Goal: Task Accomplishment & Management: Manage account settings

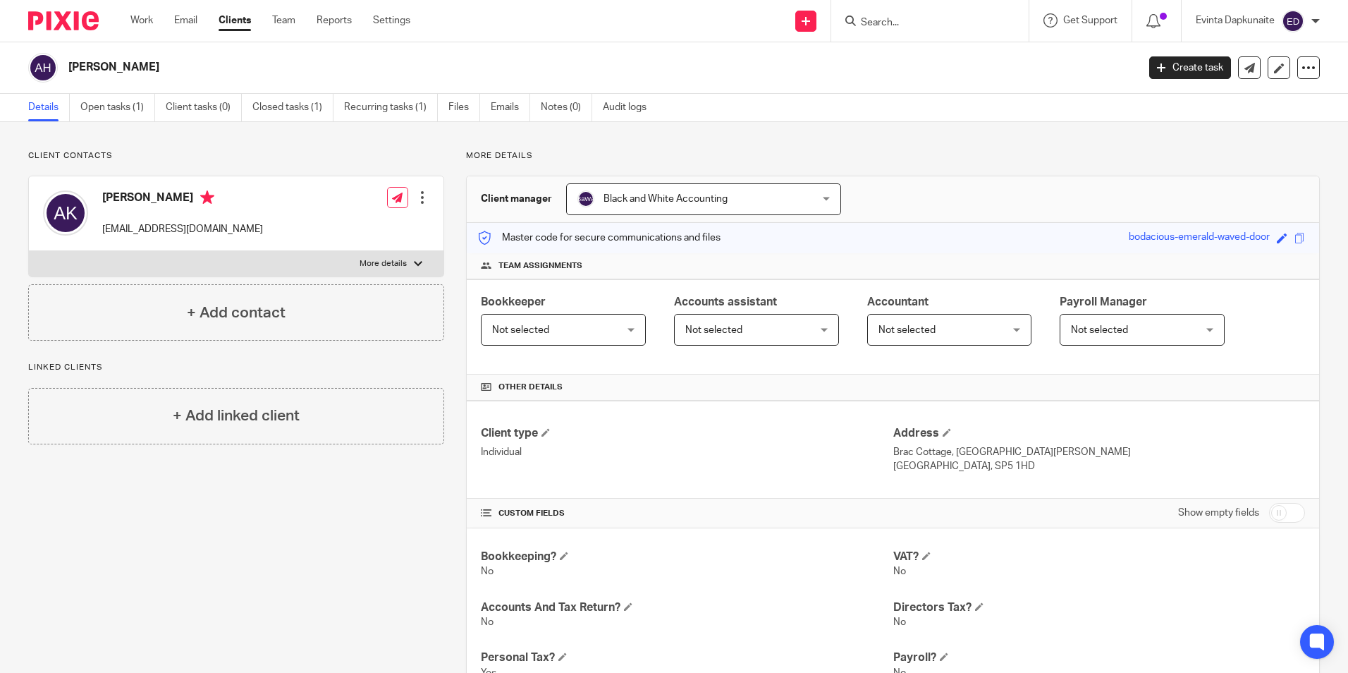
click at [73, 96] on ul "Details Open tasks (1) Client tasks (0) Closed tasks (1) Recurring tasks (1) Fi…" at bounding box center [347, 107] width 639 height 27
click at [94, 105] on link "Open tasks (1)" at bounding box center [117, 107] width 75 height 27
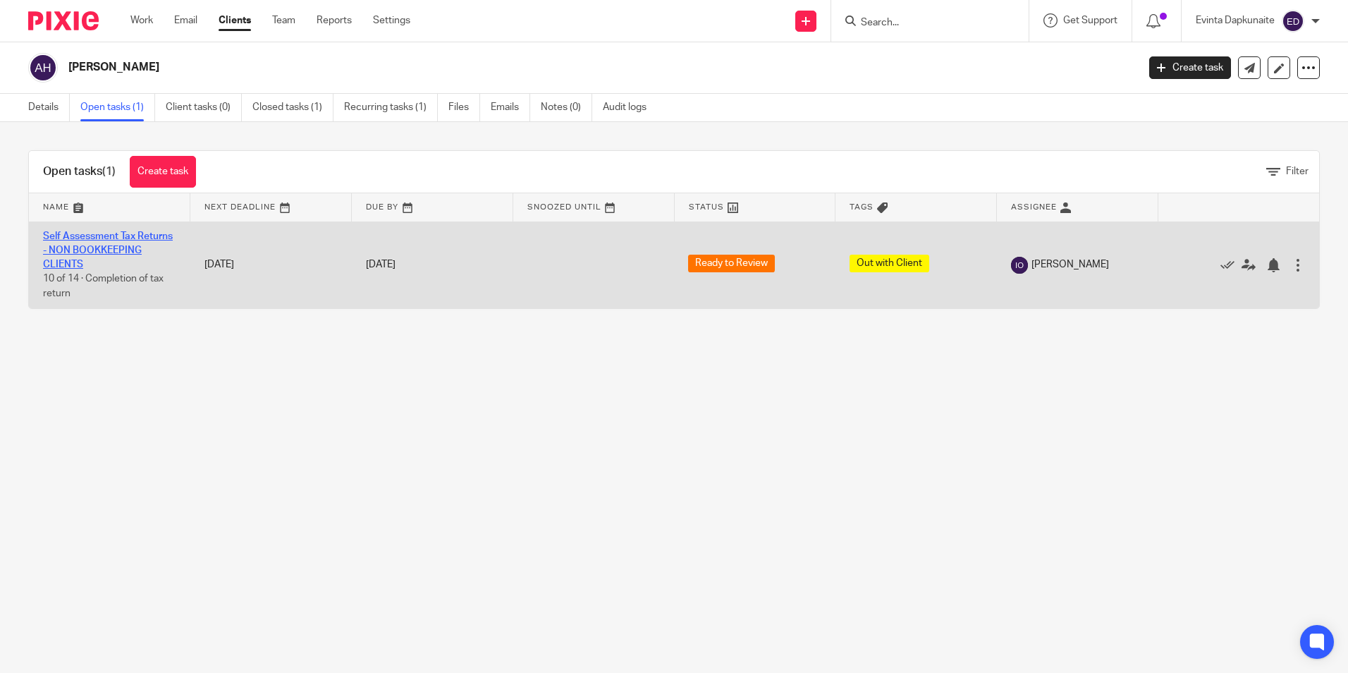
click at [100, 236] on link "Self Assessment Tax Returns - NON BOOKKEEPING CLIENTS" at bounding box center [108, 250] width 130 height 39
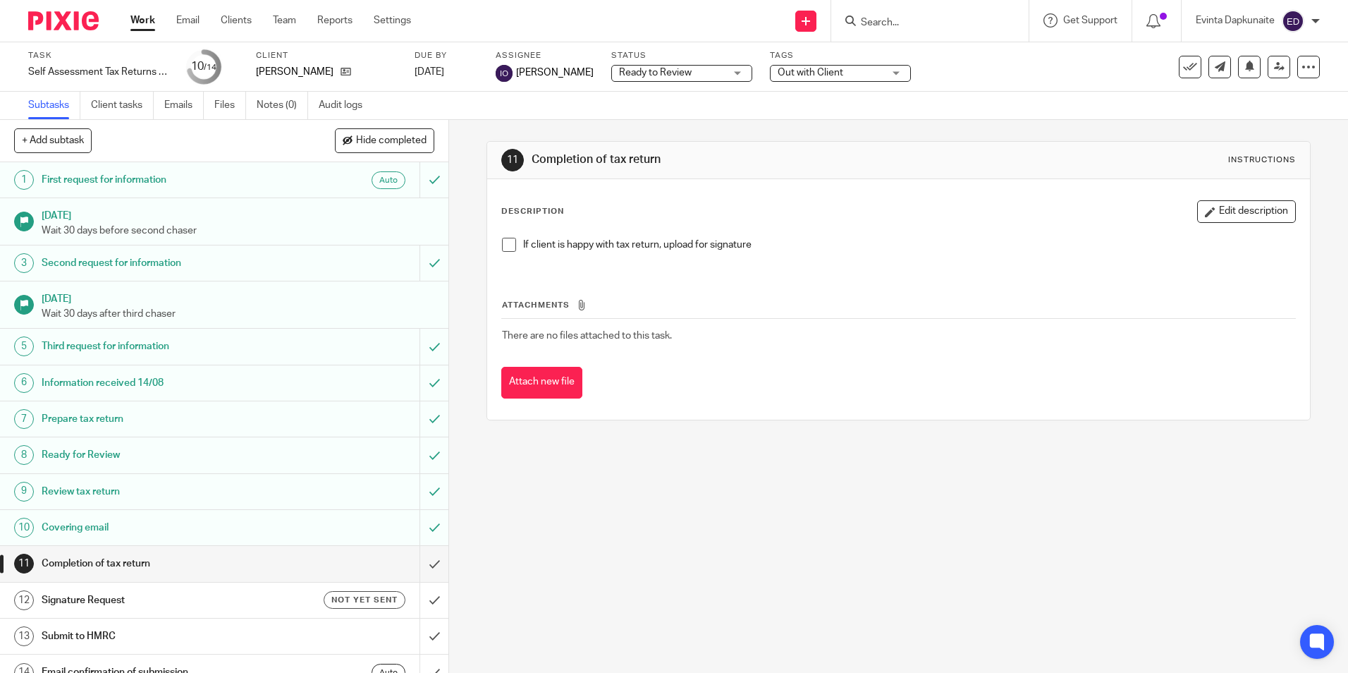
scroll to position [18, 0]
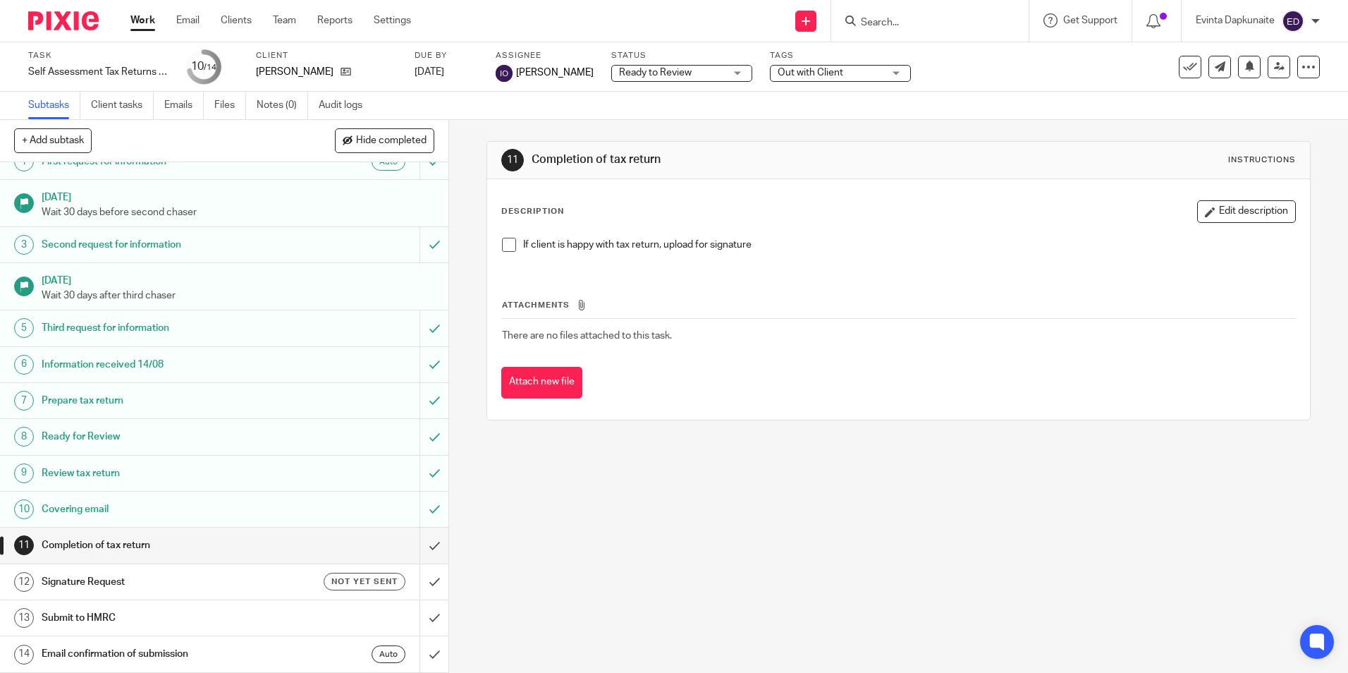
click at [1007, 99] on div "Subtasks Client tasks Emails Files Notes (0) Audit logs" at bounding box center [674, 106] width 1348 height 28
click at [346, 74] on icon at bounding box center [346, 71] width 11 height 11
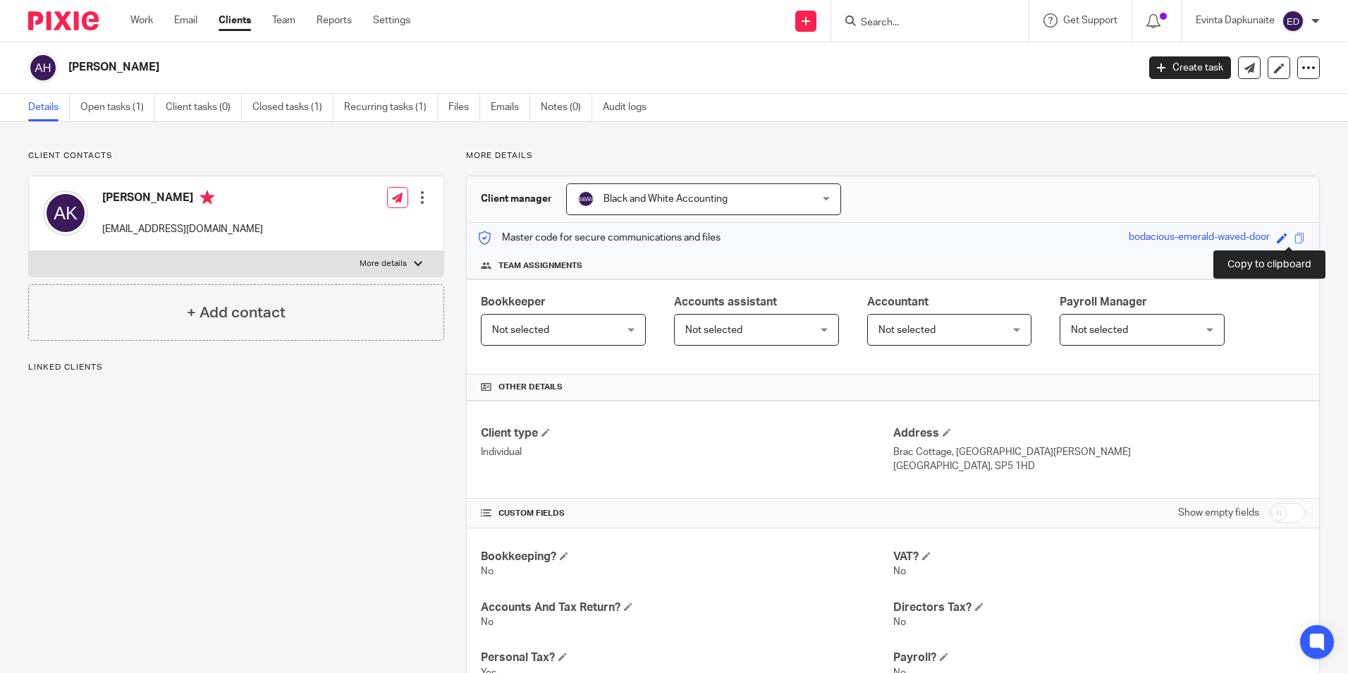
click at [1294, 236] on span at bounding box center [1299, 238] width 11 height 11
click at [1294, 235] on span at bounding box center [1299, 238] width 11 height 11
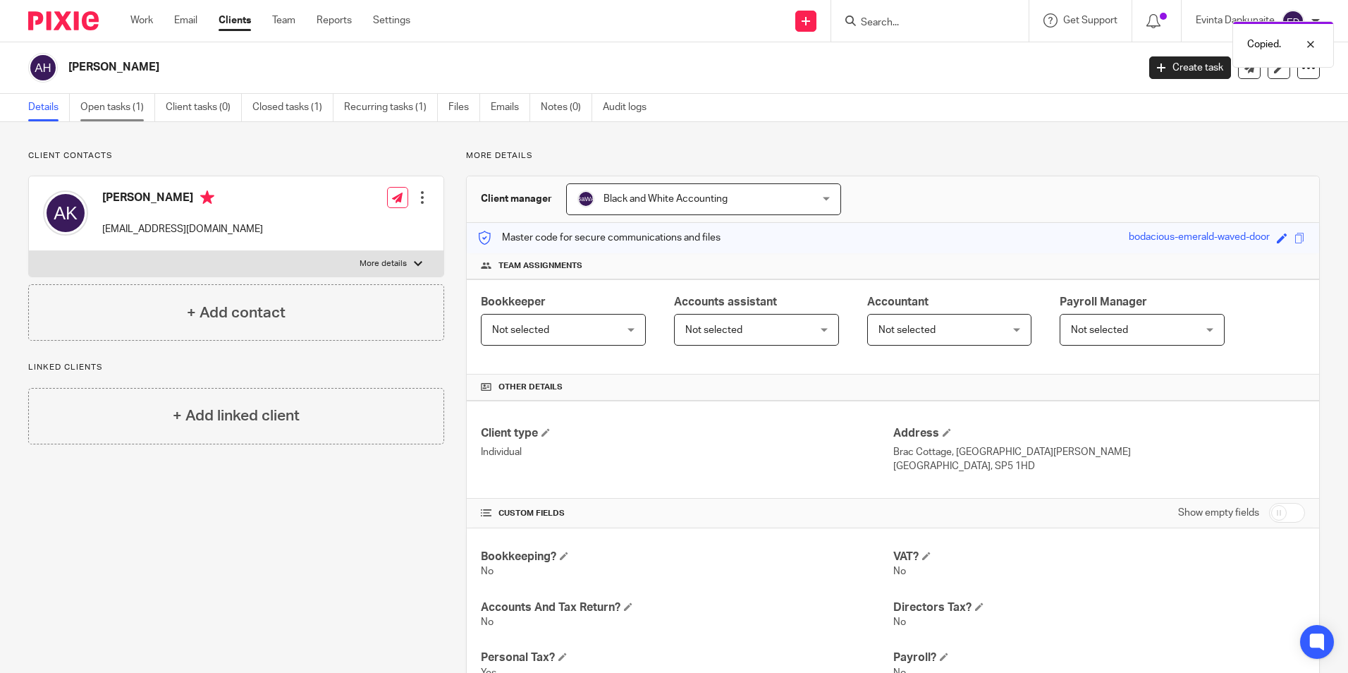
click at [115, 99] on link "Open tasks (1)" at bounding box center [117, 107] width 75 height 27
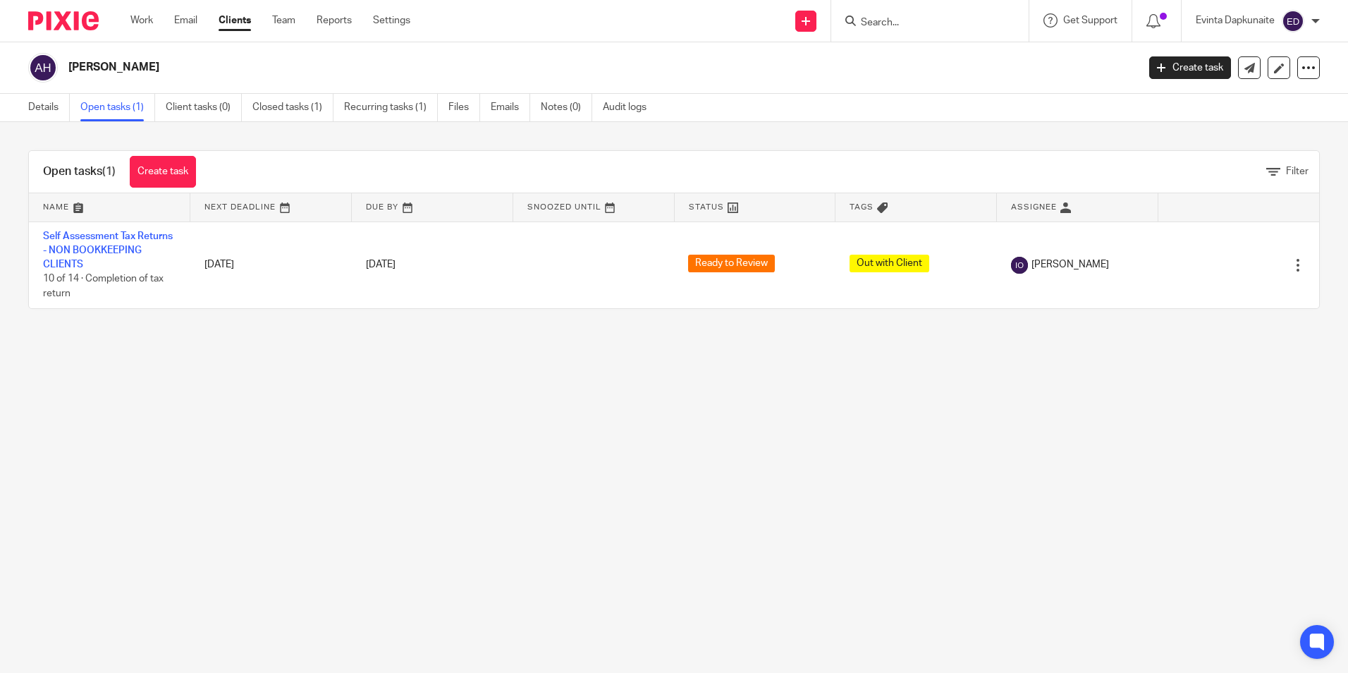
drag, startPoint x: 64, startPoint y: 118, endPoint x: 75, endPoint y: 128, distance: 15.0
click at [64, 118] on link "Details" at bounding box center [49, 107] width 42 height 27
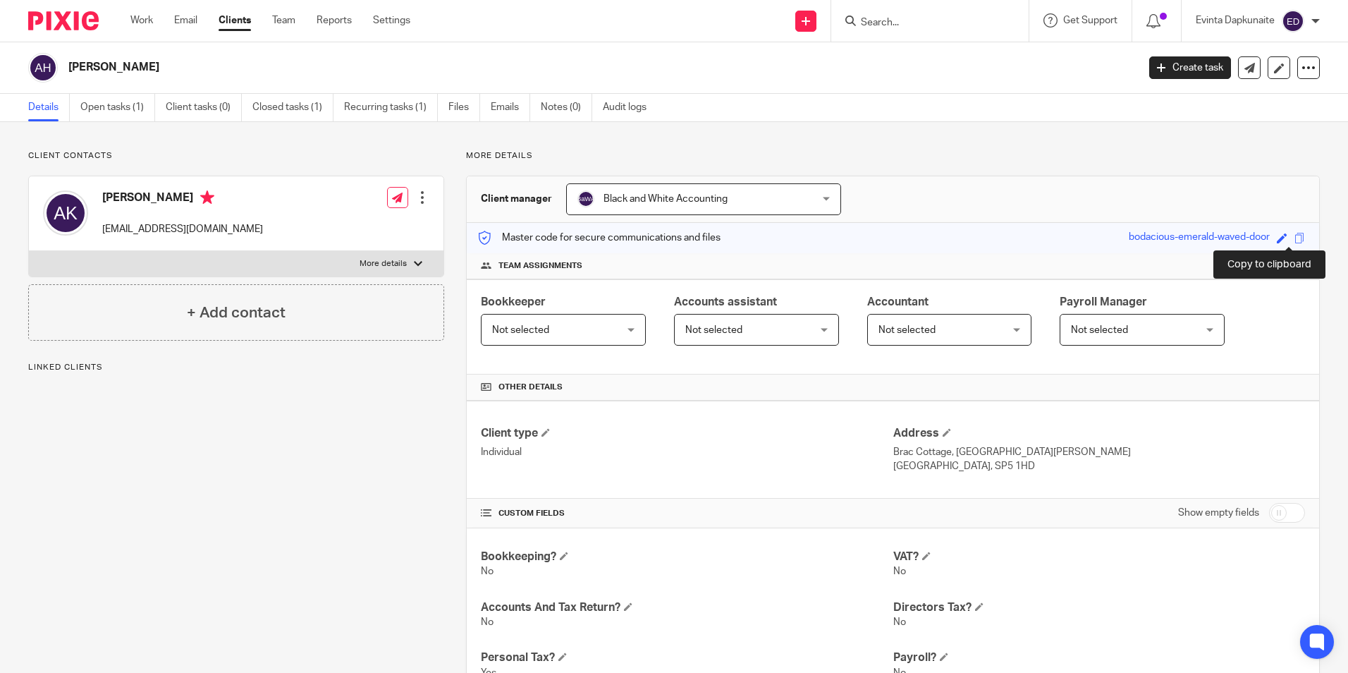
click at [1294, 236] on span at bounding box center [1299, 238] width 11 height 11
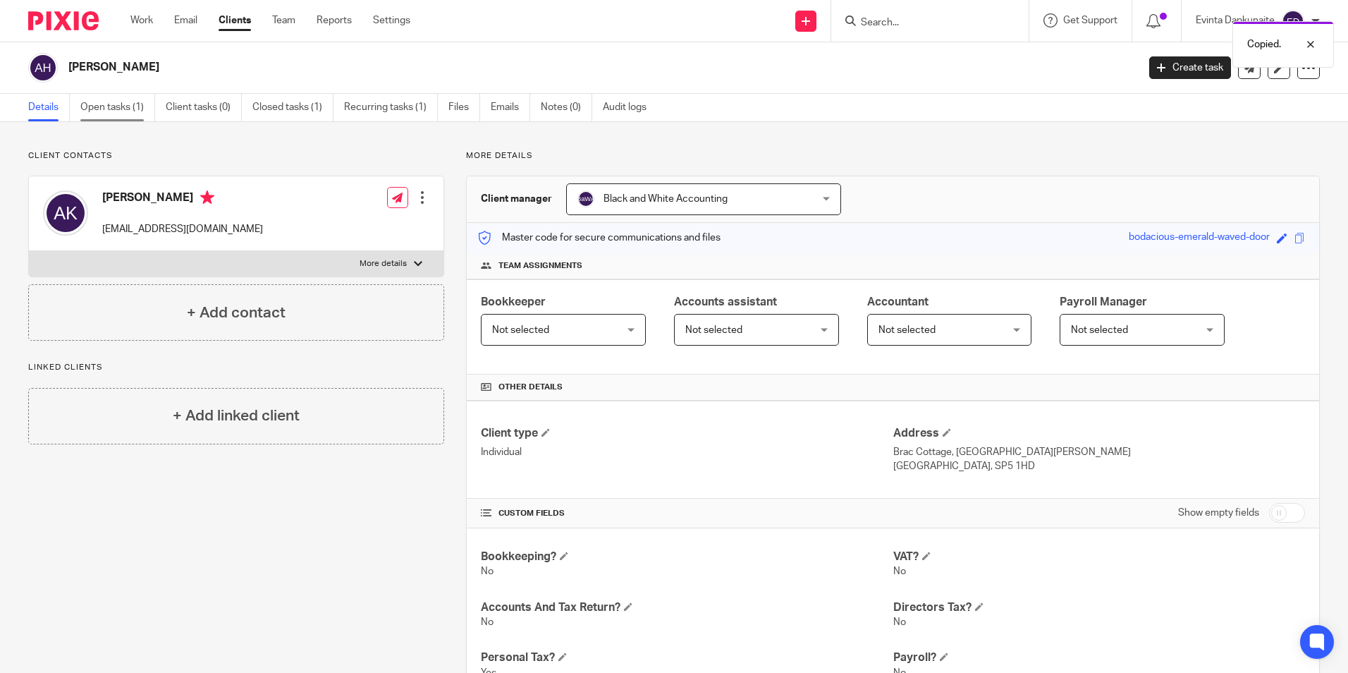
click at [121, 111] on link "Open tasks (1)" at bounding box center [117, 107] width 75 height 27
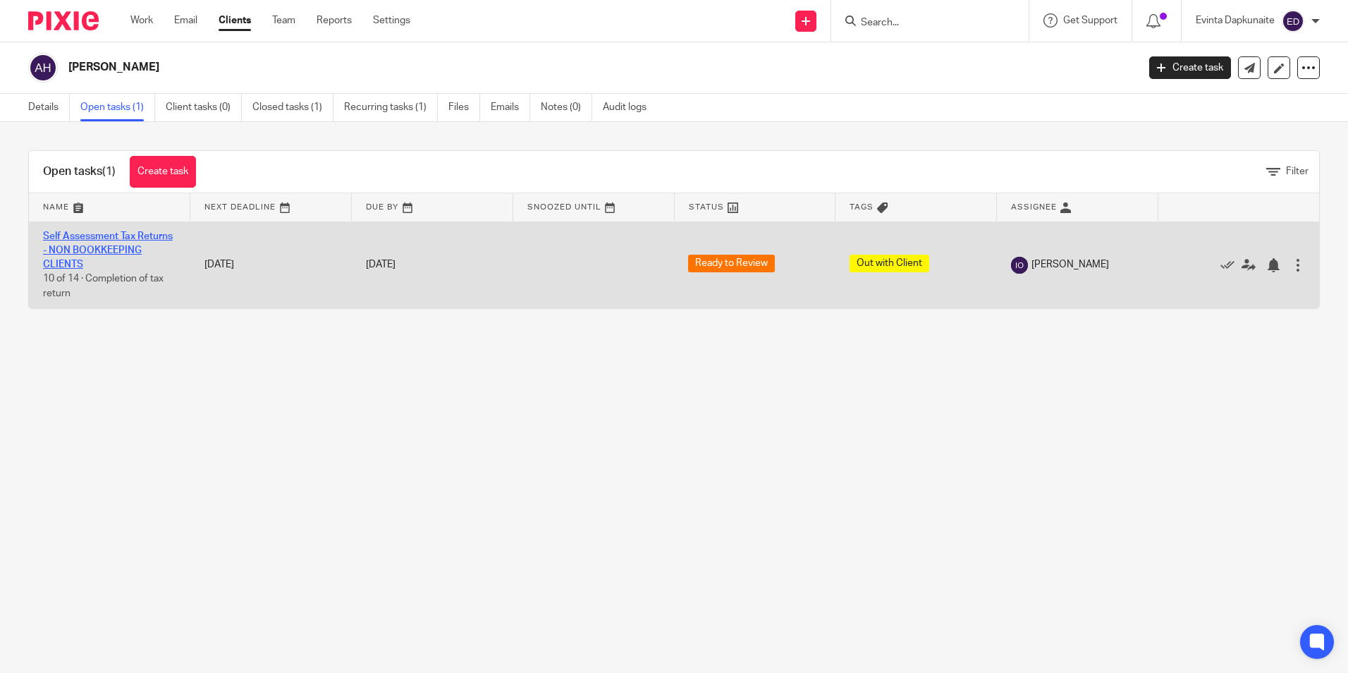
click at [87, 262] on link "Self Assessment Tax Returns - NON BOOKKEEPING CLIENTS" at bounding box center [108, 250] width 130 height 39
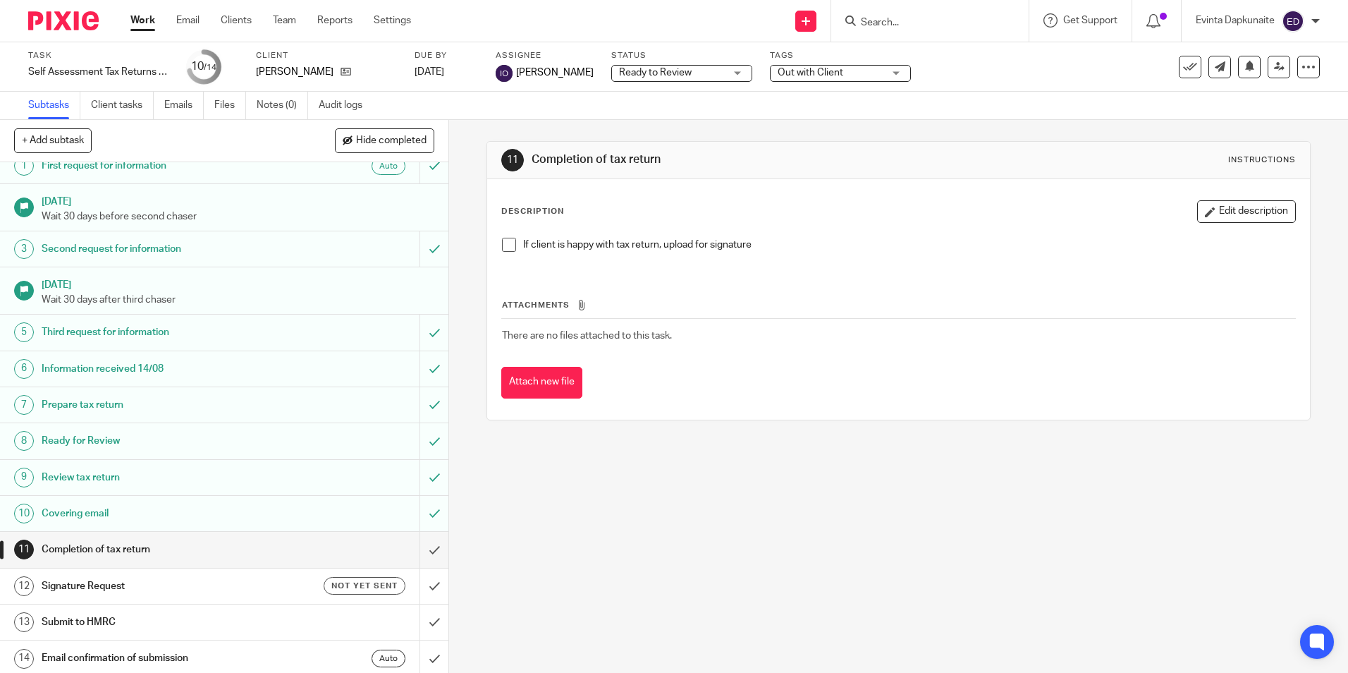
scroll to position [18, 0]
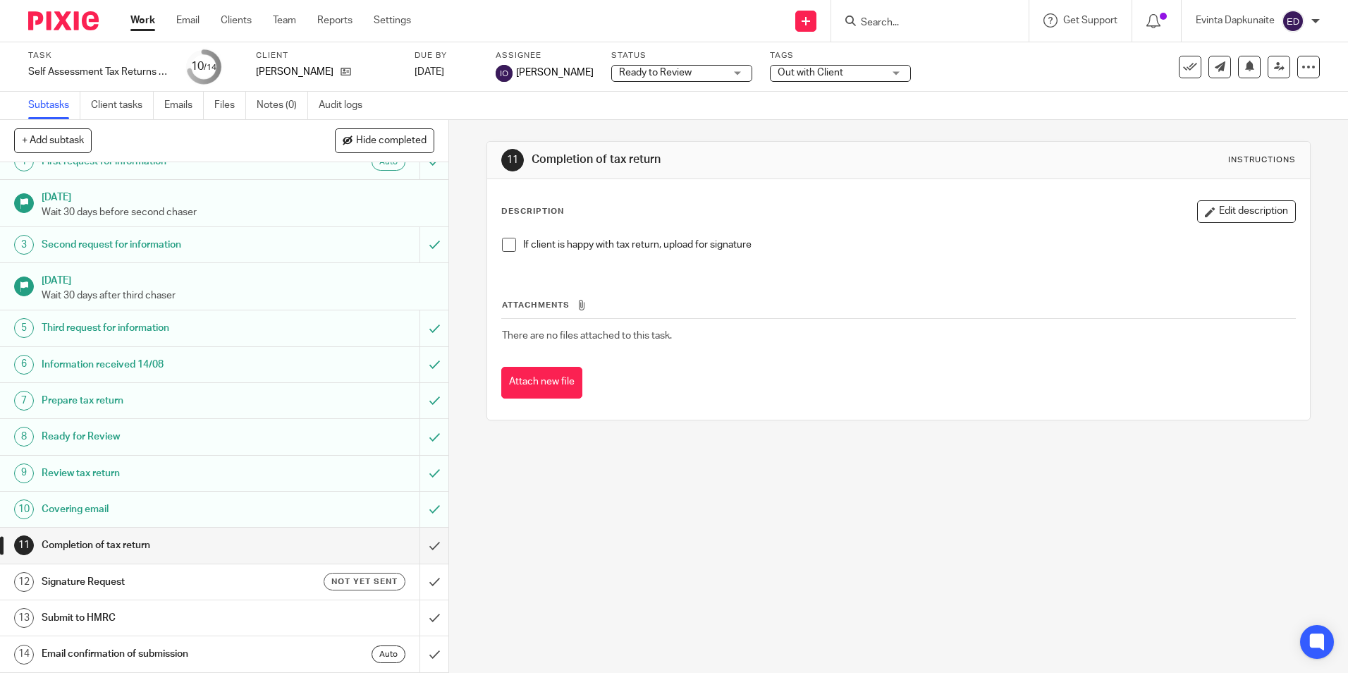
drag, startPoint x: 503, startPoint y: 241, endPoint x: 501, endPoint y: 248, distance: 7.6
click at [503, 241] on span at bounding box center [509, 245] width 14 height 14
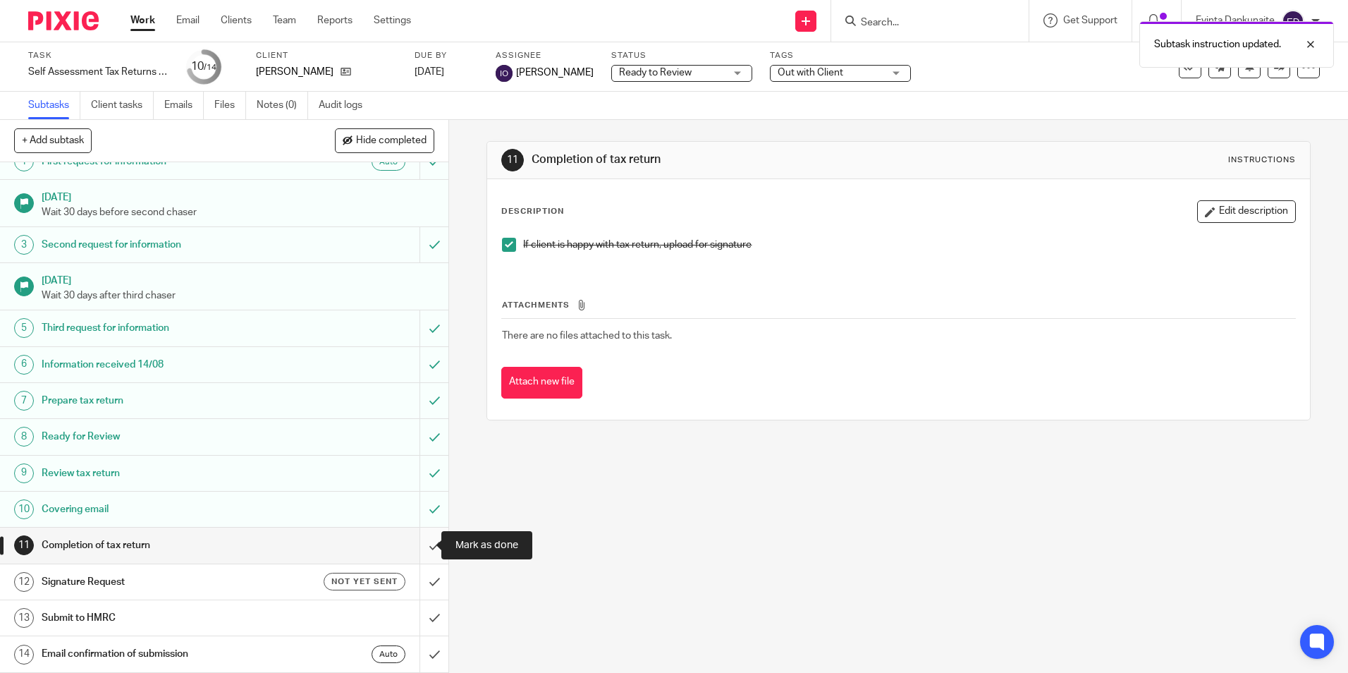
click at [423, 544] on input "submit" at bounding box center [224, 544] width 448 height 35
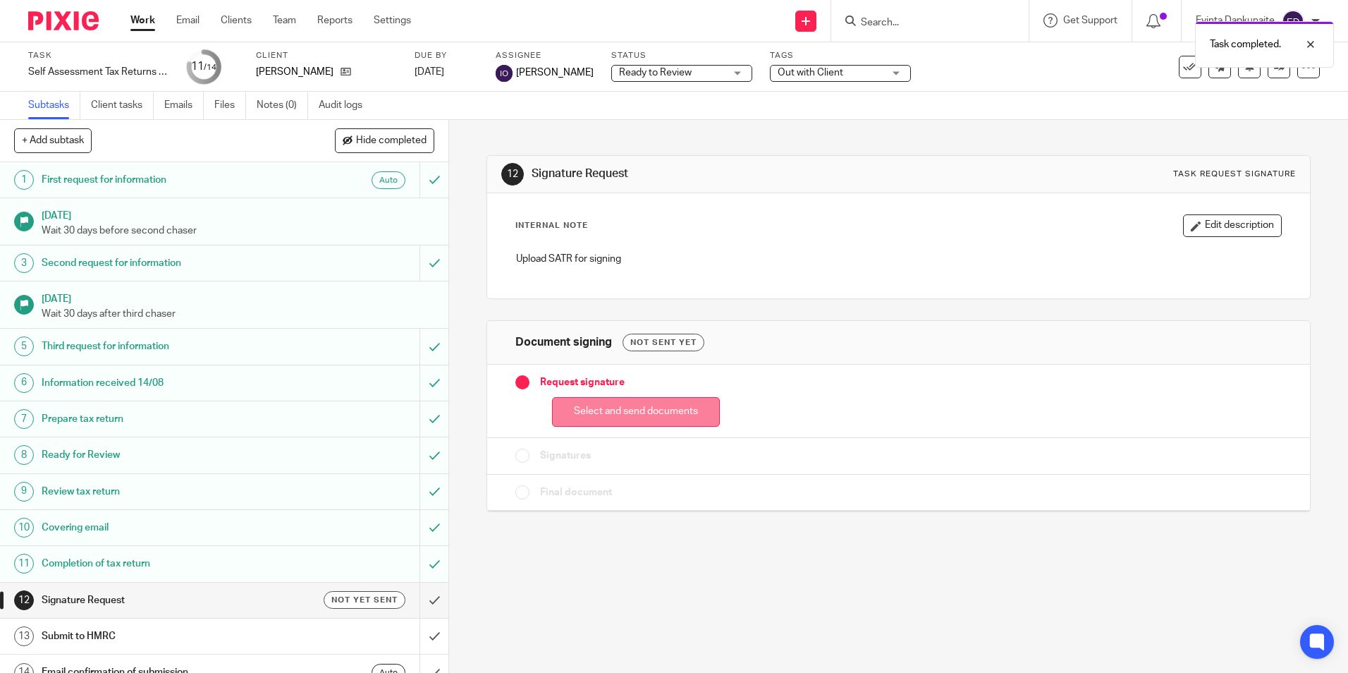
click at [578, 421] on button "Select and send documents" at bounding box center [636, 412] width 168 height 30
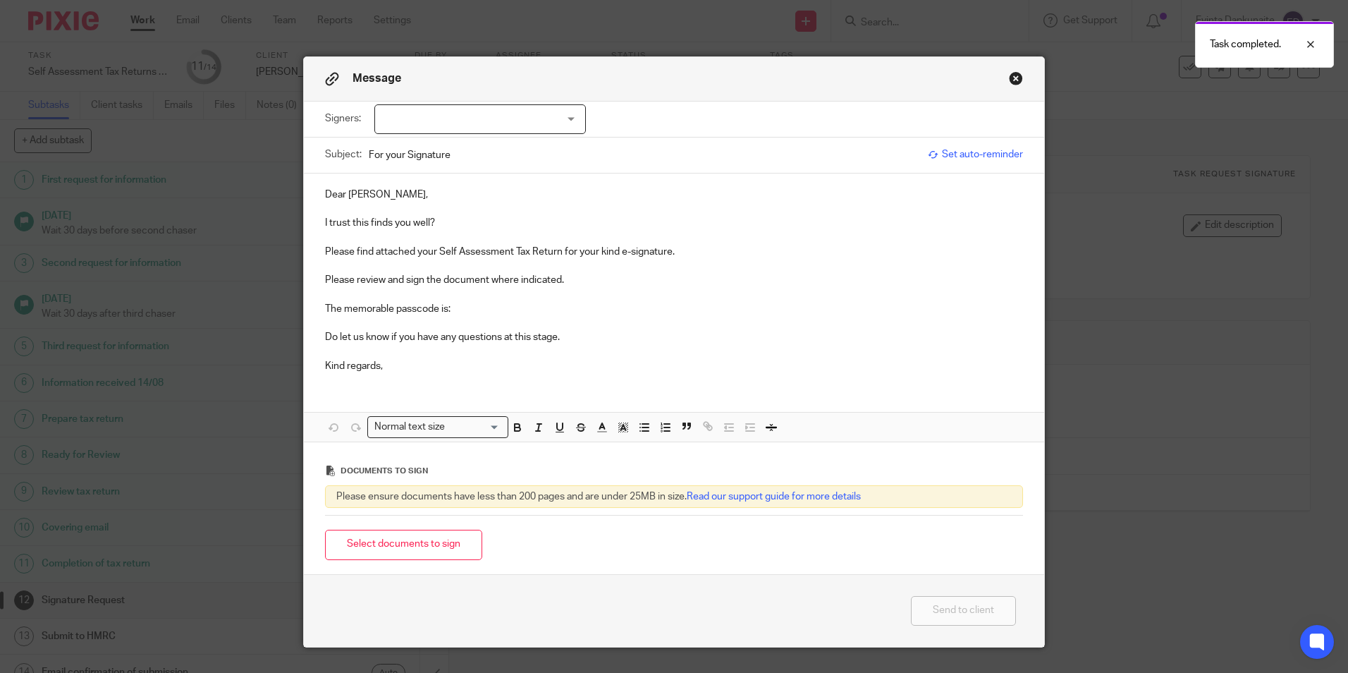
click at [526, 123] on div at bounding box center [480, 119] width 212 height 30
click at [487, 156] on li "[PERSON_NAME]" at bounding box center [475, 148] width 210 height 29
checkbox input "true"
click at [481, 225] on p "I trust this finds you well?" at bounding box center [674, 223] width 698 height 14
click at [496, 302] on p "The memorable passcode is:" at bounding box center [674, 309] width 698 height 14
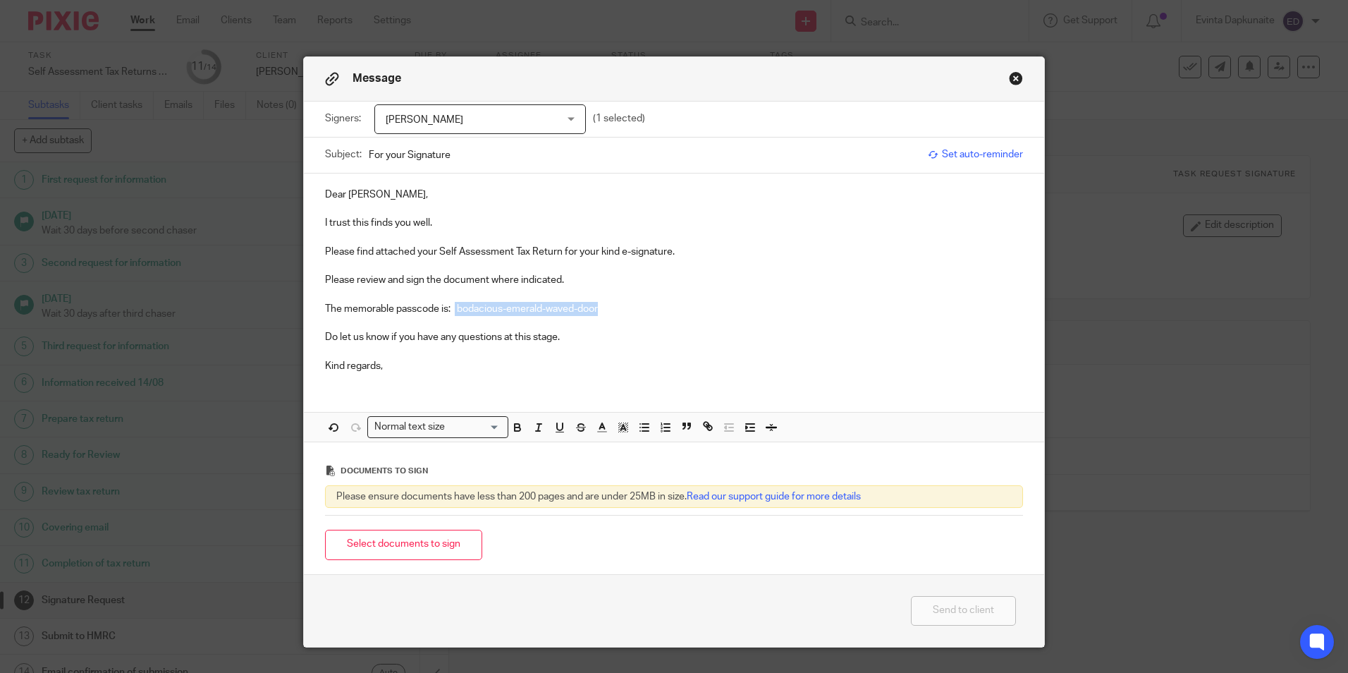
drag, startPoint x: 471, startPoint y: 310, endPoint x: 694, endPoint y: 310, distance: 223.5
click at [694, 310] on p "The memorable passcode is: bodacious-emerald-waved-door" at bounding box center [674, 309] width 698 height 14
drag, startPoint x: 517, startPoint y: 427, endPoint x: 543, endPoint y: 429, distance: 25.5
click at [517, 427] on icon "button" at bounding box center [517, 427] width 13 height 13
click at [623, 429] on icon "button" at bounding box center [623, 427] width 13 height 13
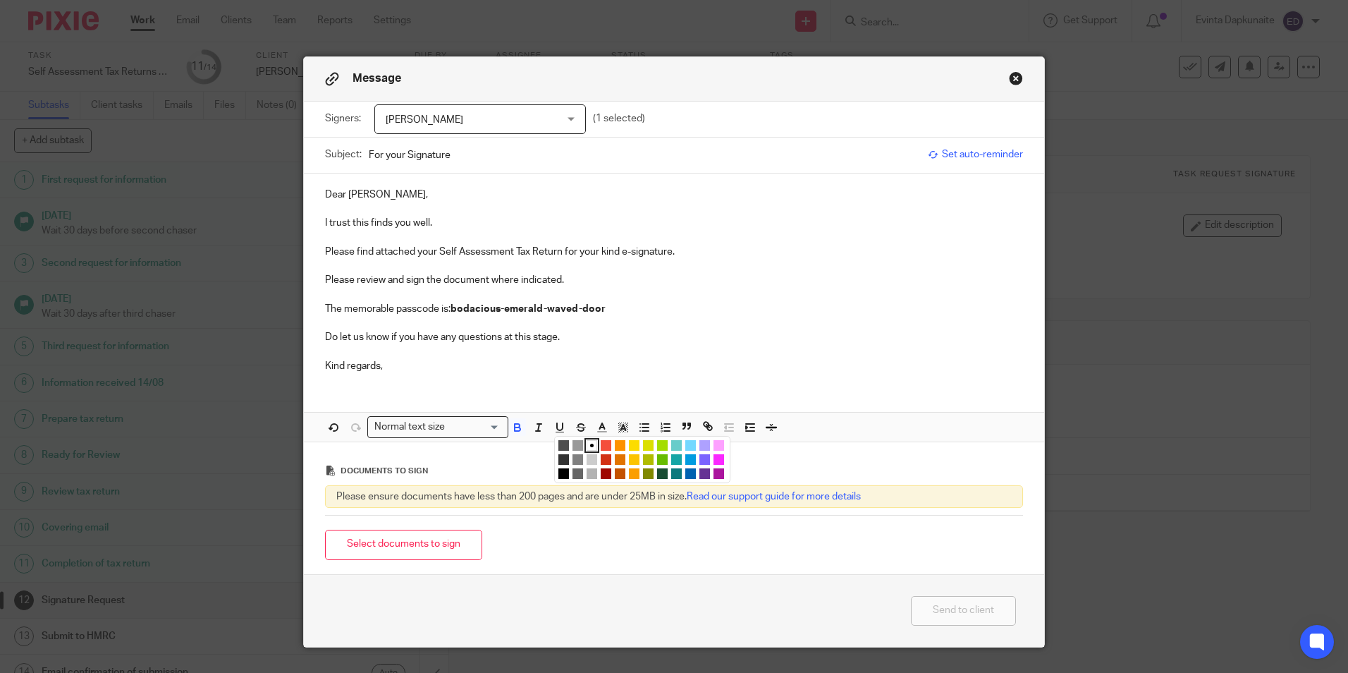
click at [629, 443] on li "color:#FCDC00" at bounding box center [634, 445] width 11 height 11
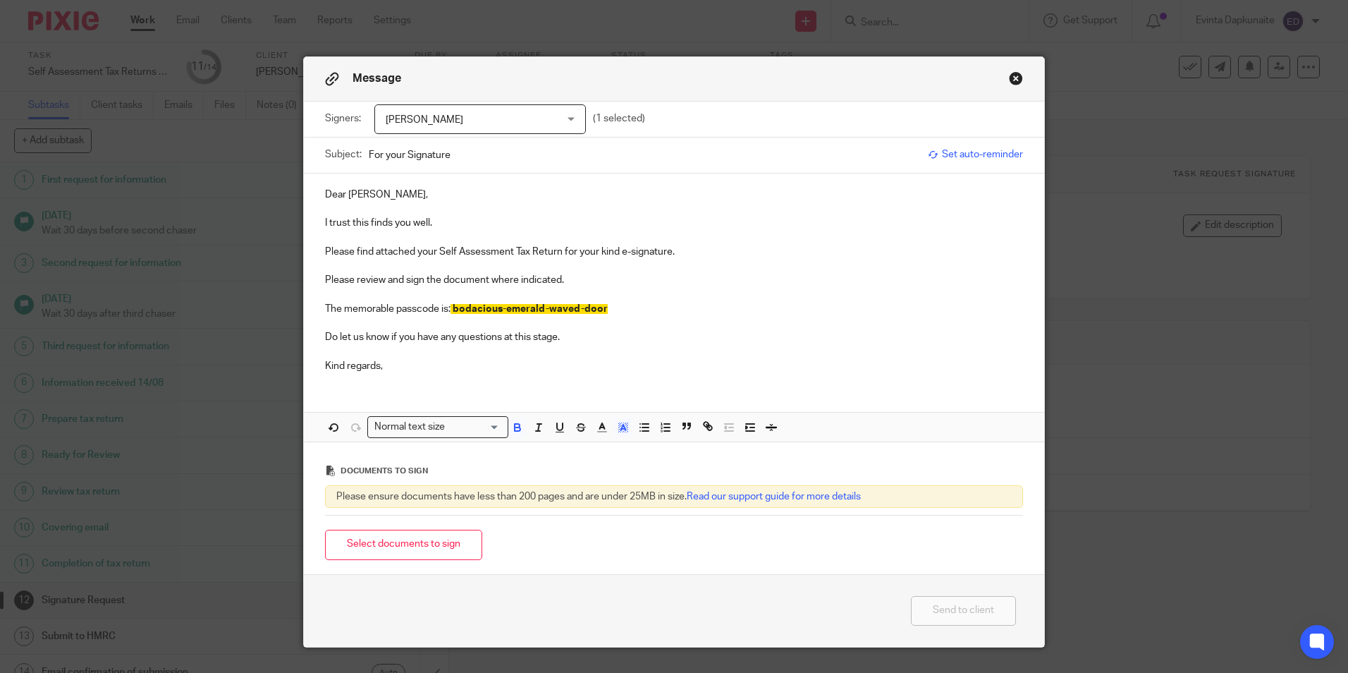
click at [637, 360] on p "Kind regards," at bounding box center [674, 366] width 698 height 14
click at [508, 366] on p "Kind regards," at bounding box center [674, 366] width 698 height 14
click at [392, 543] on button "Select documents to sign" at bounding box center [403, 544] width 157 height 30
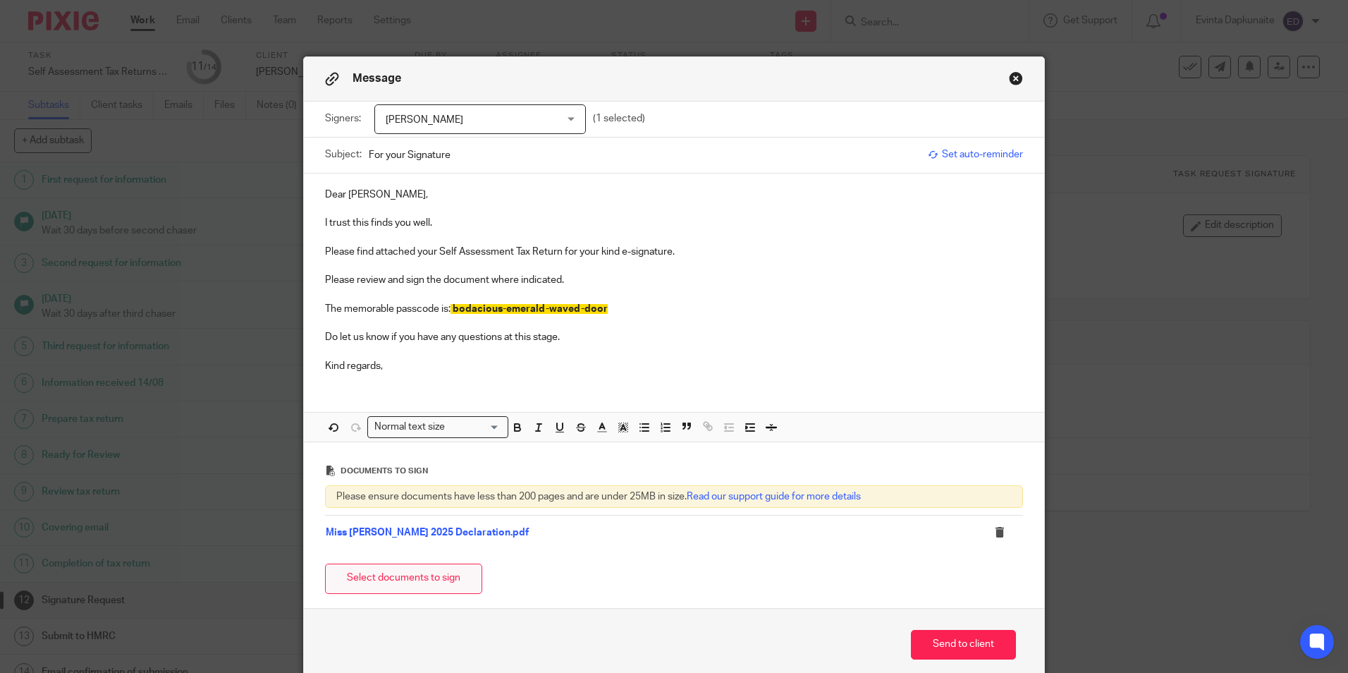
click at [418, 585] on button "Select documents to sign" at bounding box center [403, 578] width 157 height 30
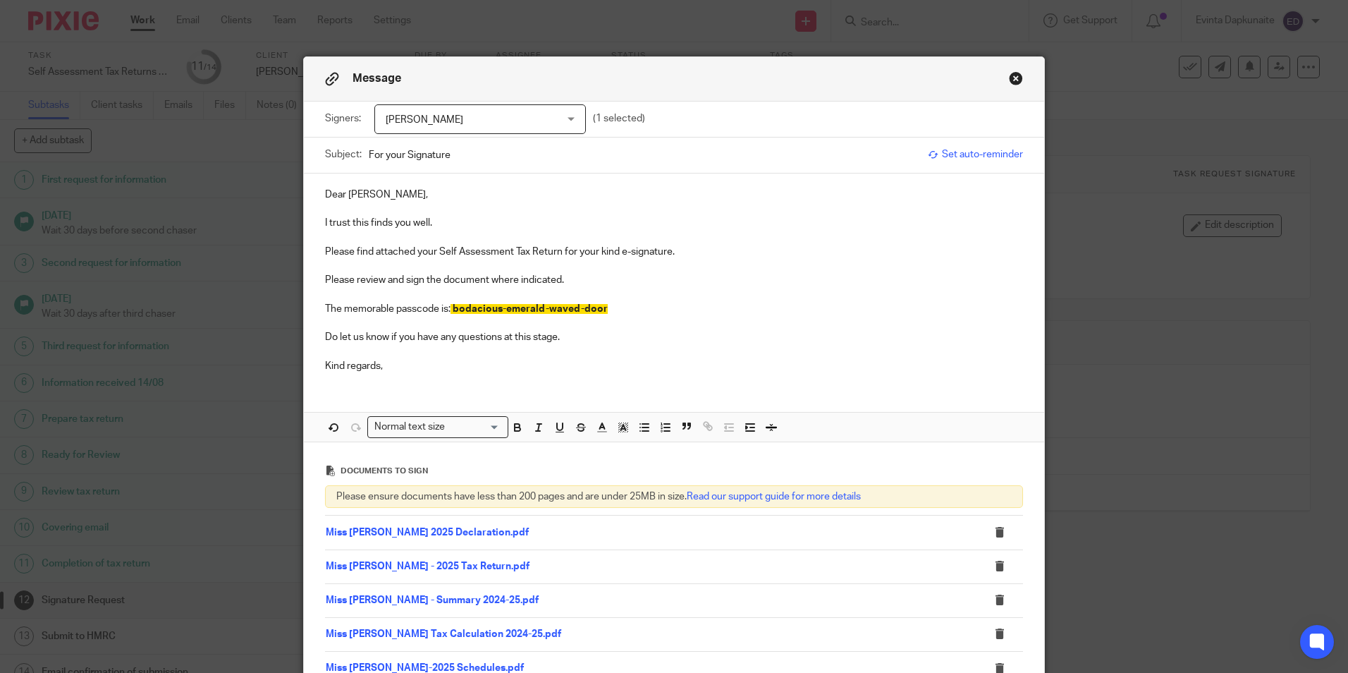
scroll to position [141, 0]
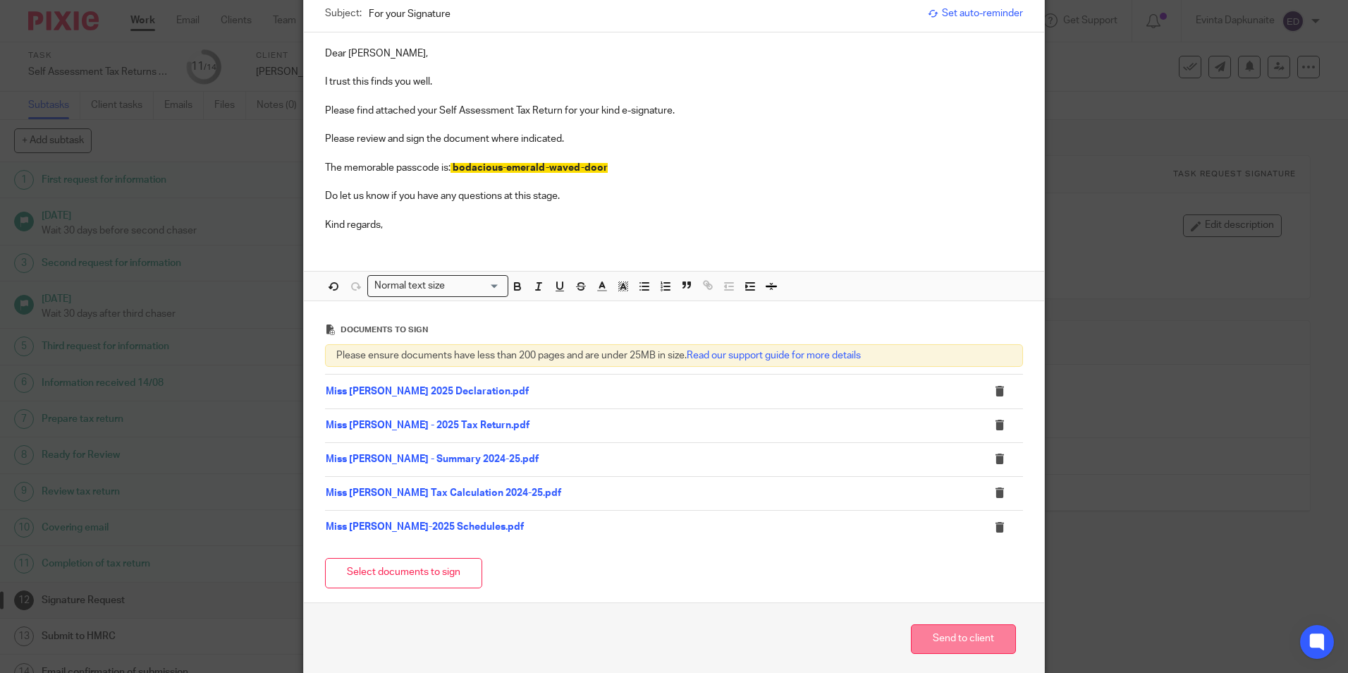
click at [950, 627] on button "Send to client" at bounding box center [963, 639] width 105 height 30
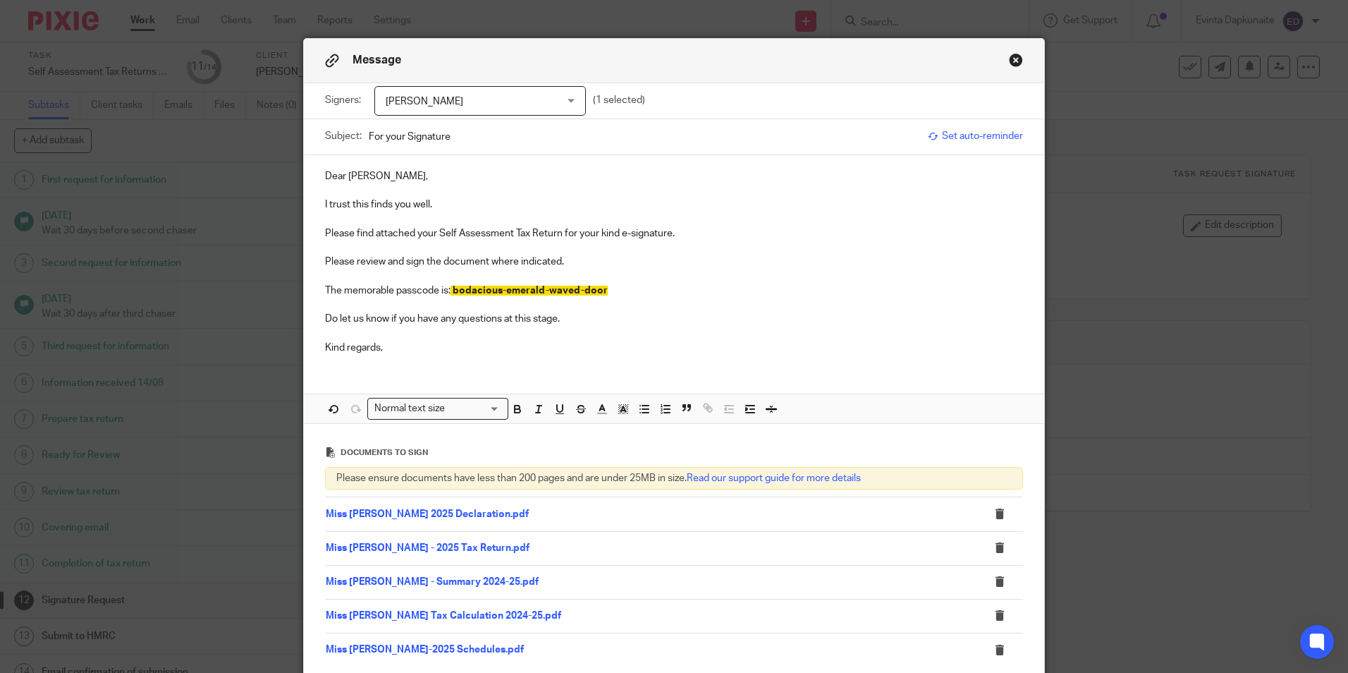
scroll to position [71, 0]
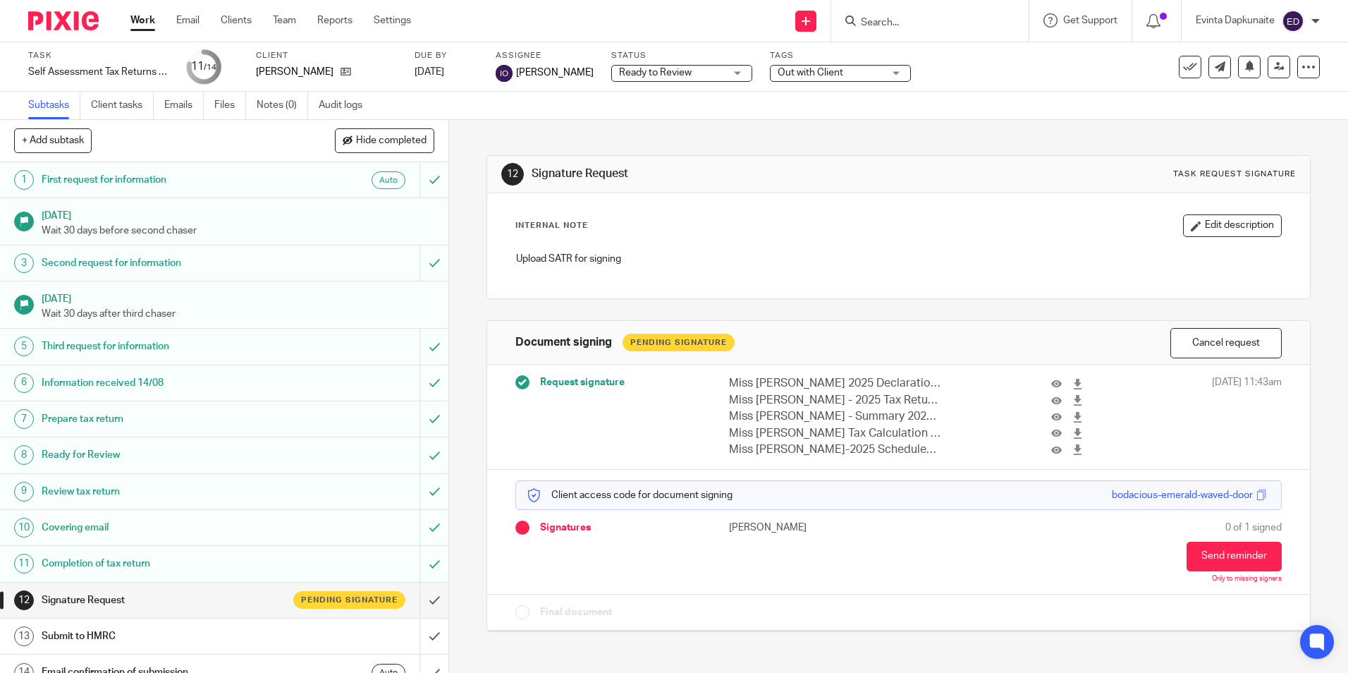
click at [826, 61] on div "Tags Out with Client Urgent Waiting for additional information Not Started In P…" at bounding box center [840, 67] width 141 height 34
click at [827, 68] on span "Out with Client" at bounding box center [811, 73] width 66 height 10
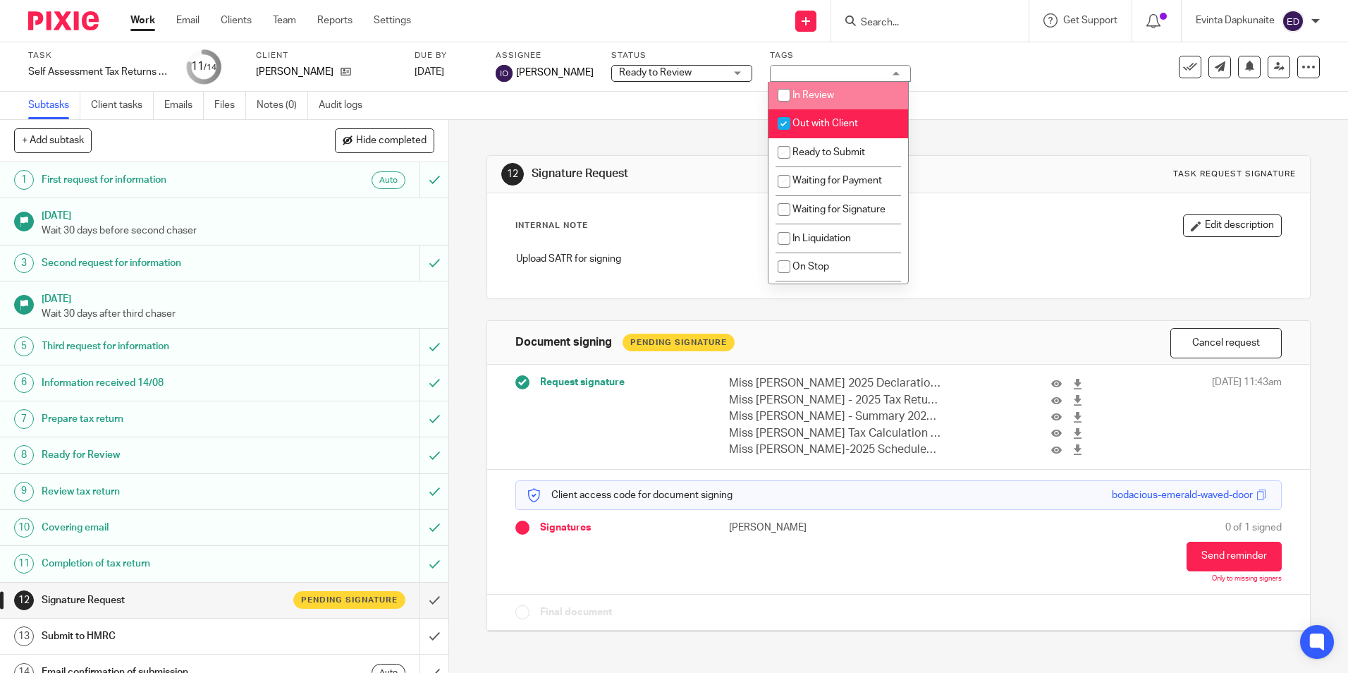
scroll to position [141, 0]
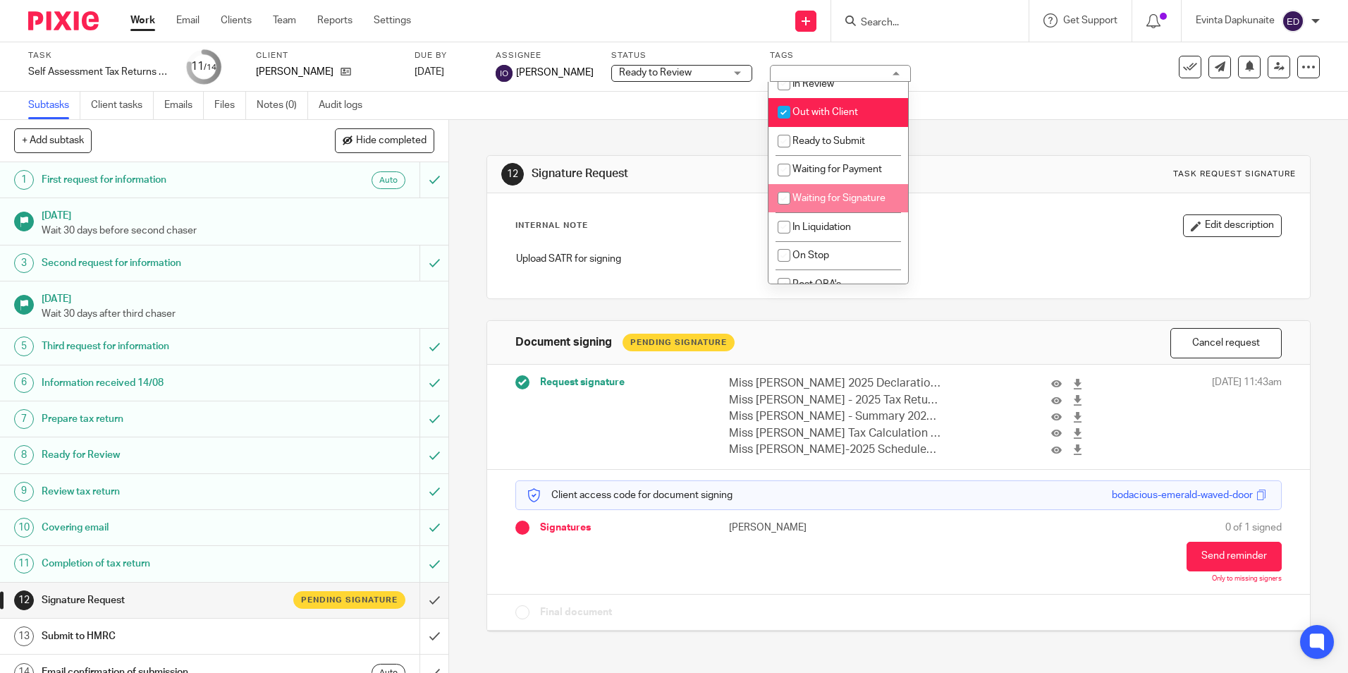
click at [831, 193] on span "Waiting for Signature" at bounding box center [838, 198] width 93 height 10
checkbox input "true"
click at [845, 108] on span "Out with Client" at bounding box center [825, 112] width 66 height 10
checkbox input "false"
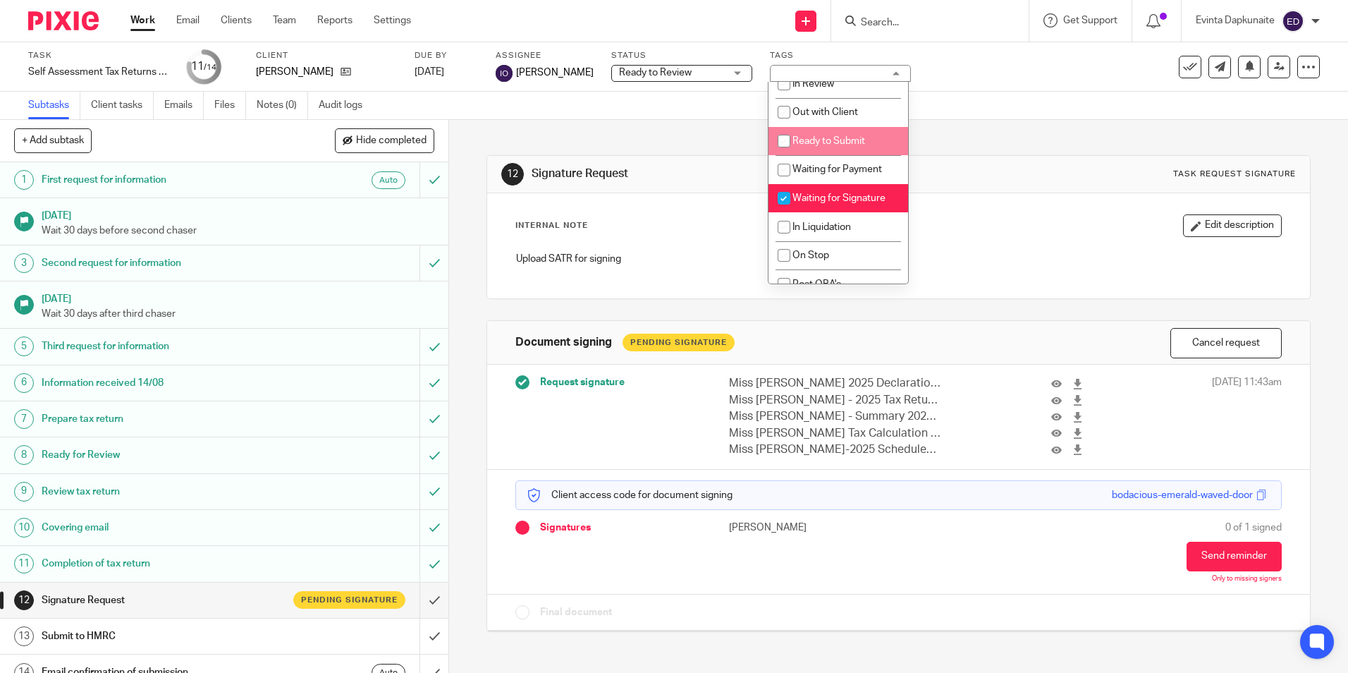
drag, startPoint x: 1015, startPoint y: 219, endPoint x: 867, endPoint y: 82, distance: 201.0
click at [1015, 219] on div "Internal Note Edit description" at bounding box center [898, 225] width 766 height 23
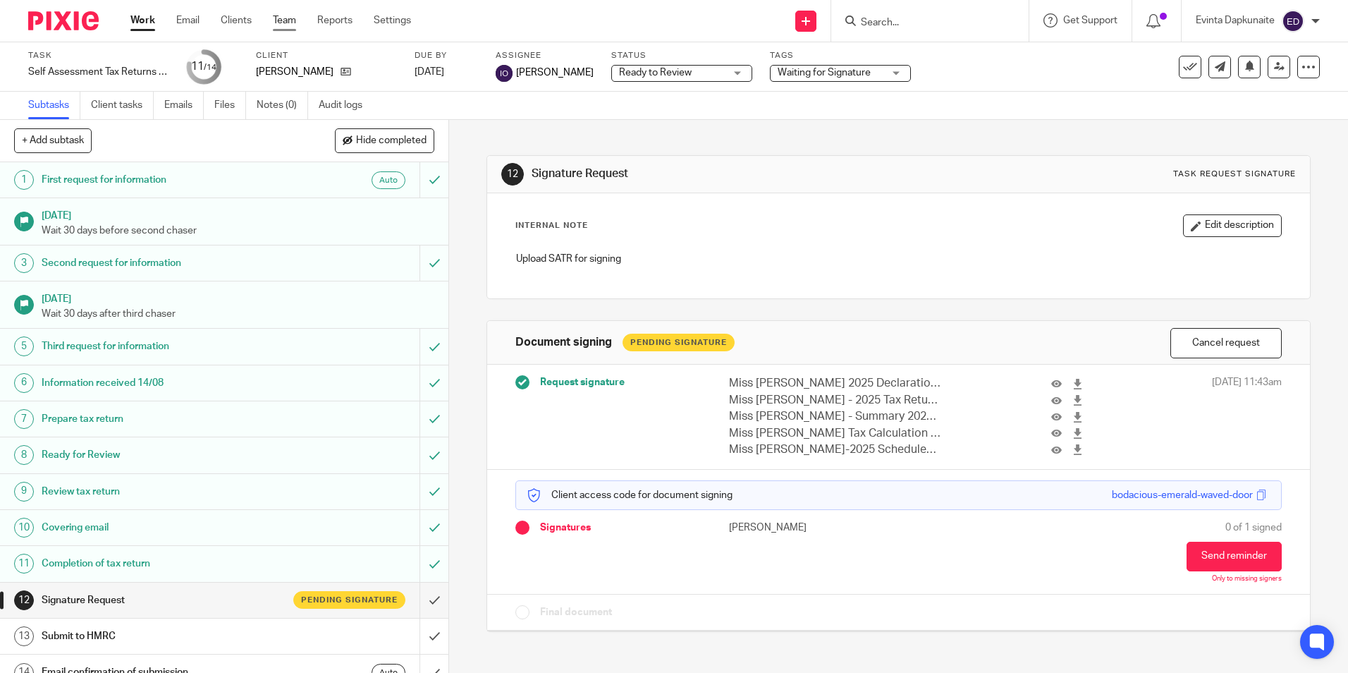
click at [280, 25] on link "Team" at bounding box center [284, 20] width 23 height 14
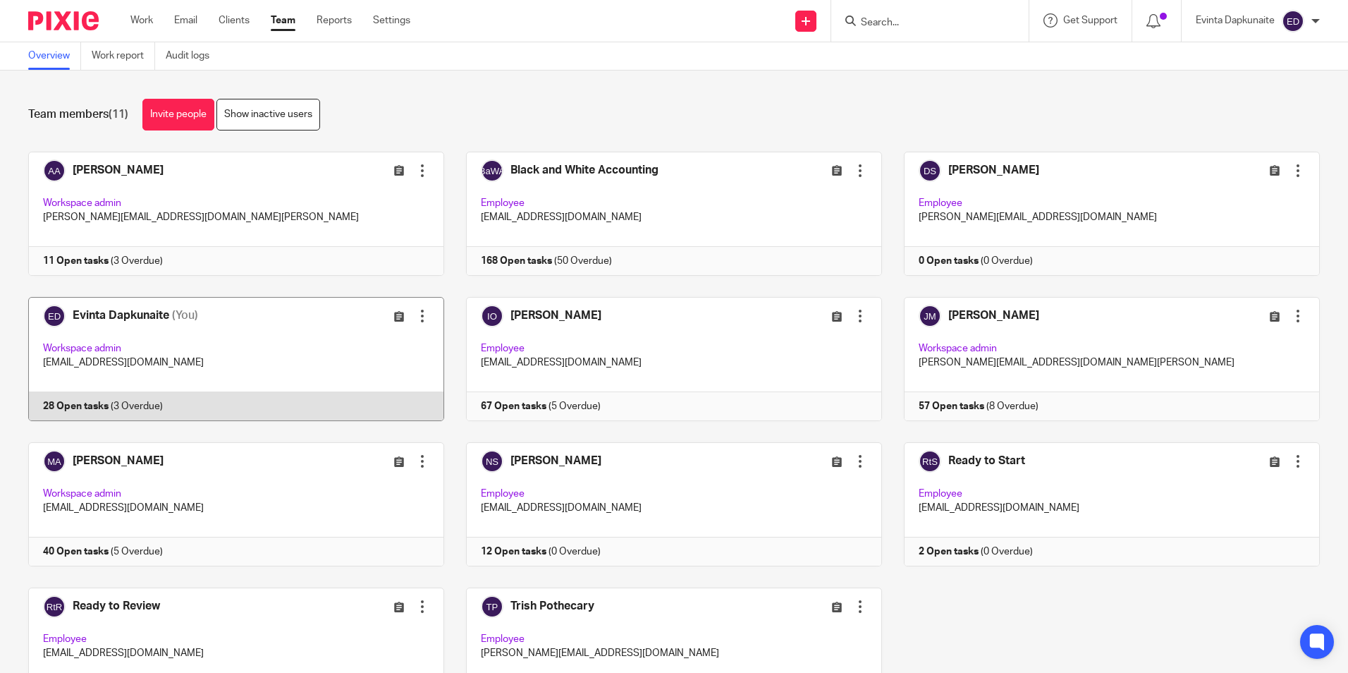
click at [228, 379] on link at bounding box center [225, 359] width 438 height 124
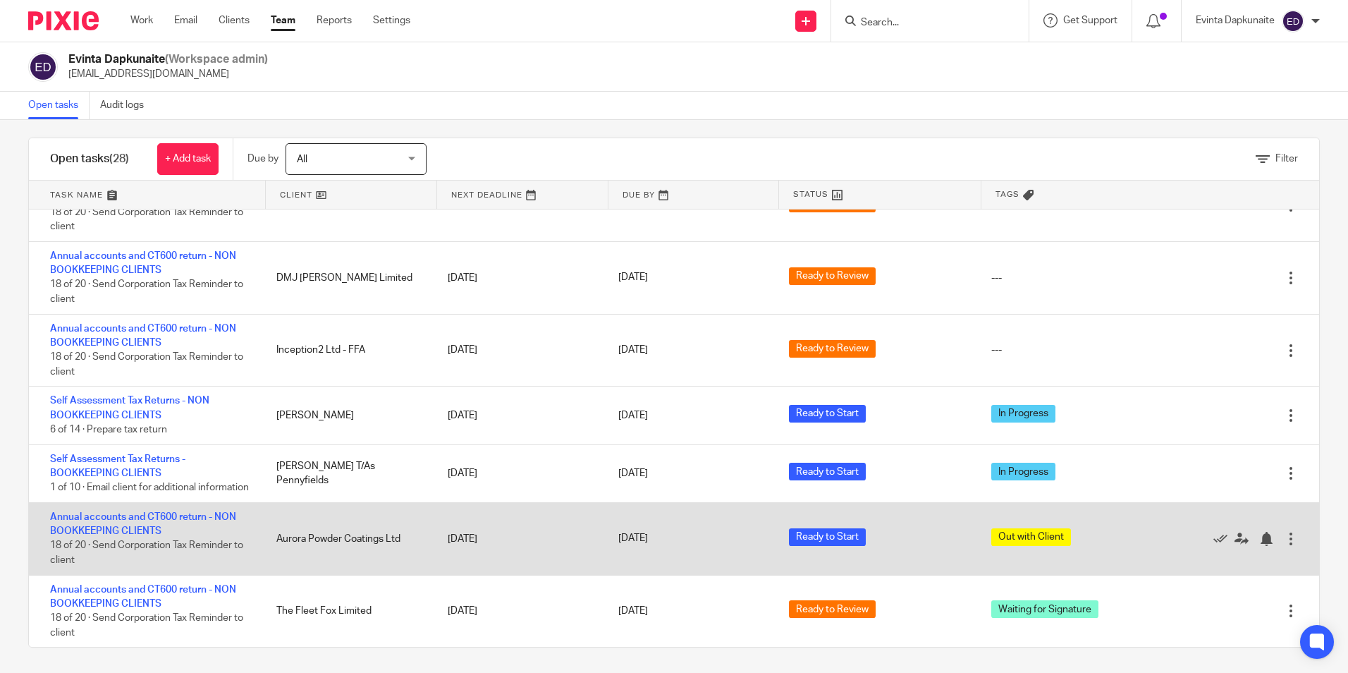
scroll to position [13, 0]
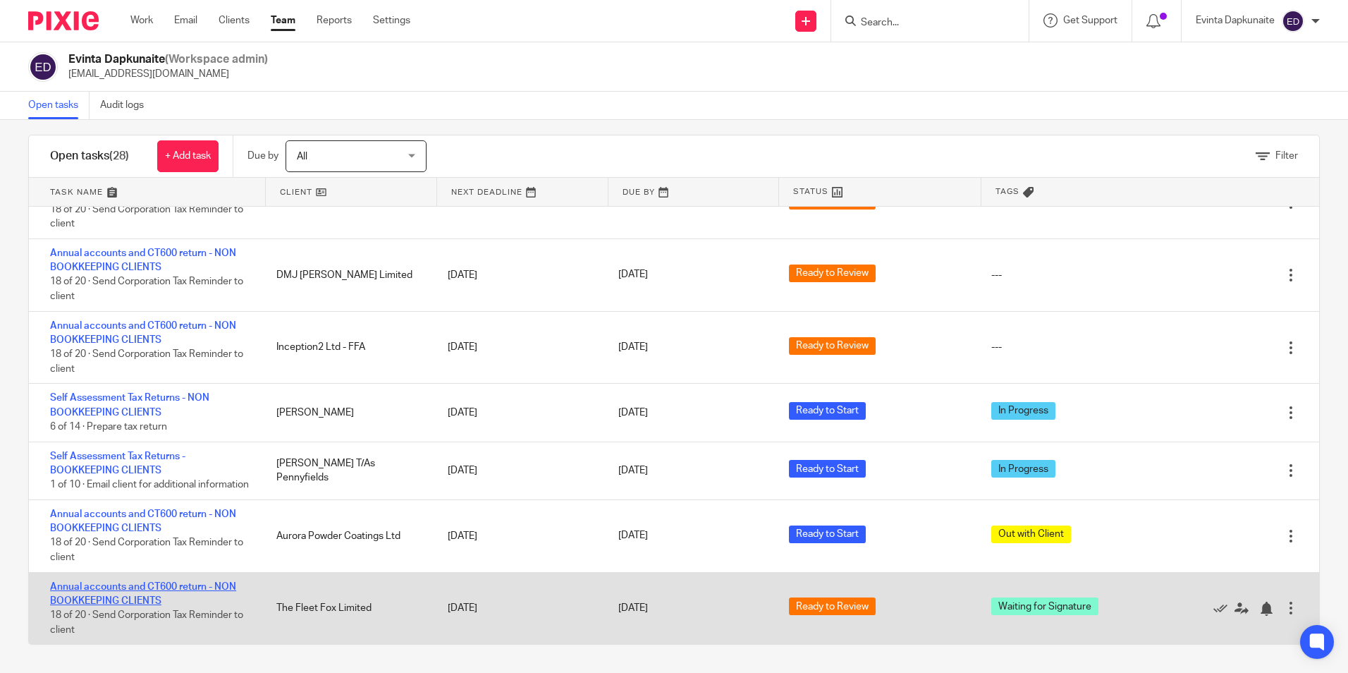
click at [107, 585] on link "Annual accounts and CT600 return - NON BOOKKEEPING CLIENTS" at bounding box center [143, 594] width 186 height 24
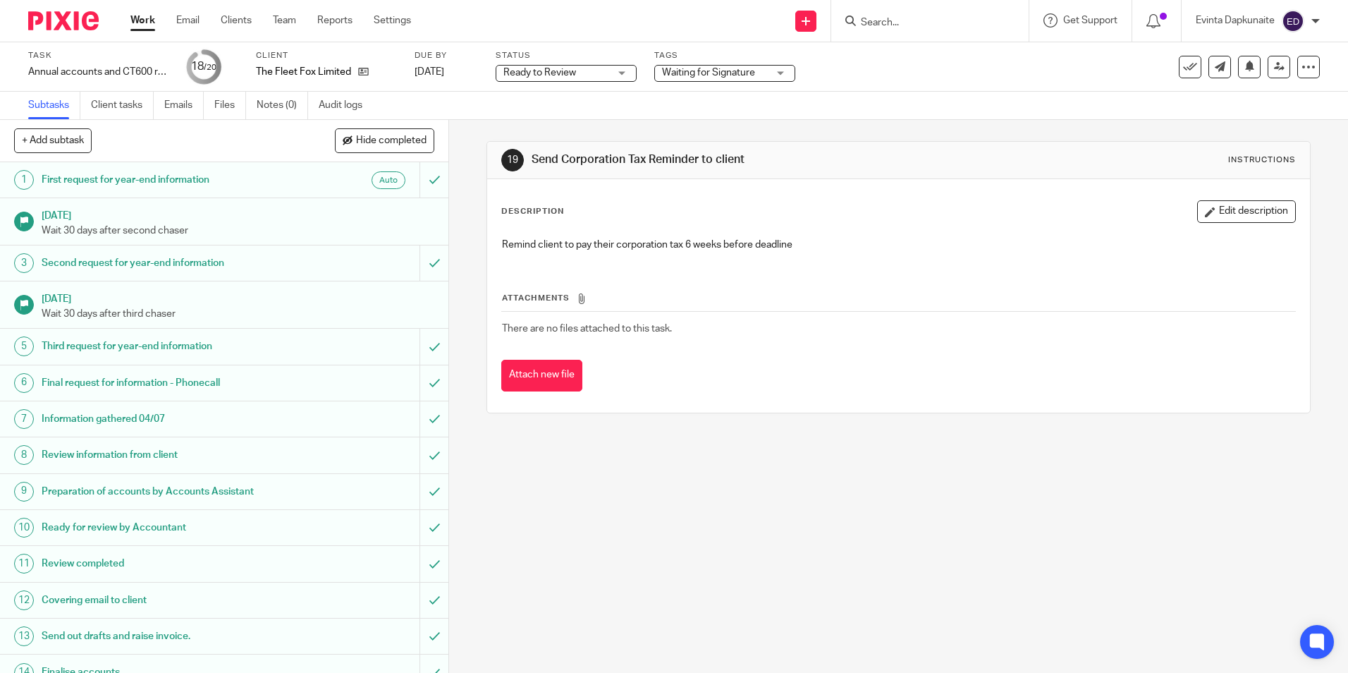
click at [723, 74] on span "Waiting for Signature" at bounding box center [708, 73] width 93 height 10
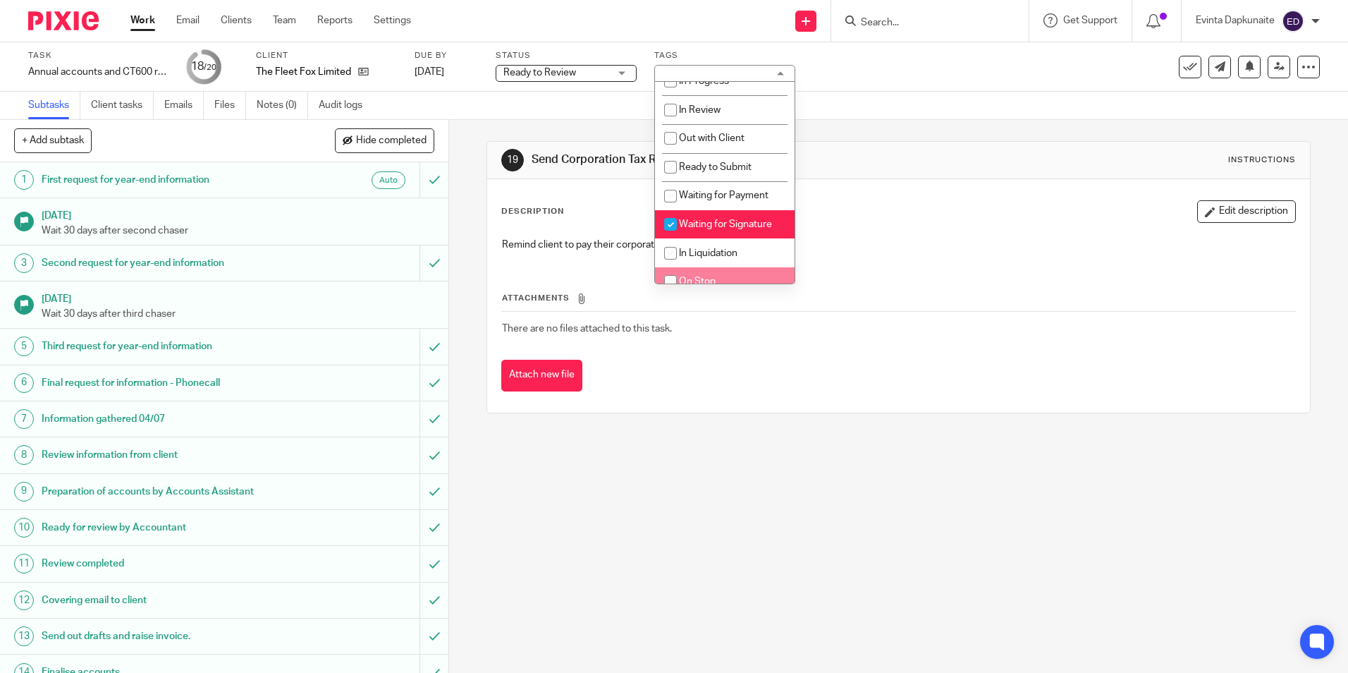
scroll to position [185, 0]
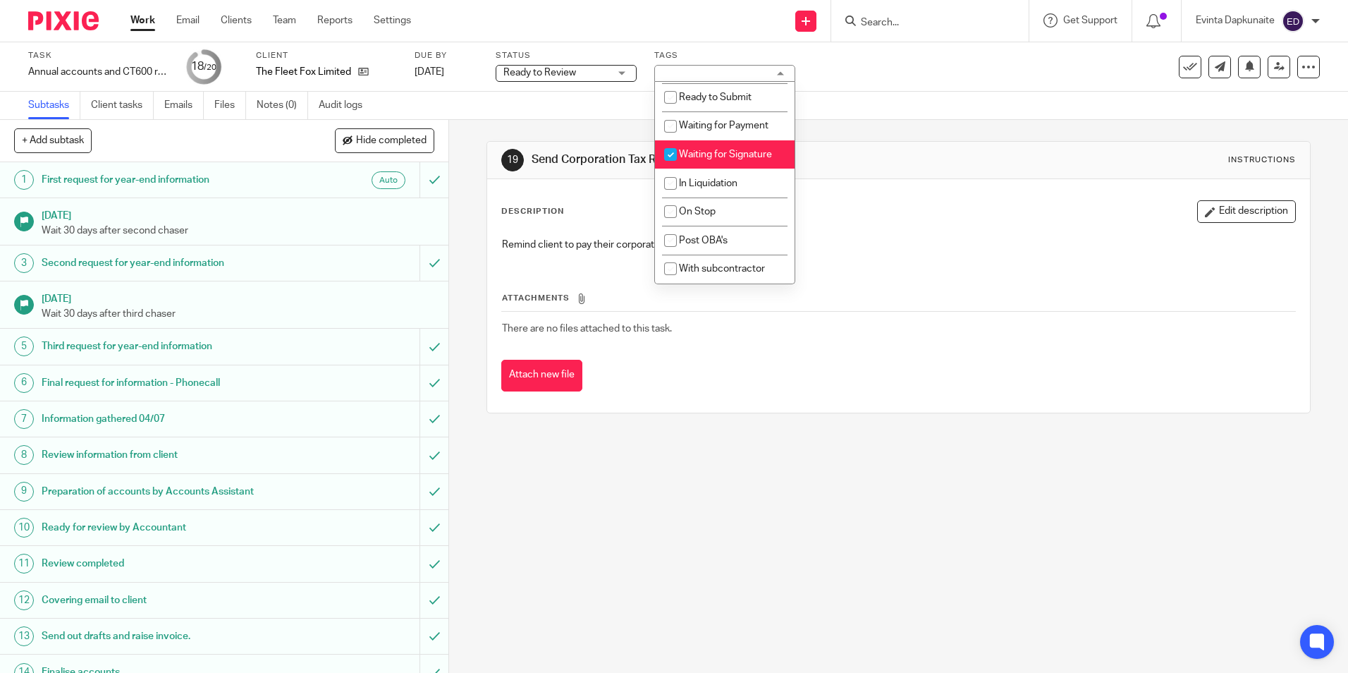
click at [735, 161] on li "Waiting for Signature" at bounding box center [725, 154] width 140 height 29
checkbox input "false"
click at [893, 187] on div "Description Edit description Remind client to pay their corporation tax 6 weeks…" at bounding box center [898, 295] width 822 height 233
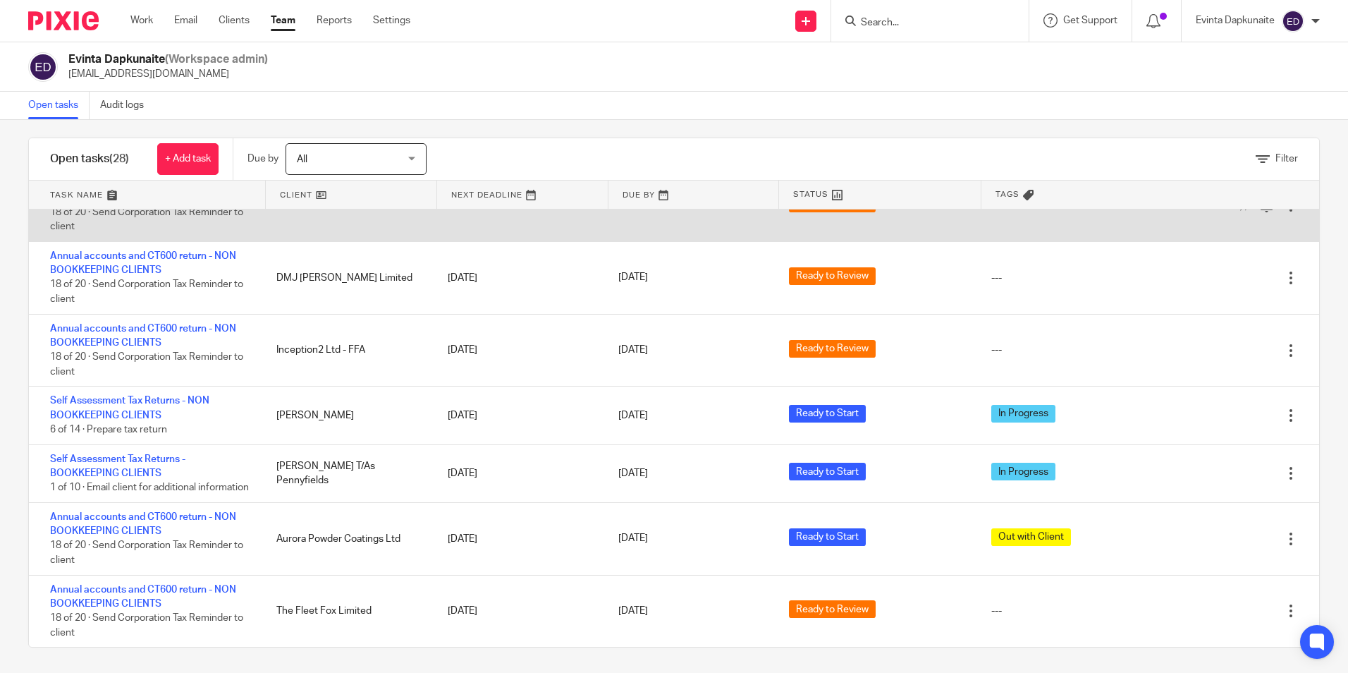
scroll to position [13, 0]
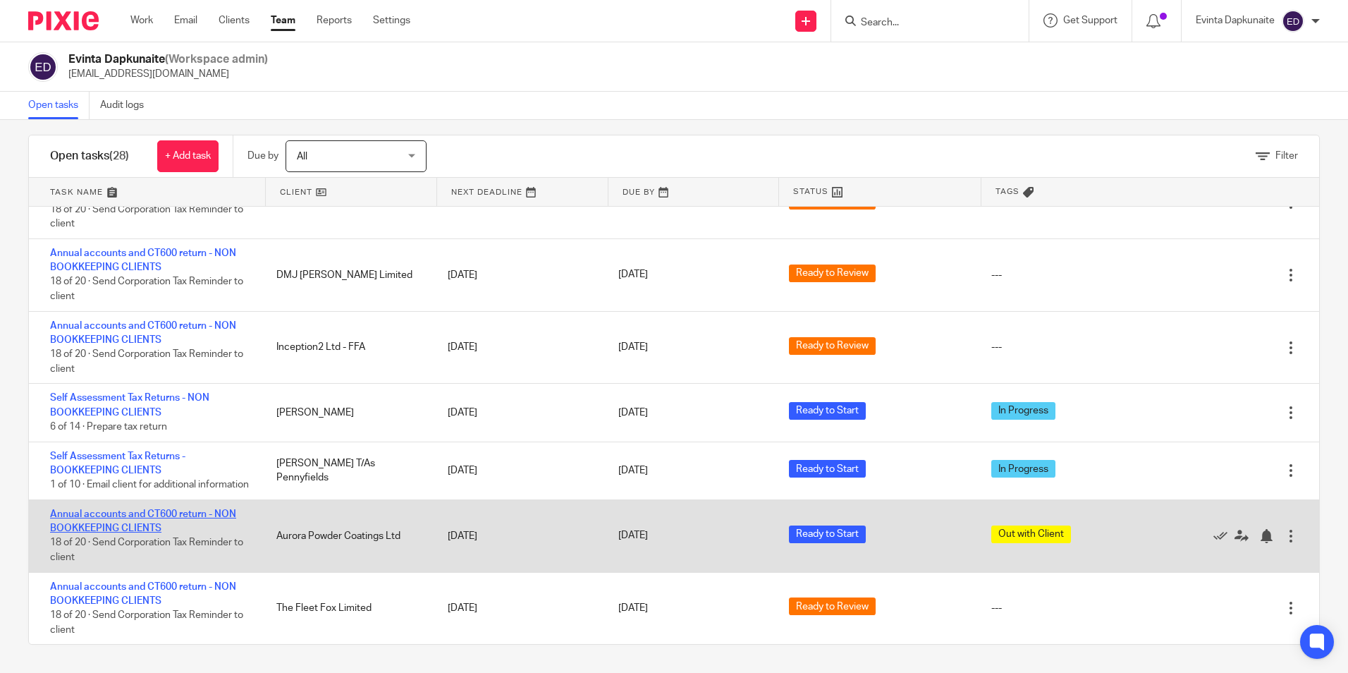
click at [172, 514] on link "Annual accounts and CT600 return - NON BOOKKEEPING CLIENTS" at bounding box center [143, 521] width 186 height 24
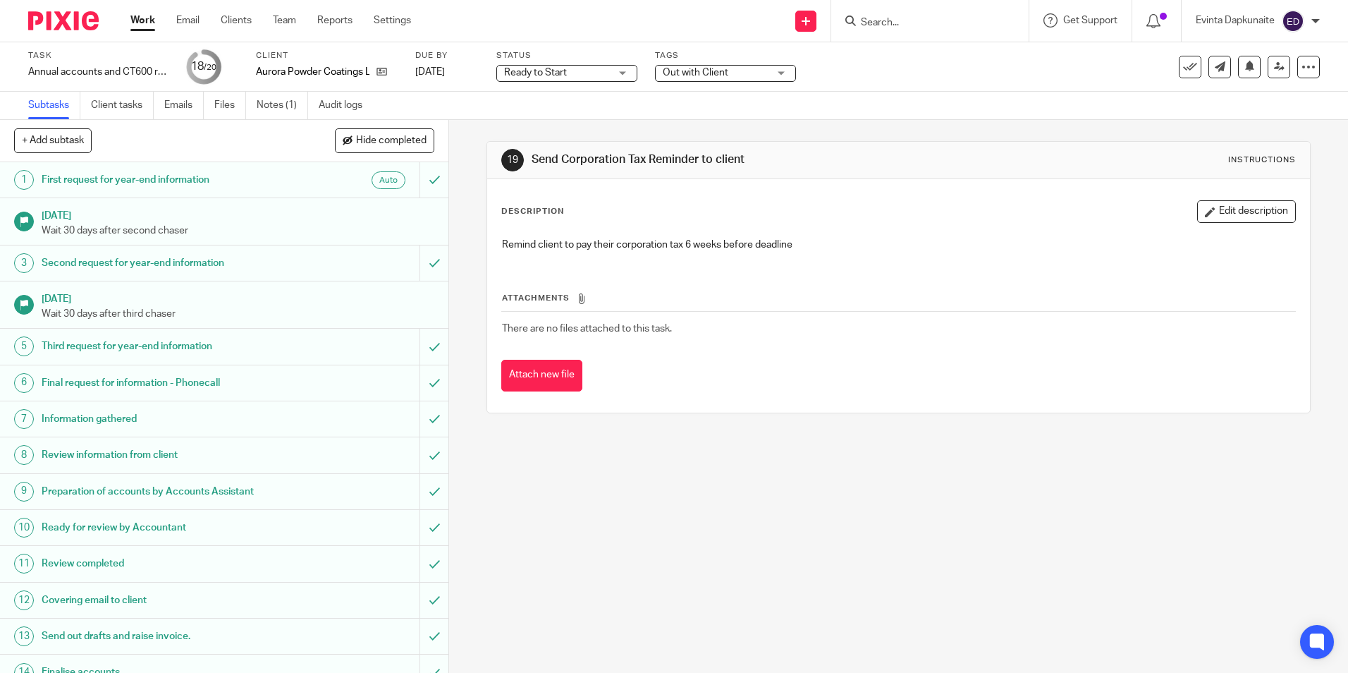
click at [721, 80] on span "Out with Client" at bounding box center [716, 73] width 106 height 15
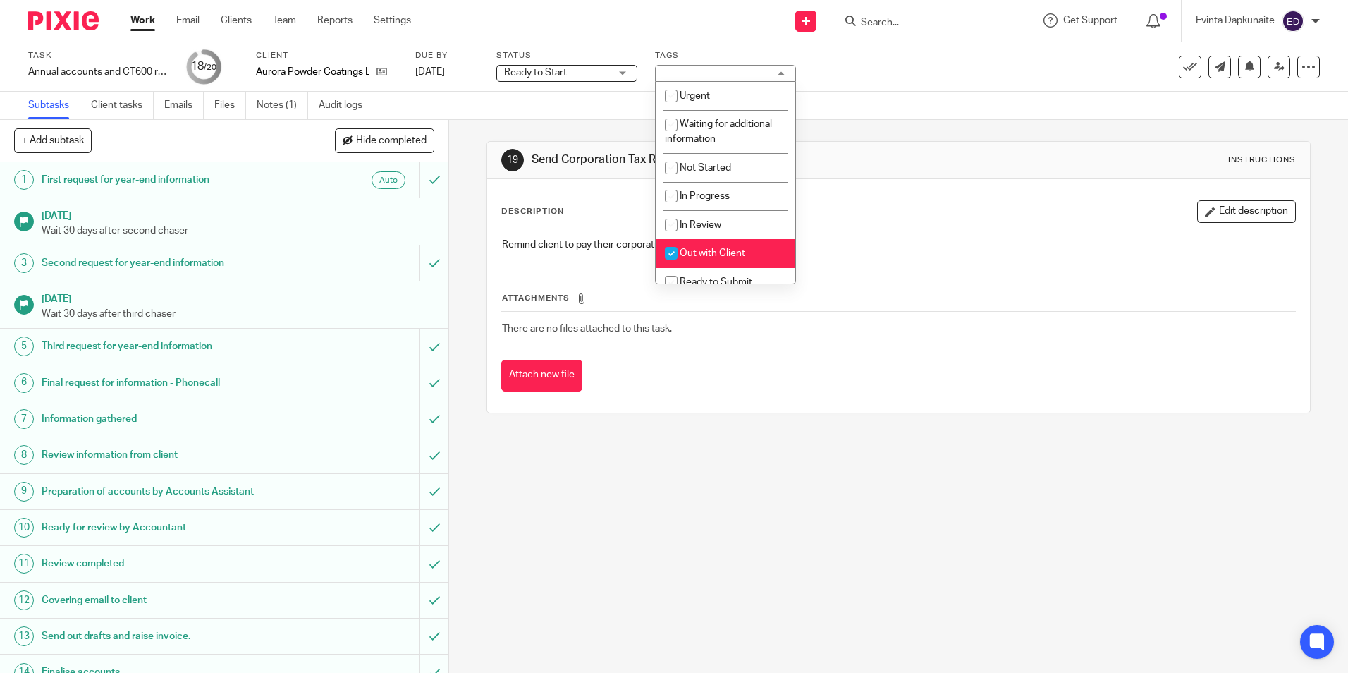
click at [721, 80] on div "Out with Client" at bounding box center [725, 73] width 141 height 17
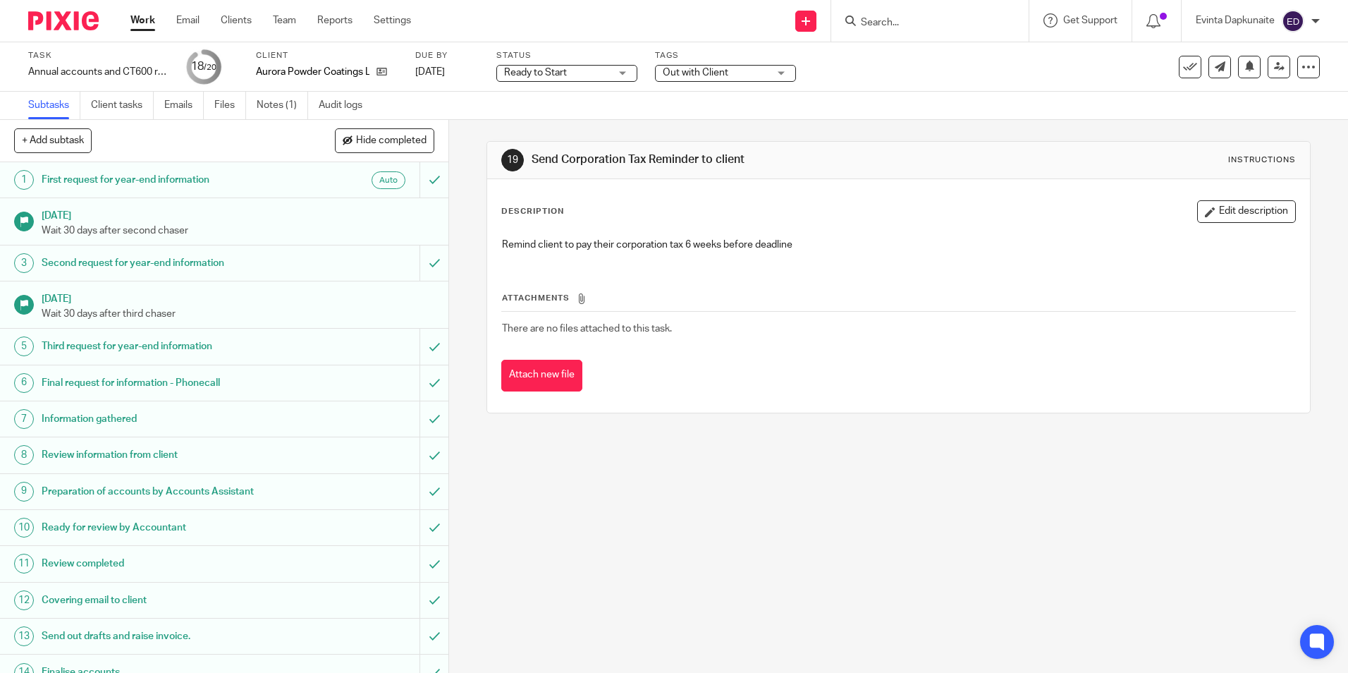
click at [739, 77] on span "Out with Client" at bounding box center [716, 73] width 106 height 15
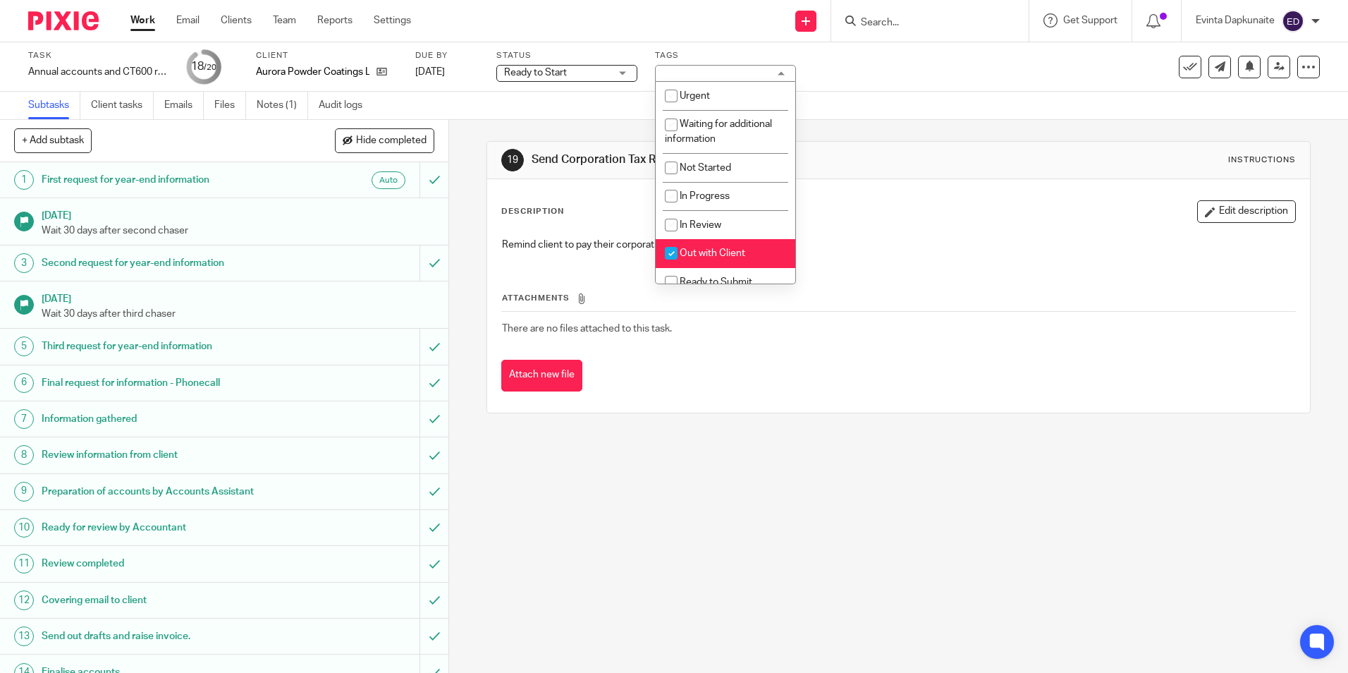
click at [735, 247] on li "Out with Client" at bounding box center [726, 253] width 140 height 29
checkbox input "false"
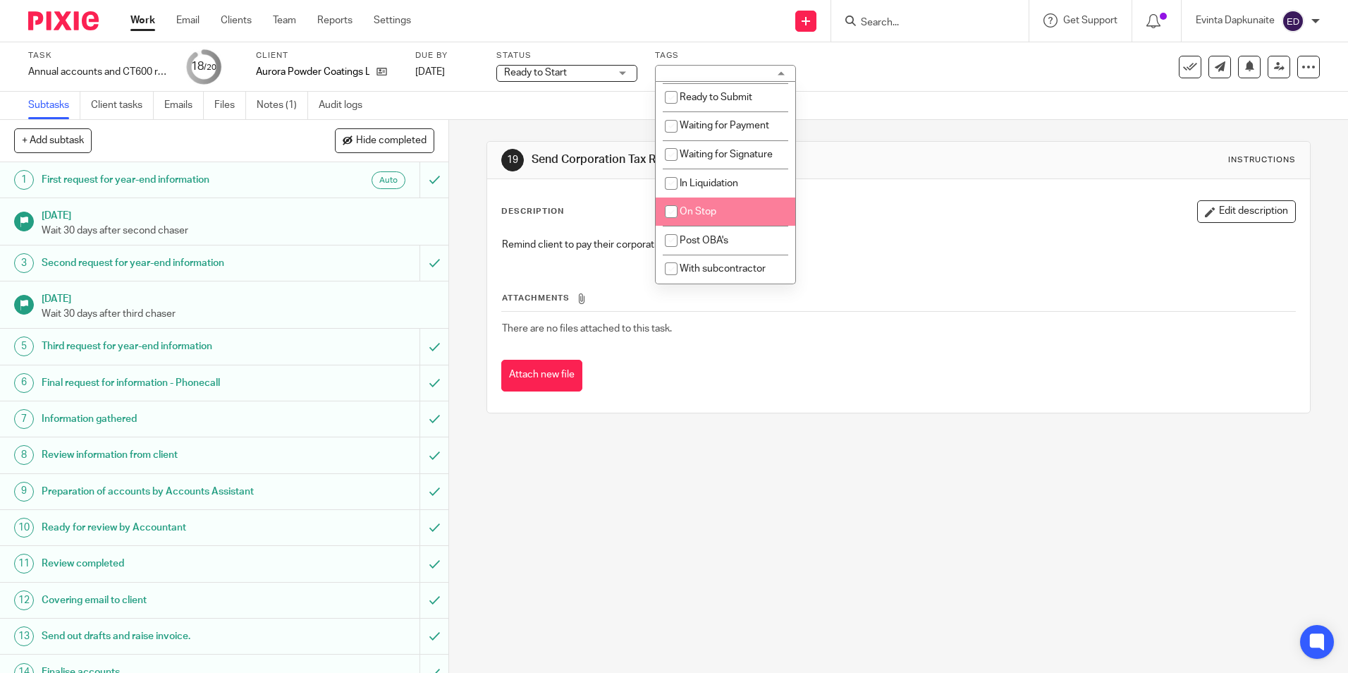
click at [938, 208] on div "Description Edit description" at bounding box center [898, 211] width 794 height 23
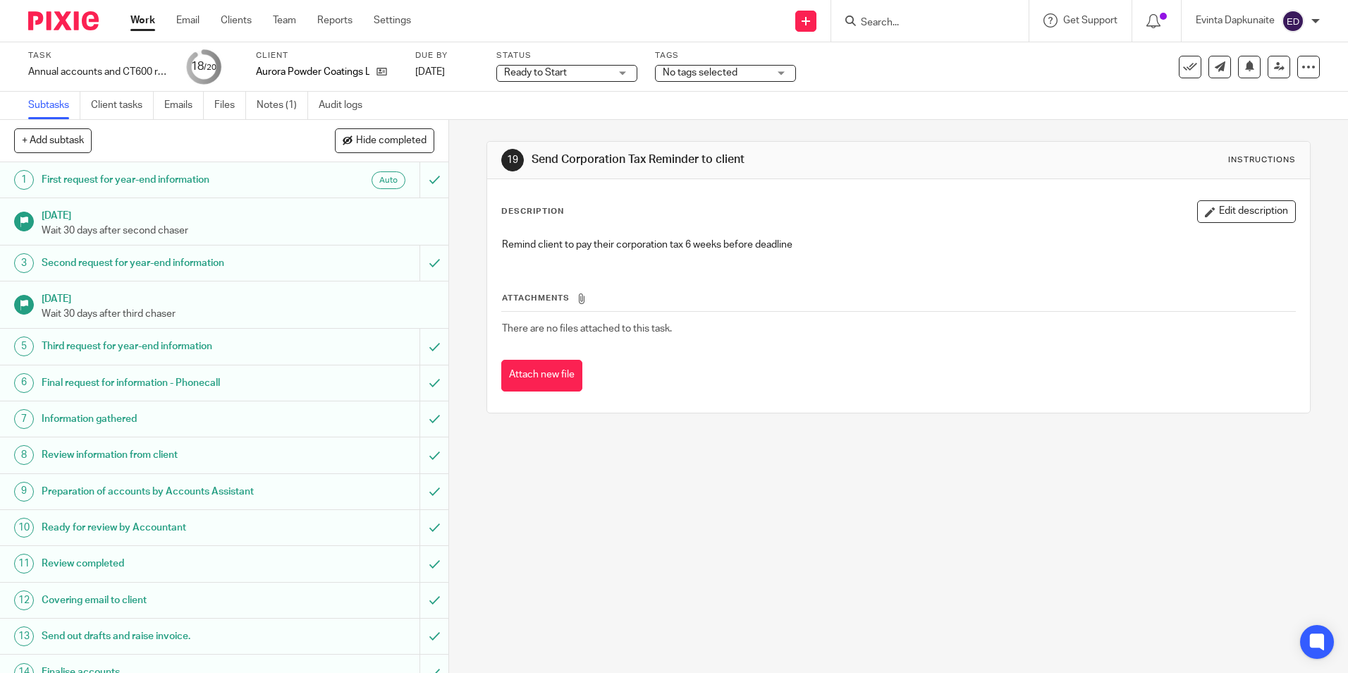
click at [620, 76] on div "Ready to Start Ready to Start" at bounding box center [566, 73] width 141 height 17
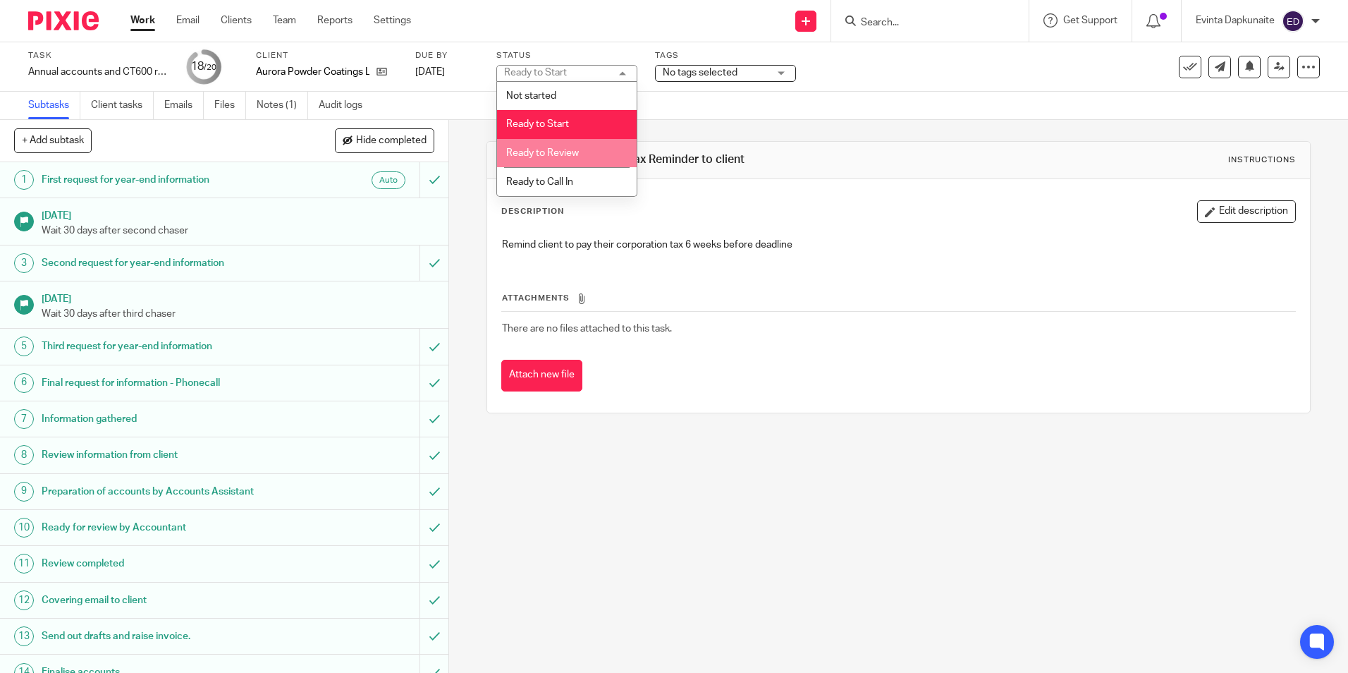
click at [607, 144] on li "Ready to Review" at bounding box center [567, 153] width 140 height 29
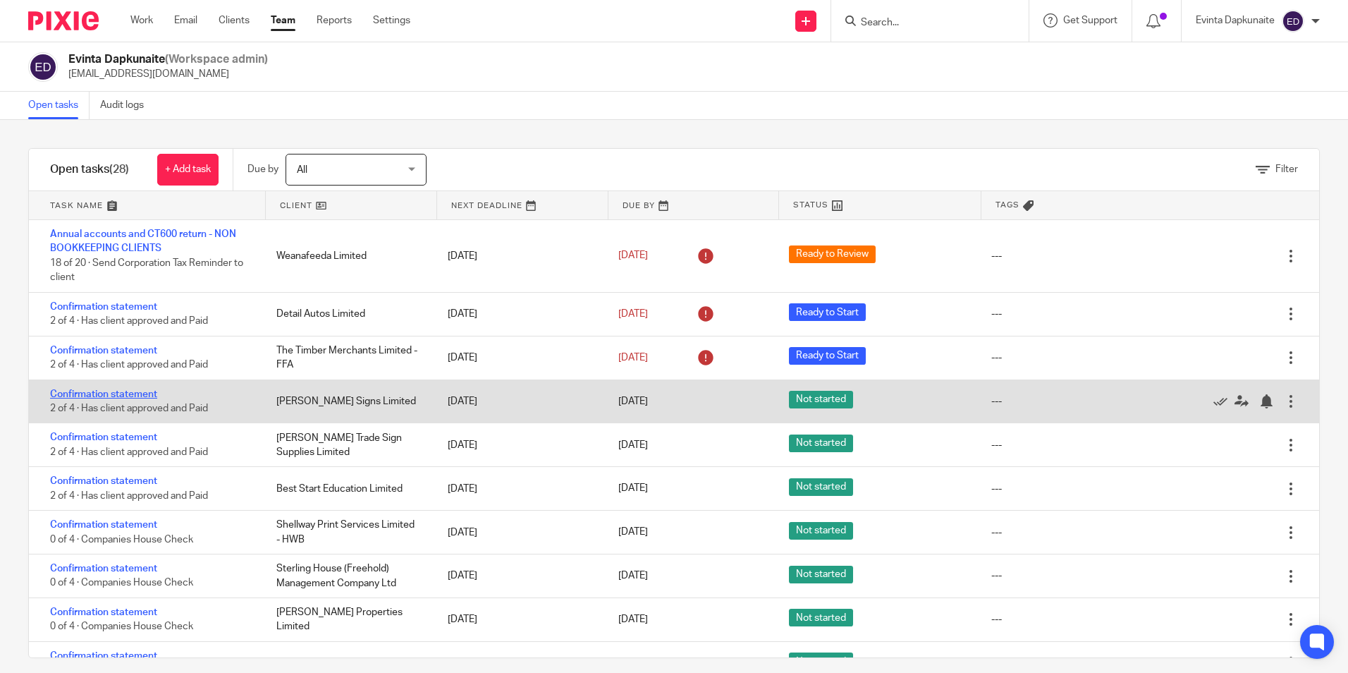
click at [145, 395] on link "Confirmation statement" at bounding box center [103, 394] width 107 height 10
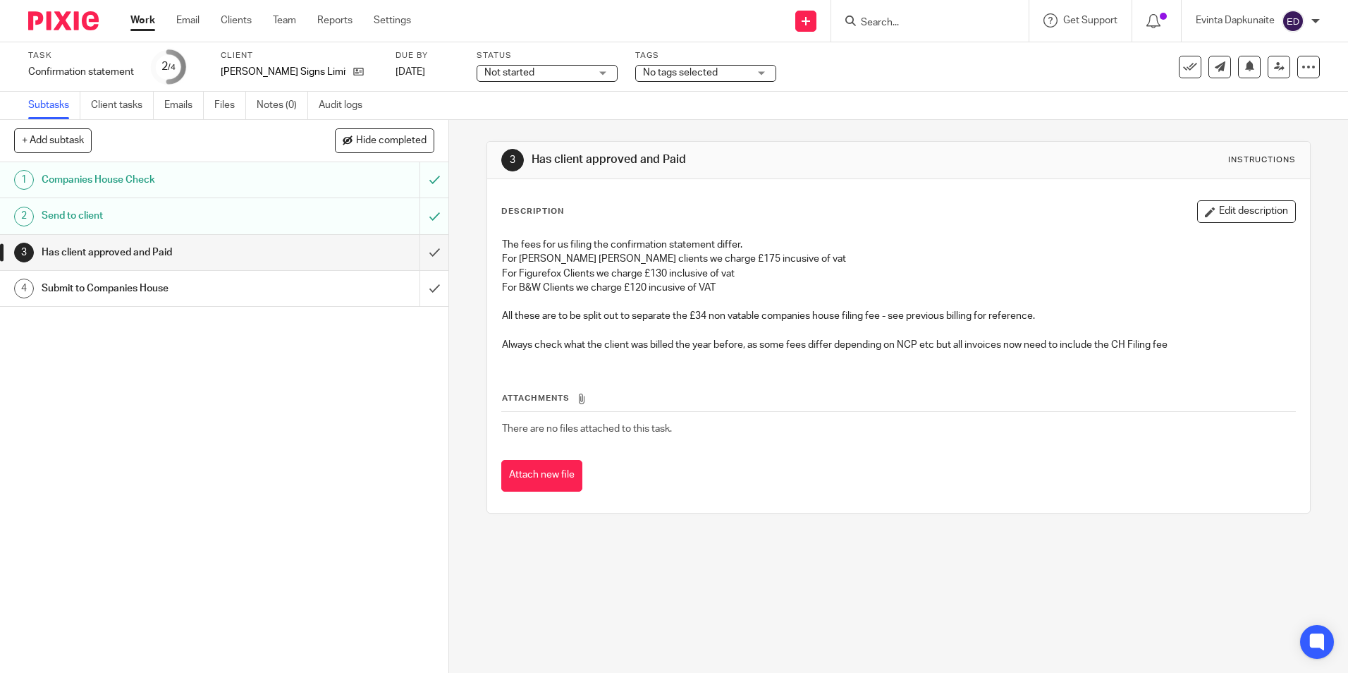
drag, startPoint x: 522, startPoint y: 87, endPoint x: 532, endPoint y: 78, distance: 13.0
click at [521, 87] on div "Task Confirmation statement Save Confirmation statement 2 /4 Client [PERSON_NAM…" at bounding box center [674, 66] width 1348 height 49
click at [540, 73] on span "Not started" at bounding box center [537, 73] width 106 height 15
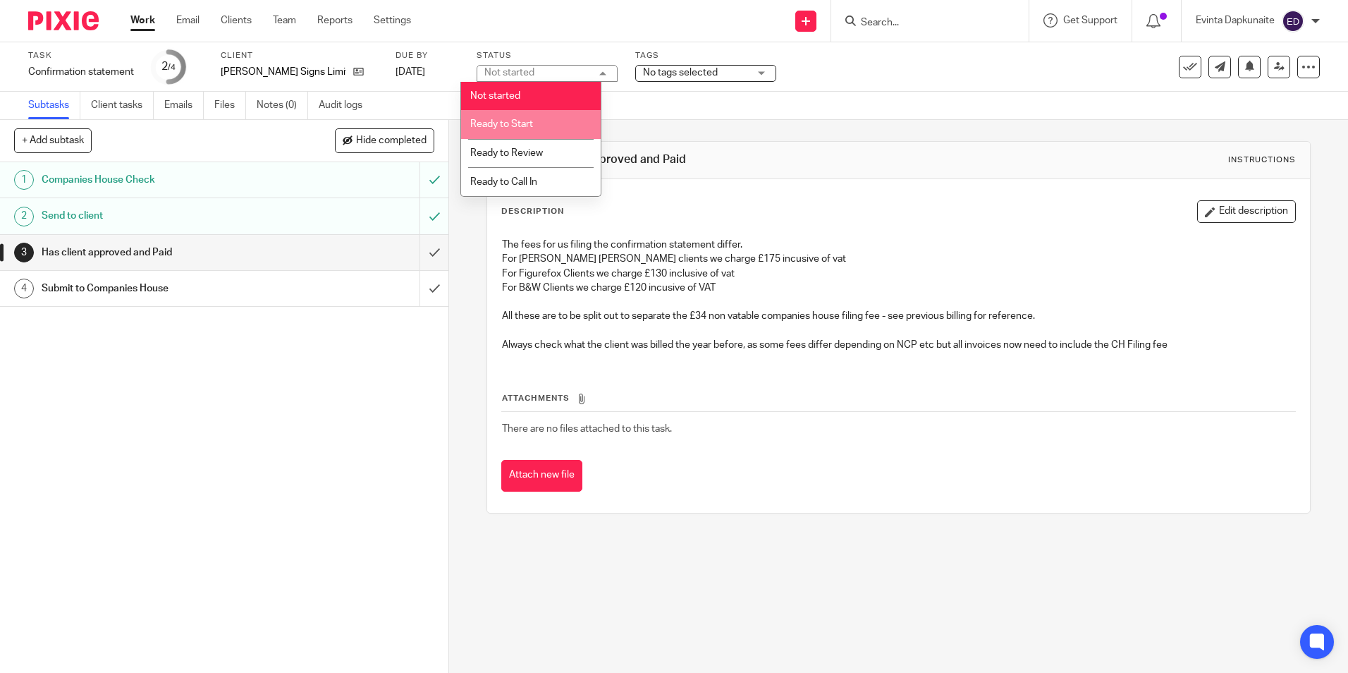
click at [554, 123] on li "Ready to Start" at bounding box center [531, 124] width 140 height 29
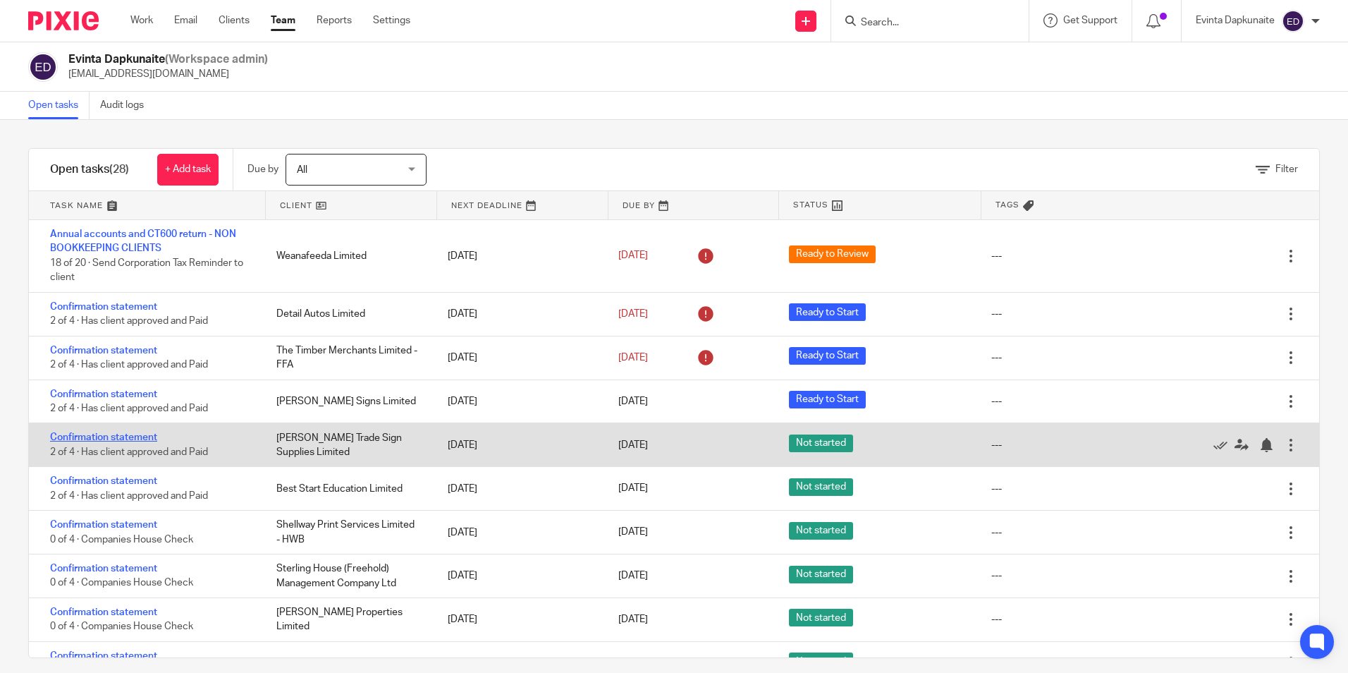
click at [135, 433] on link "Confirmation statement" at bounding box center [103, 437] width 107 height 10
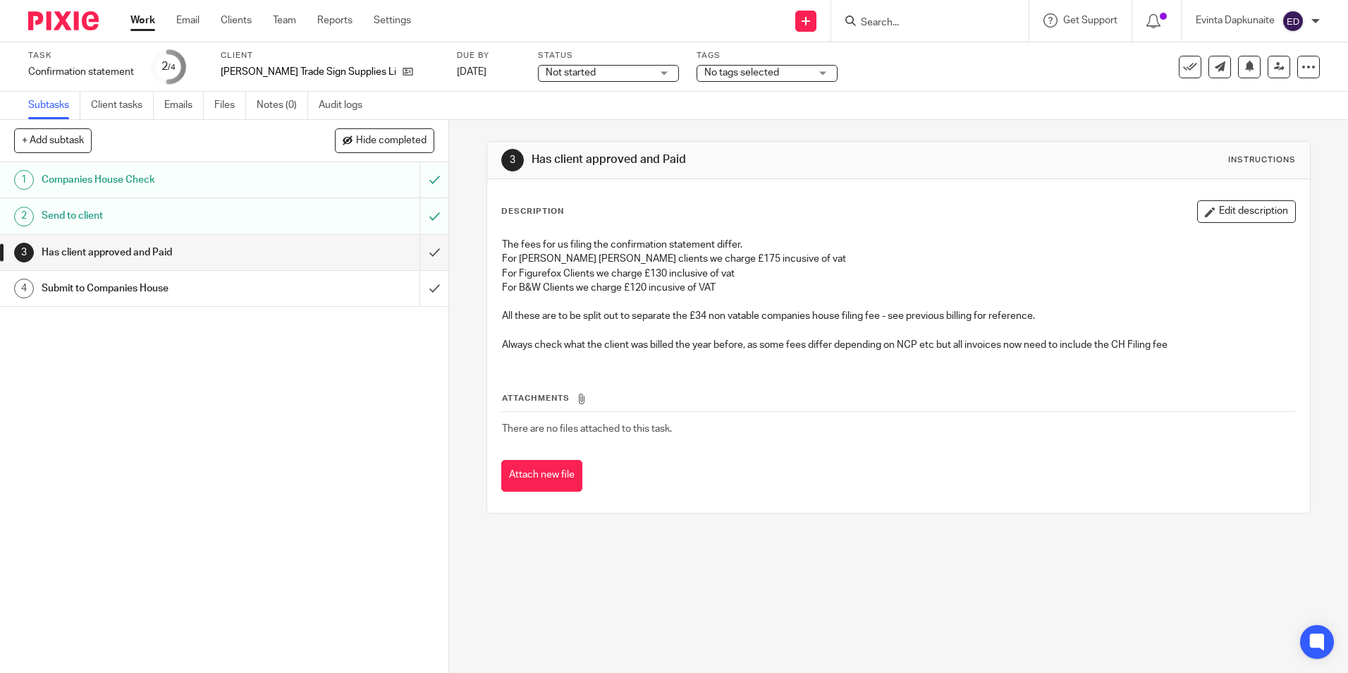
click at [608, 65] on div "Not started Not started" at bounding box center [608, 73] width 141 height 17
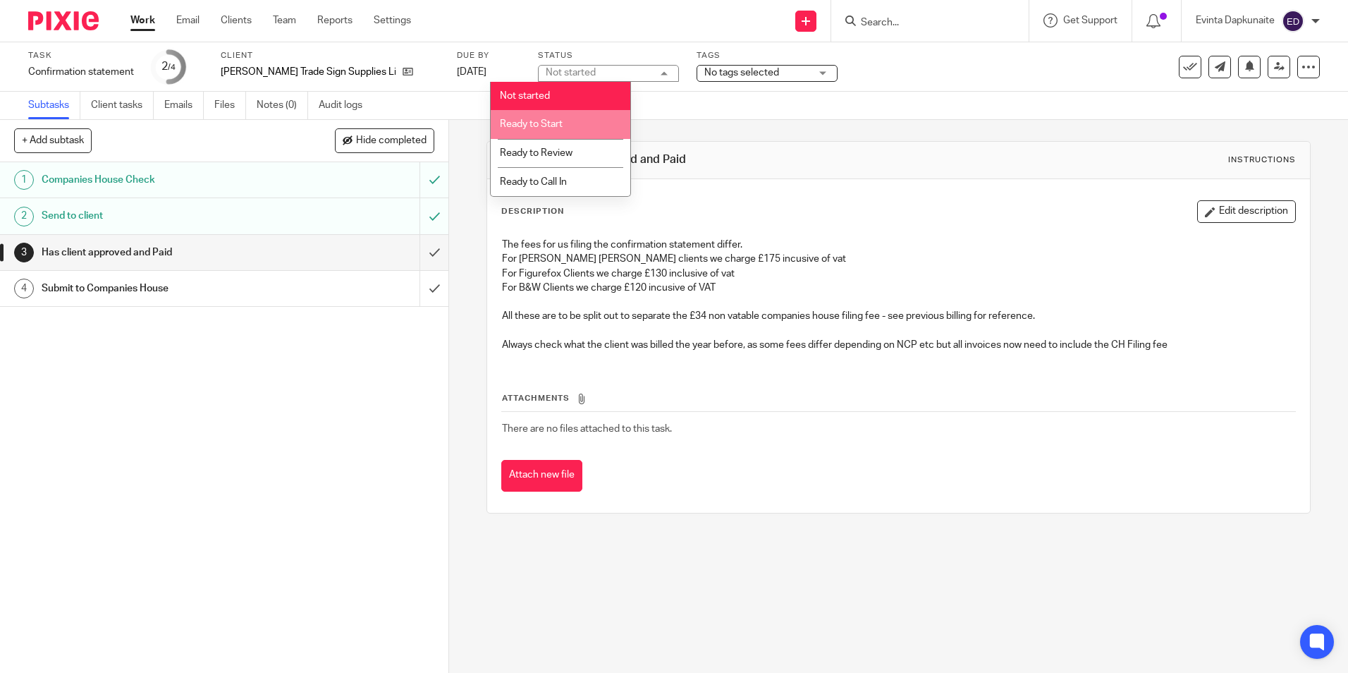
click at [583, 125] on li "Ready to Start" at bounding box center [561, 124] width 140 height 29
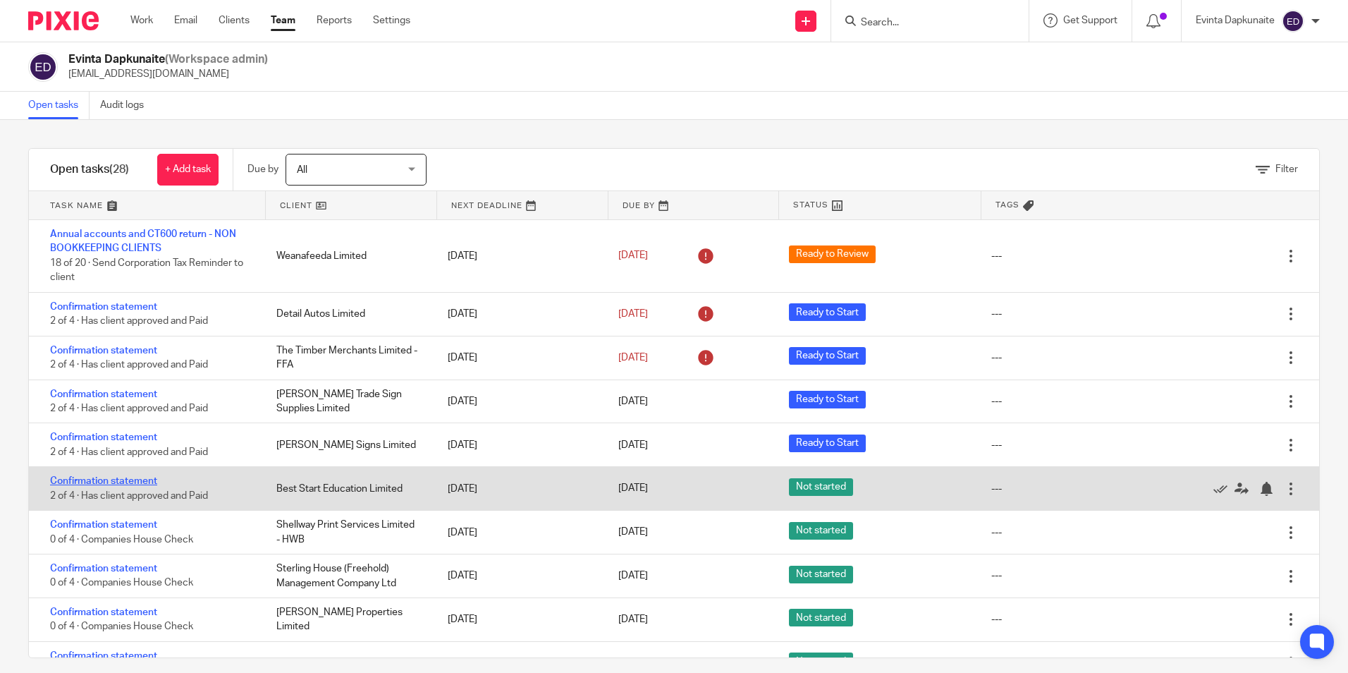
click at [147, 477] on link "Confirmation statement" at bounding box center [103, 481] width 107 height 10
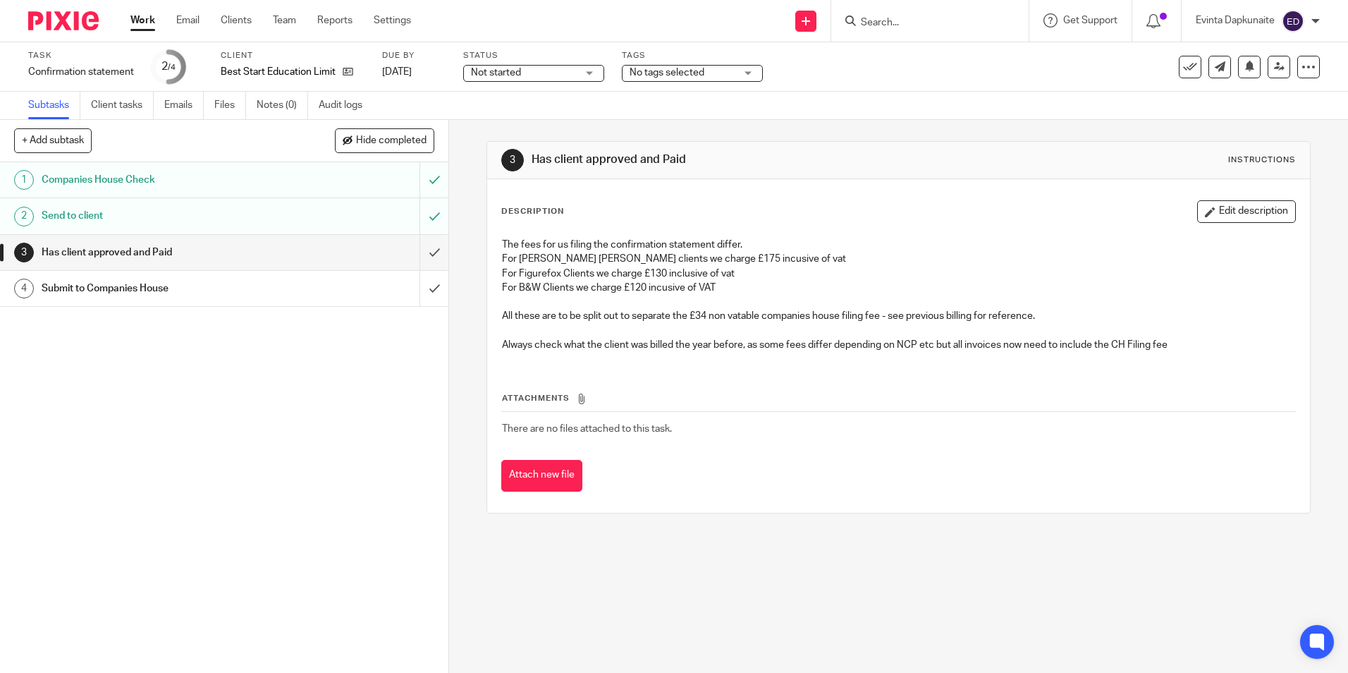
click at [572, 76] on span "Not started" at bounding box center [524, 73] width 106 height 15
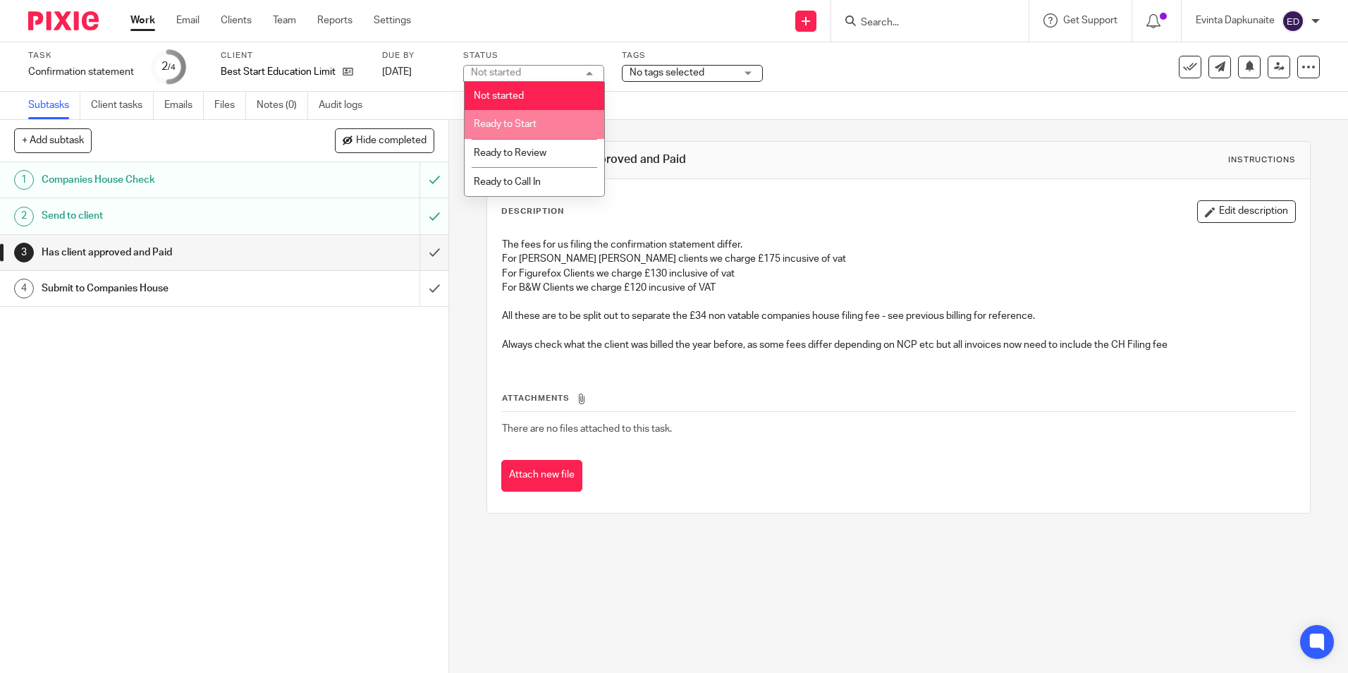
click at [554, 121] on li "Ready to Start" at bounding box center [535, 124] width 140 height 29
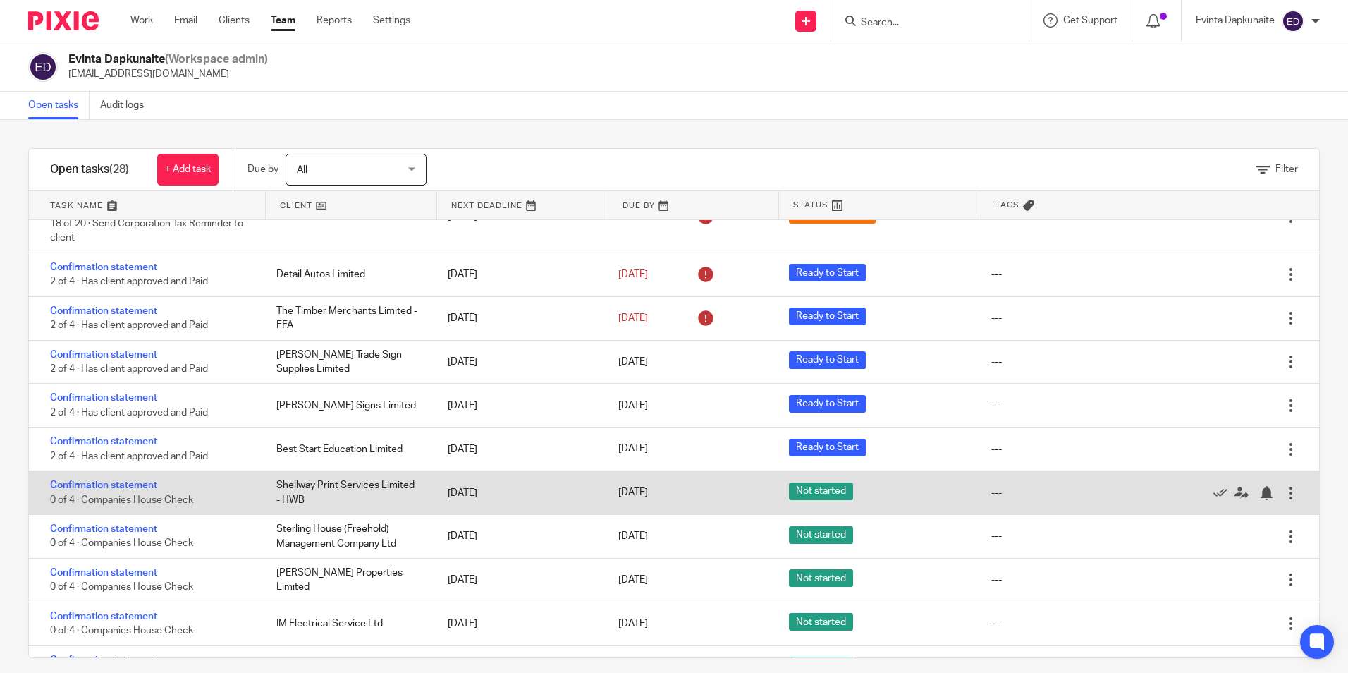
scroll to position [71, 0]
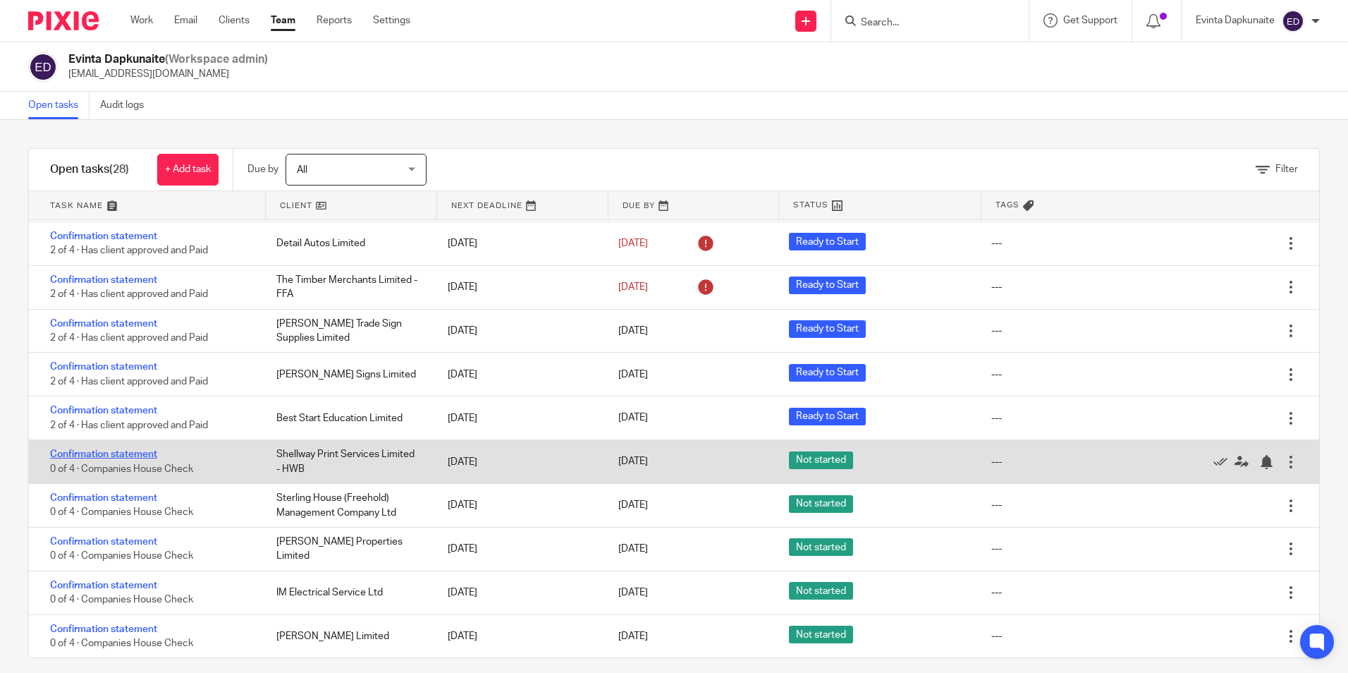
click at [102, 454] on link "Confirmation statement" at bounding box center [103, 454] width 107 height 10
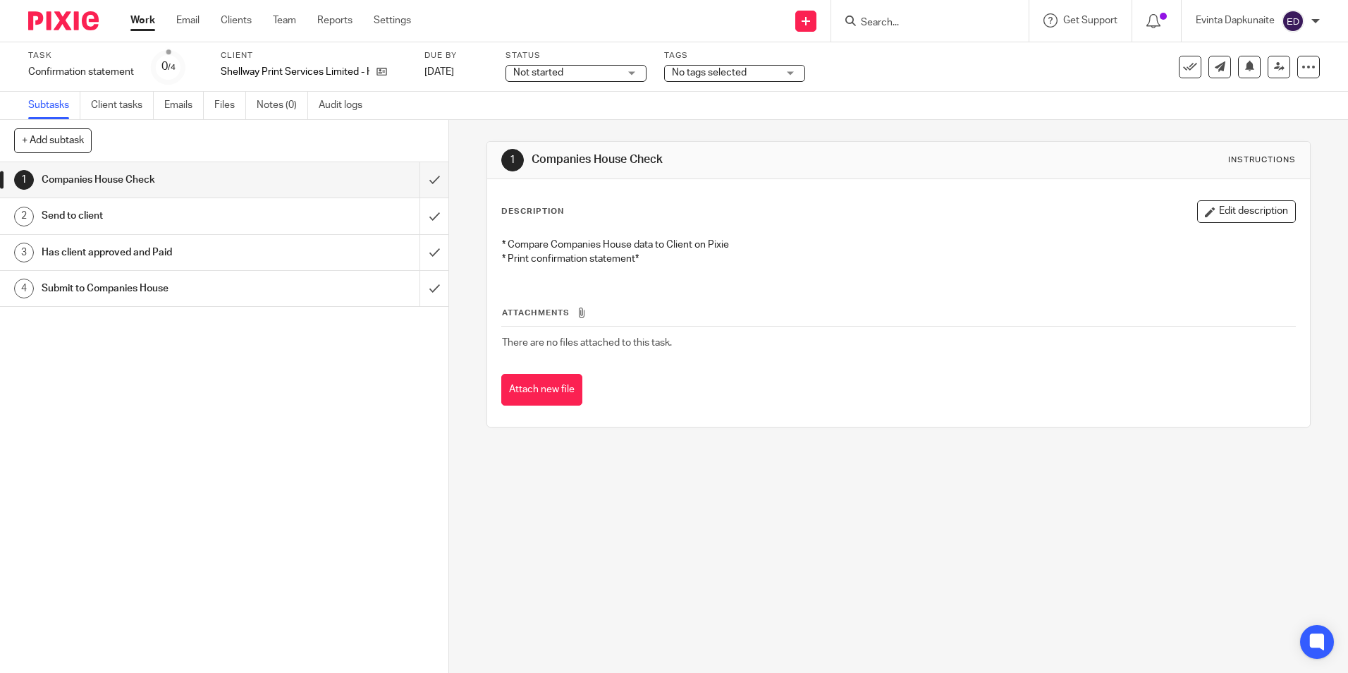
click at [623, 76] on div "Not started Not started" at bounding box center [575, 73] width 141 height 17
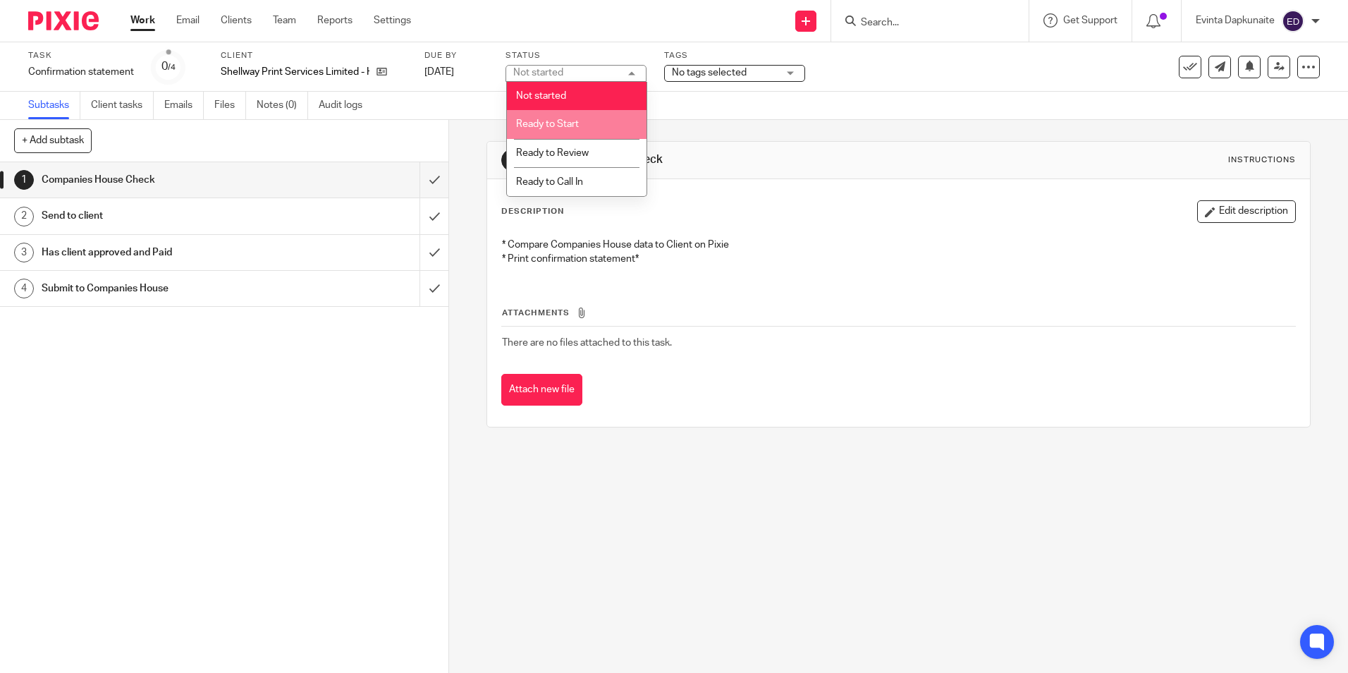
click at [578, 127] on span "Ready to Start" at bounding box center [547, 124] width 63 height 10
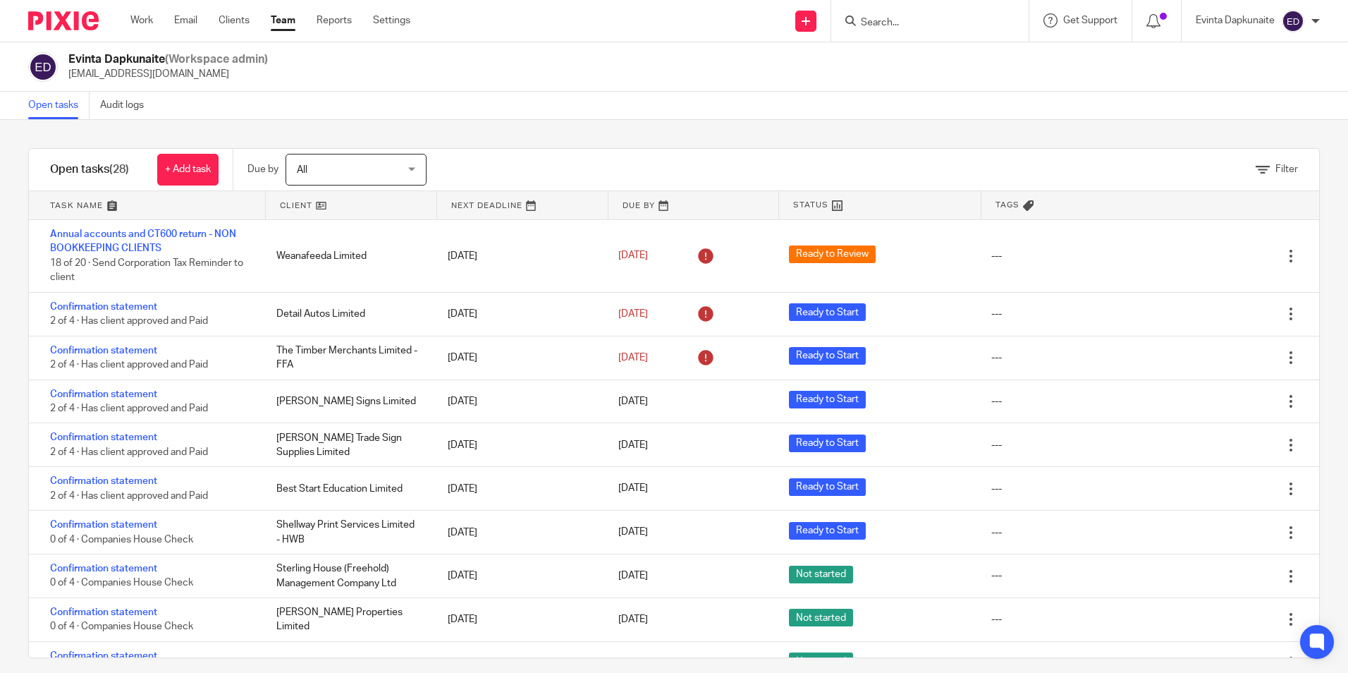
click at [1144, 23] on div at bounding box center [1156, 21] width 49 height 42
click at [1150, 23] on icon at bounding box center [1153, 21] width 14 height 14
click at [1154, 23] on icon at bounding box center [1153, 21] width 14 height 14
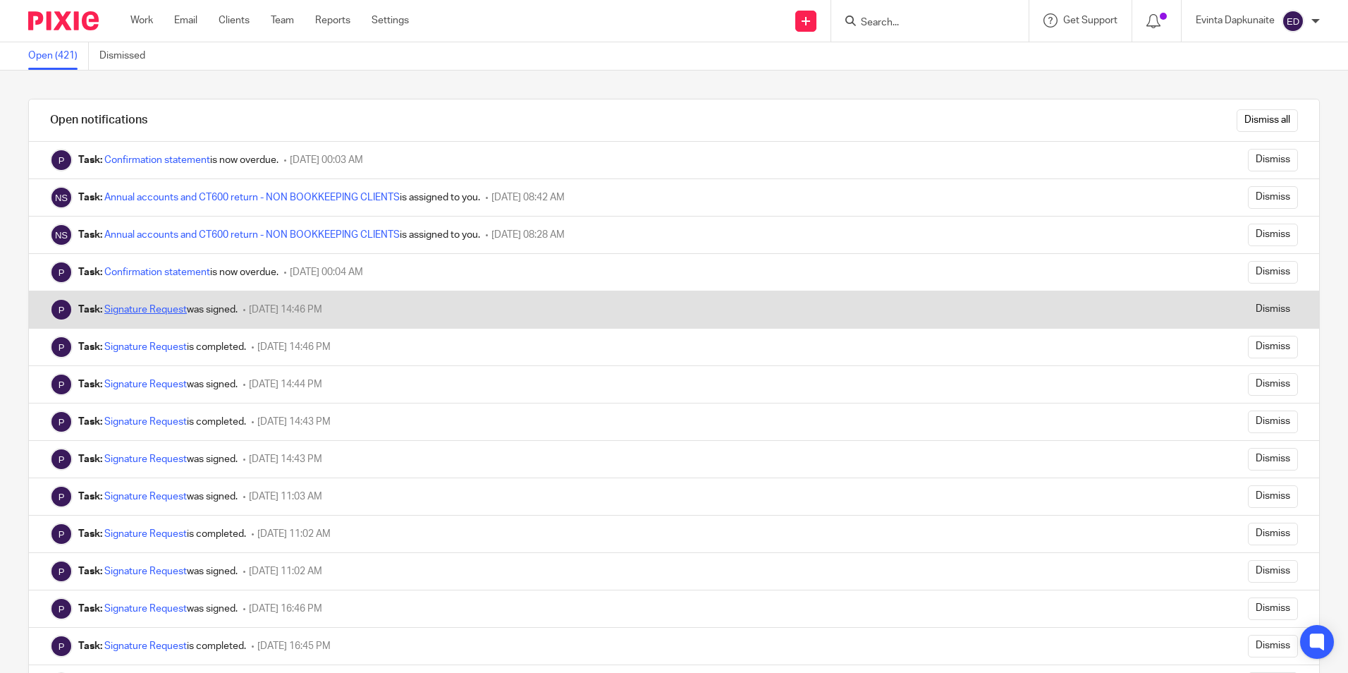
click at [180, 306] on link "Signature Request" at bounding box center [145, 310] width 82 height 10
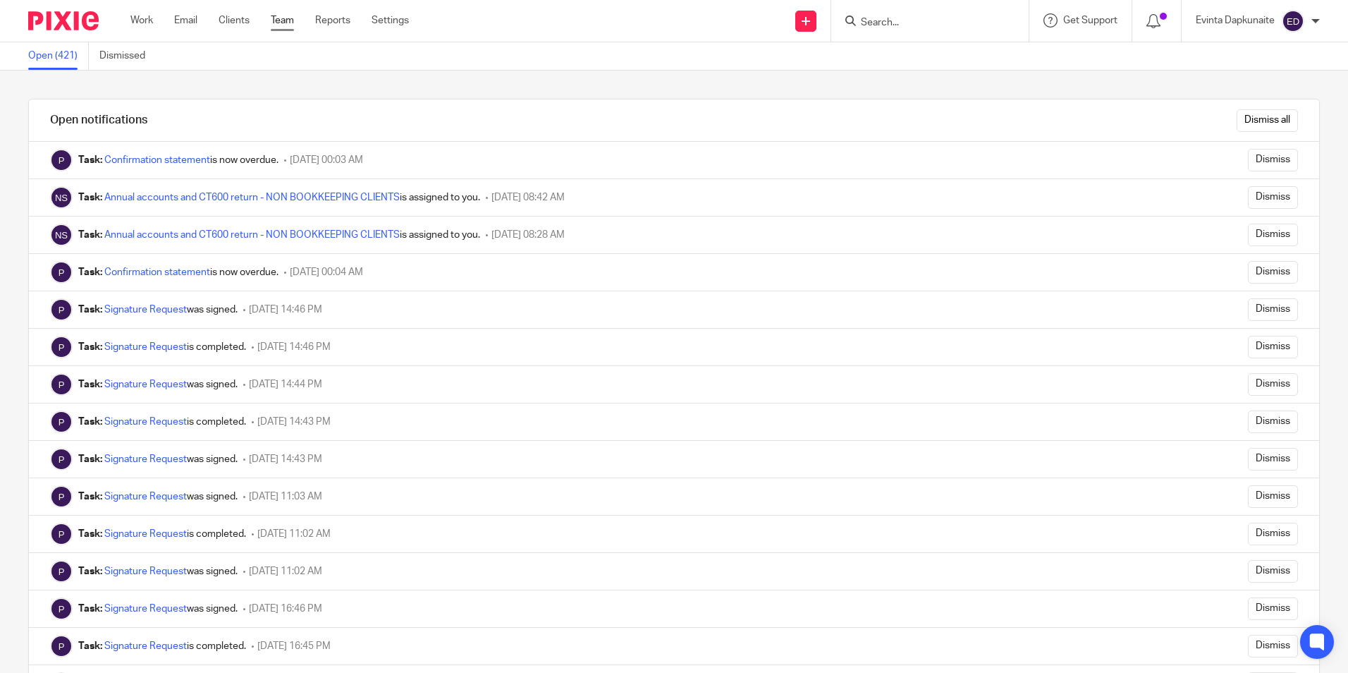
click at [296, 26] on ul "Work Email Clients Team Reports Settings" at bounding box center [280, 20] width 300 height 14
click at [290, 23] on link "Team" at bounding box center [282, 20] width 23 height 14
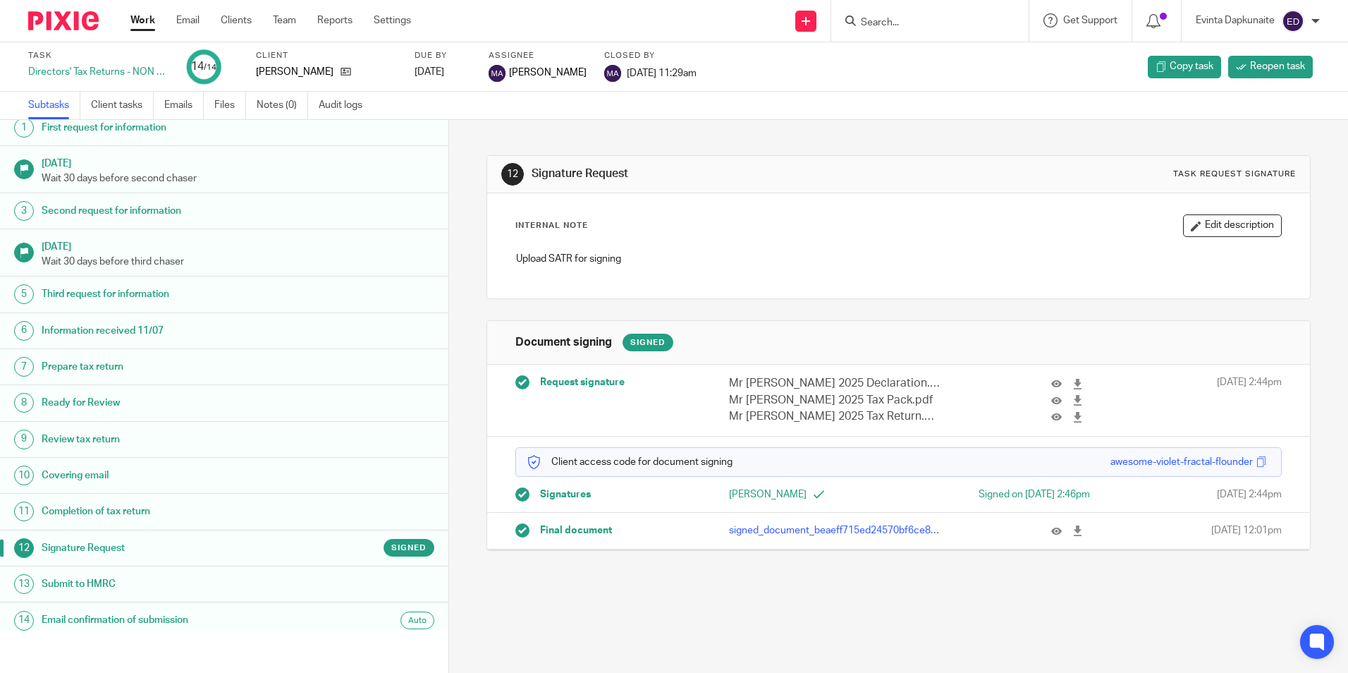
scroll to position [18, 0]
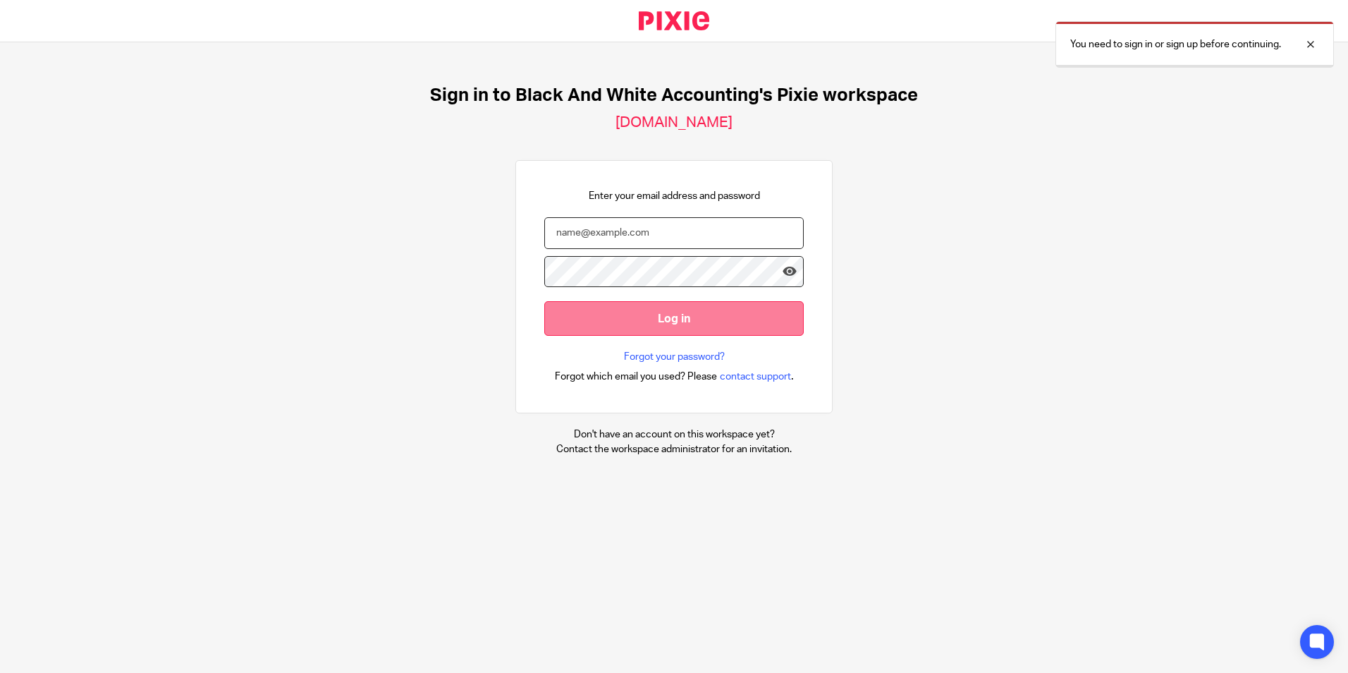
type input "[EMAIL_ADDRESS][DOMAIN_NAME]"
click at [574, 328] on input "Log in" at bounding box center [673, 318] width 259 height 35
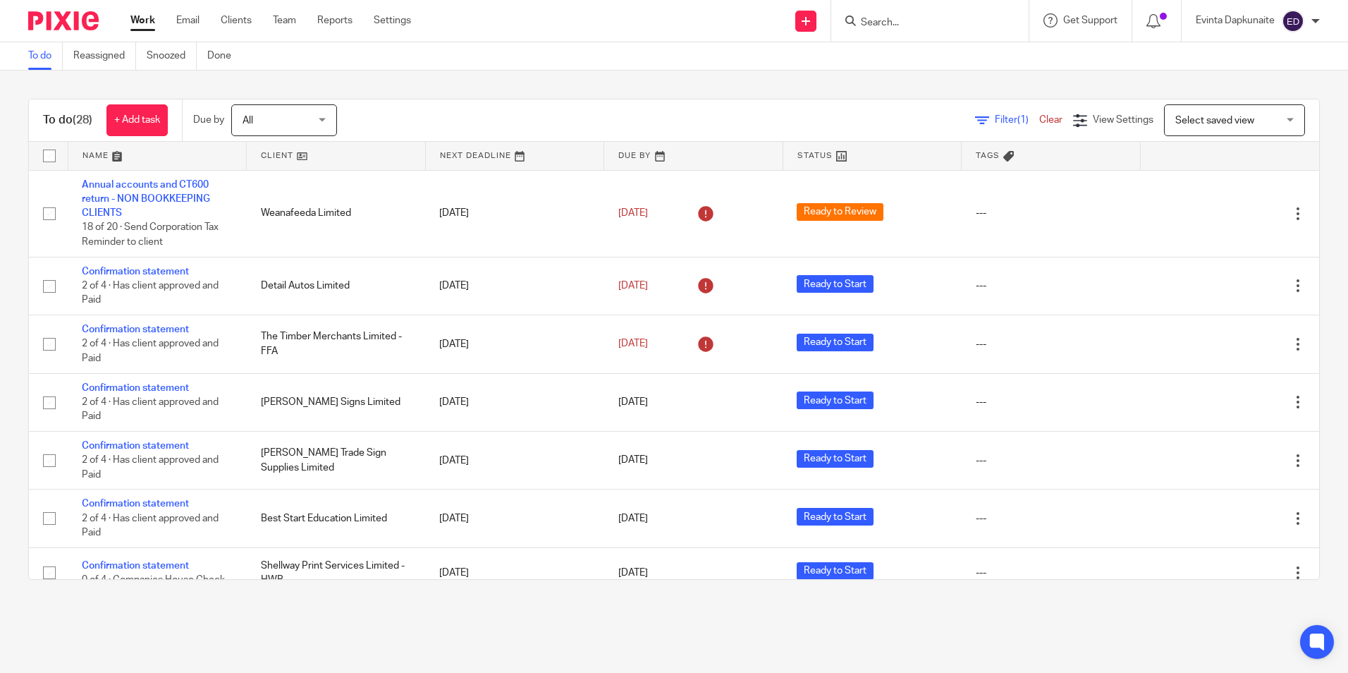
click at [916, 21] on input "Search" at bounding box center [922, 23] width 127 height 13
type input "[PERSON_NAME]"
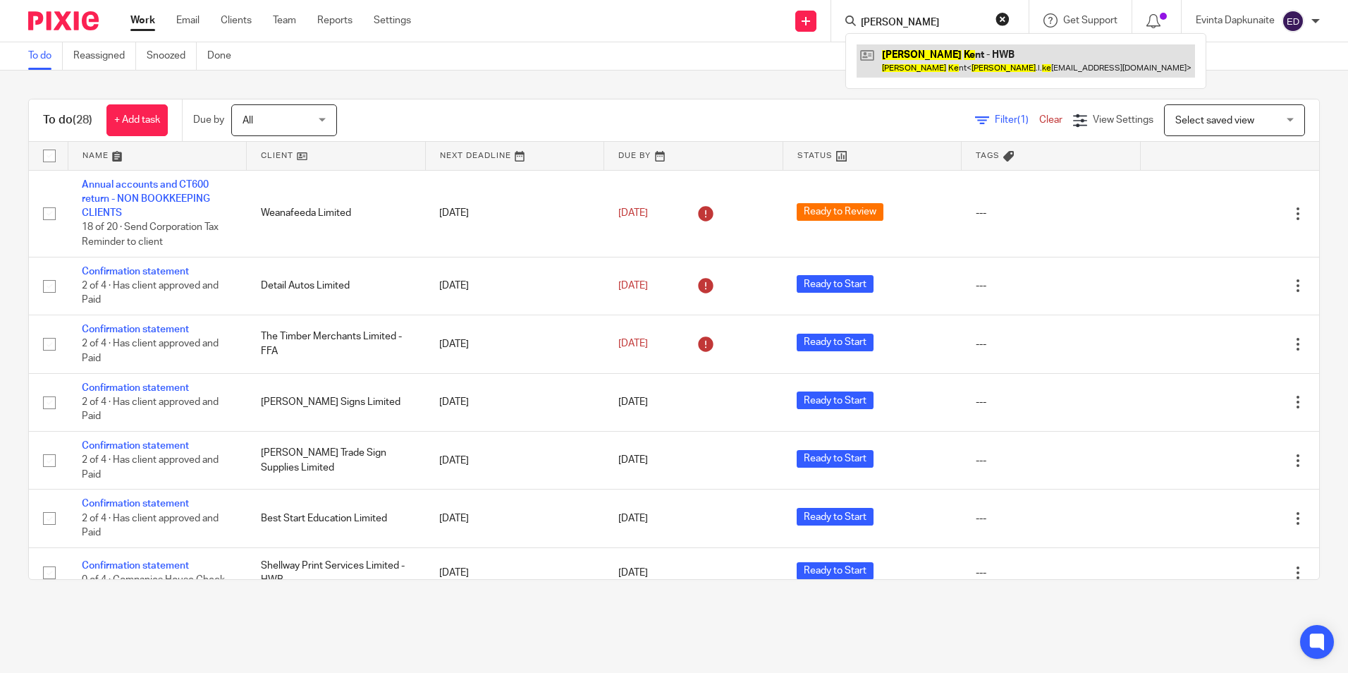
click at [916, 44] on link at bounding box center [1026, 60] width 338 height 32
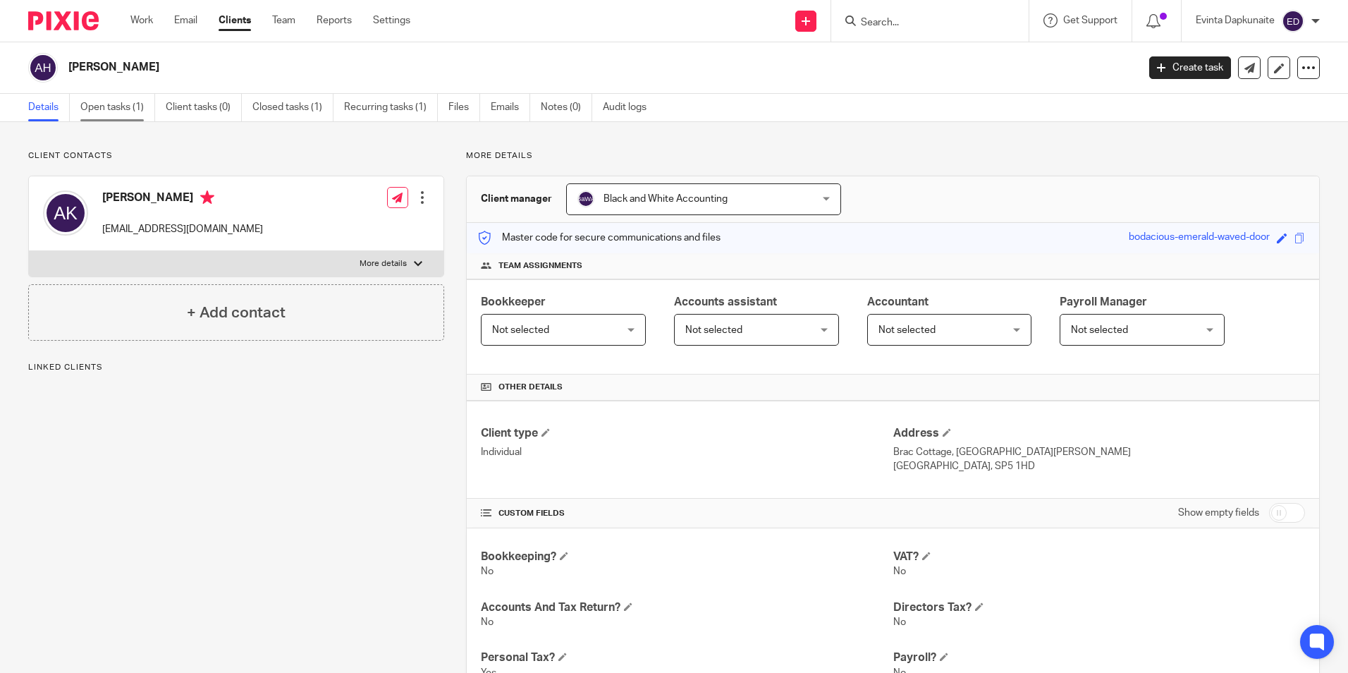
click at [121, 106] on link "Open tasks (1)" at bounding box center [117, 107] width 75 height 27
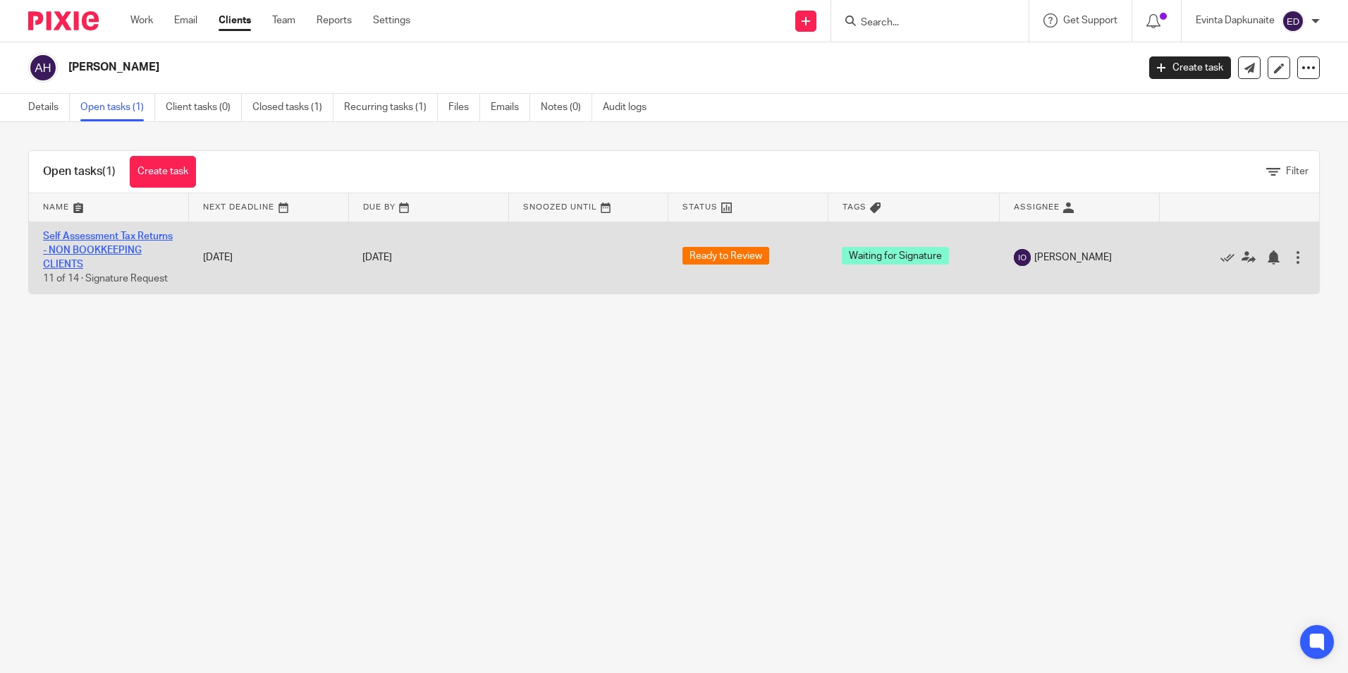
click at [114, 235] on link "Self Assessment Tax Returns - NON BOOKKEEPING CLIENTS" at bounding box center [108, 250] width 130 height 39
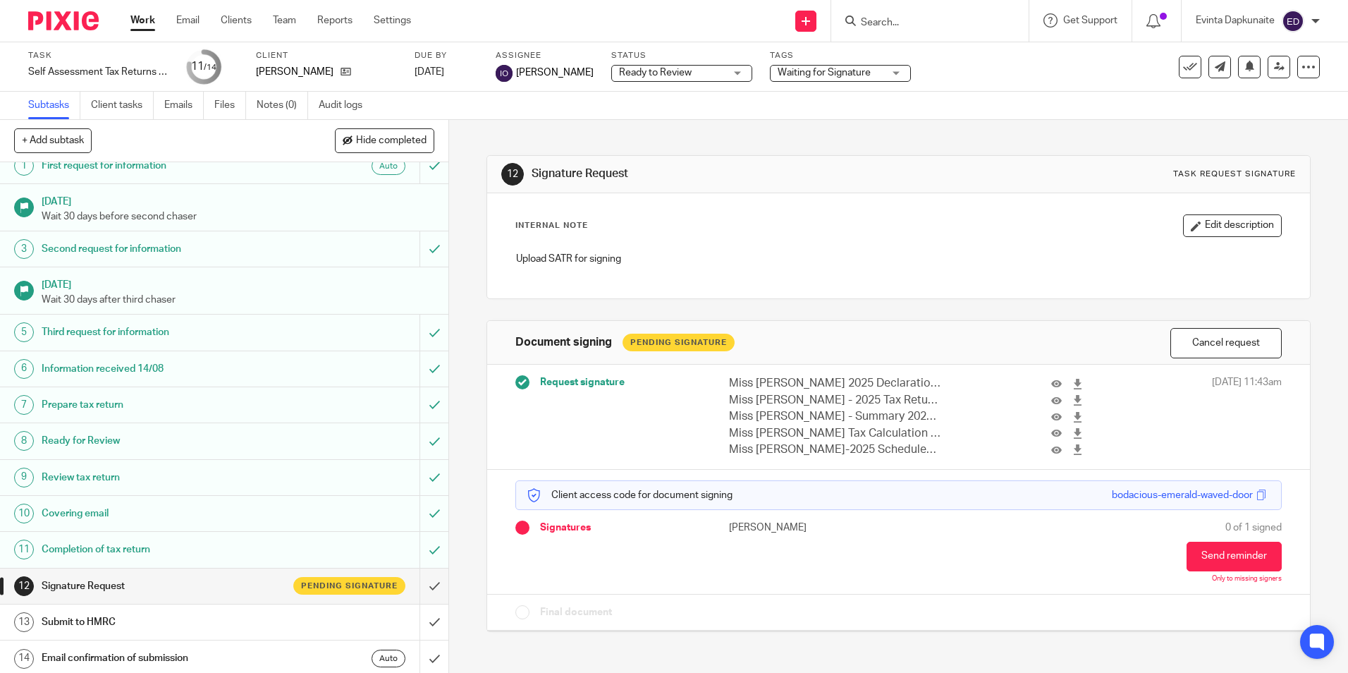
scroll to position [18, 0]
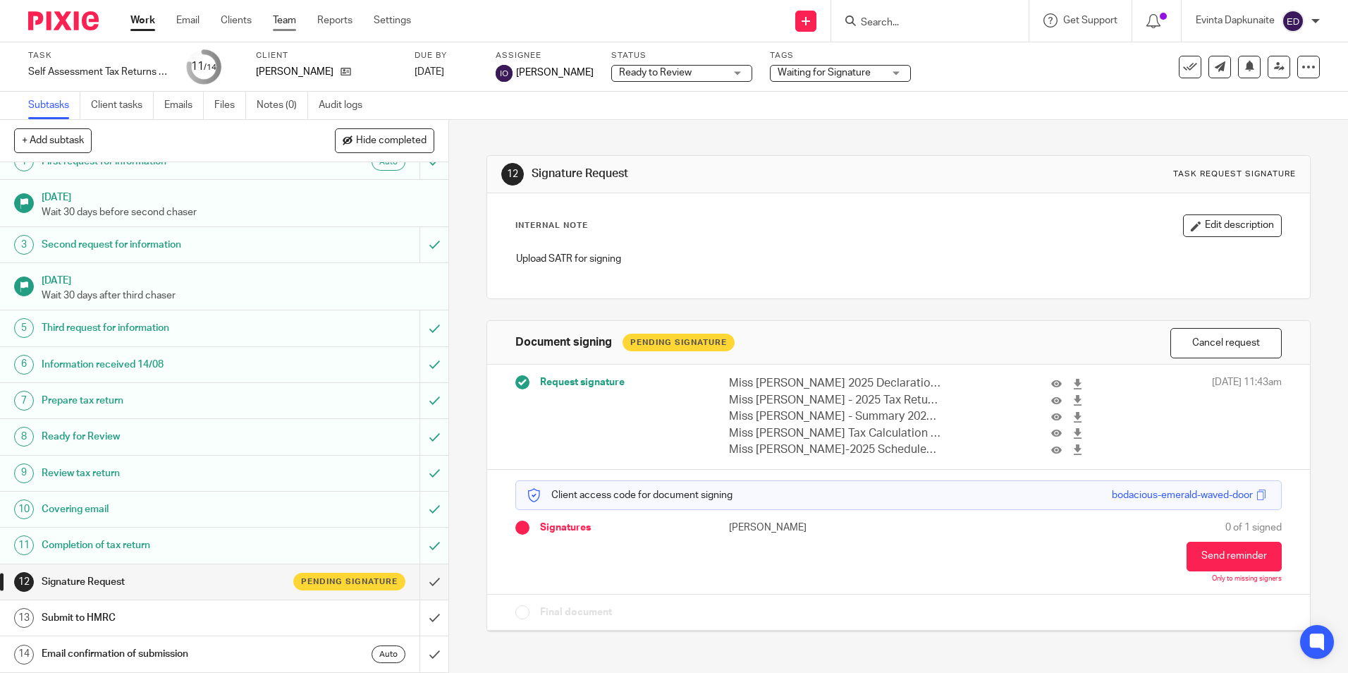
click at [290, 16] on link "Team" at bounding box center [284, 20] width 23 height 14
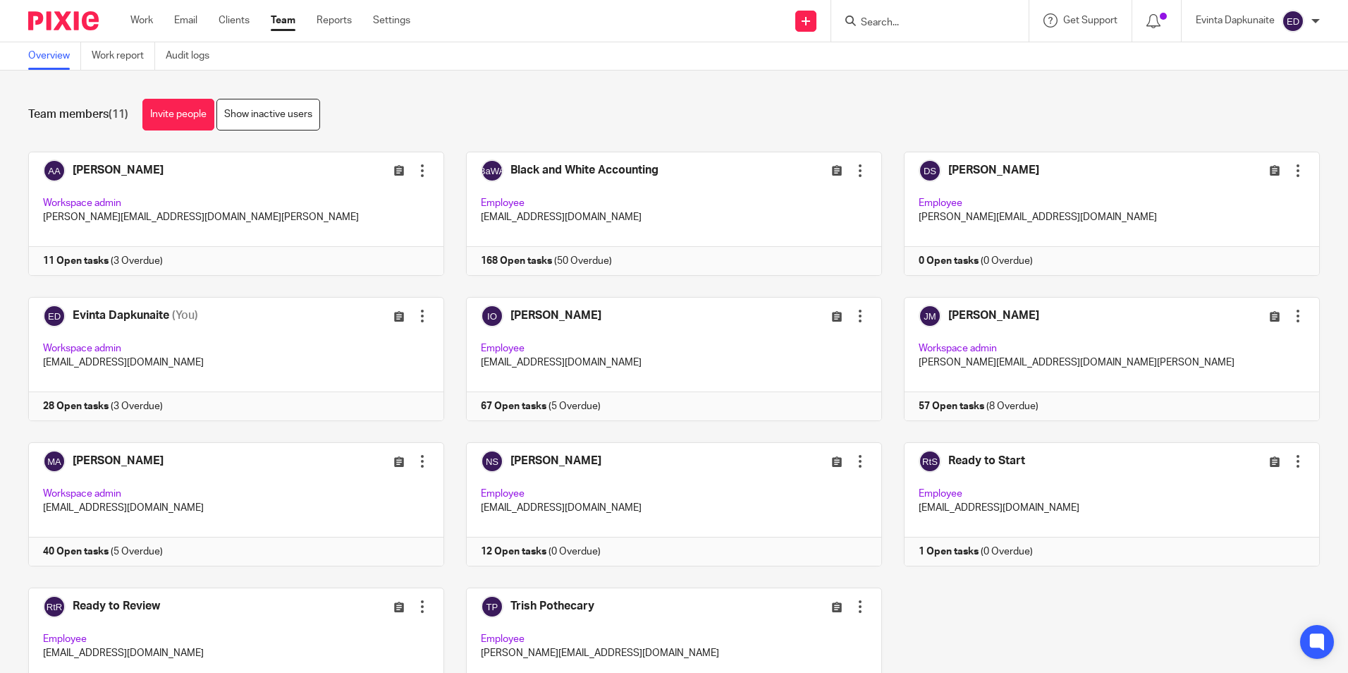
click at [916, 27] on input "Search" at bounding box center [922, 23] width 127 height 13
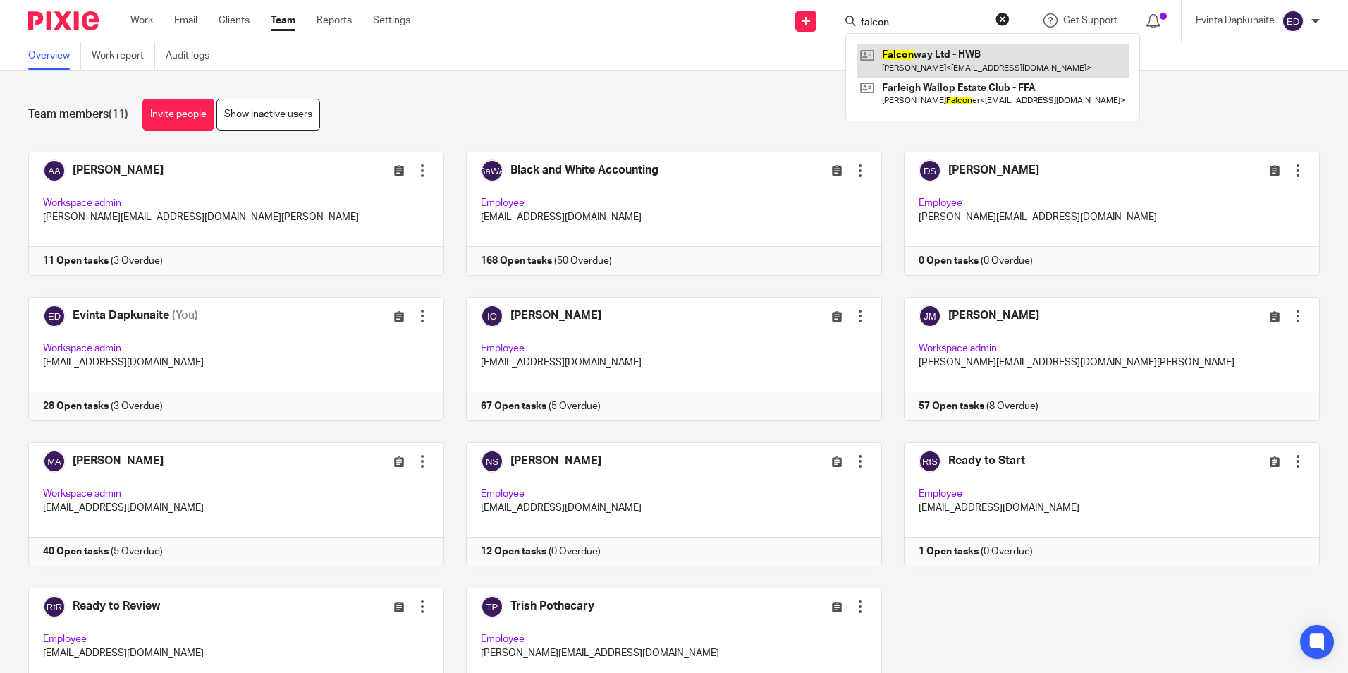
type input "falcon"
click at [909, 45] on link at bounding box center [993, 60] width 272 height 32
click at [909, 48] on link at bounding box center [993, 60] width 272 height 32
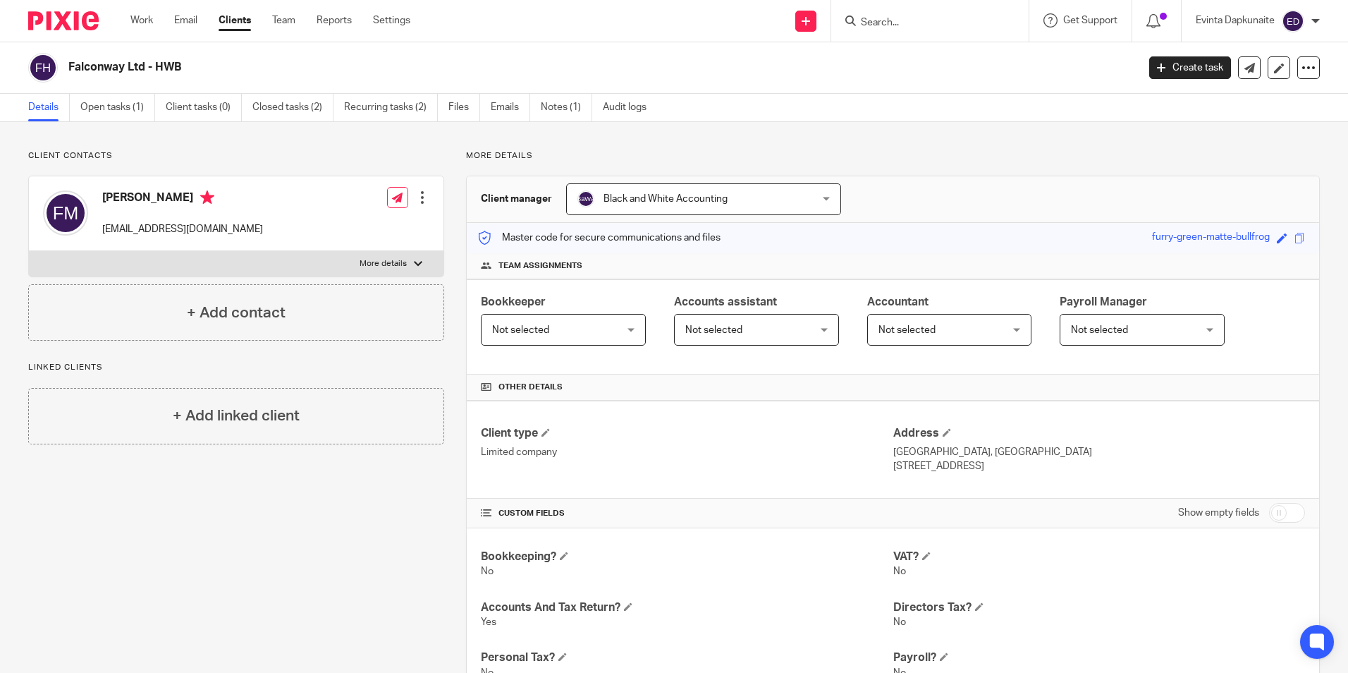
click at [877, 20] on input "Search" at bounding box center [922, 23] width 127 height 13
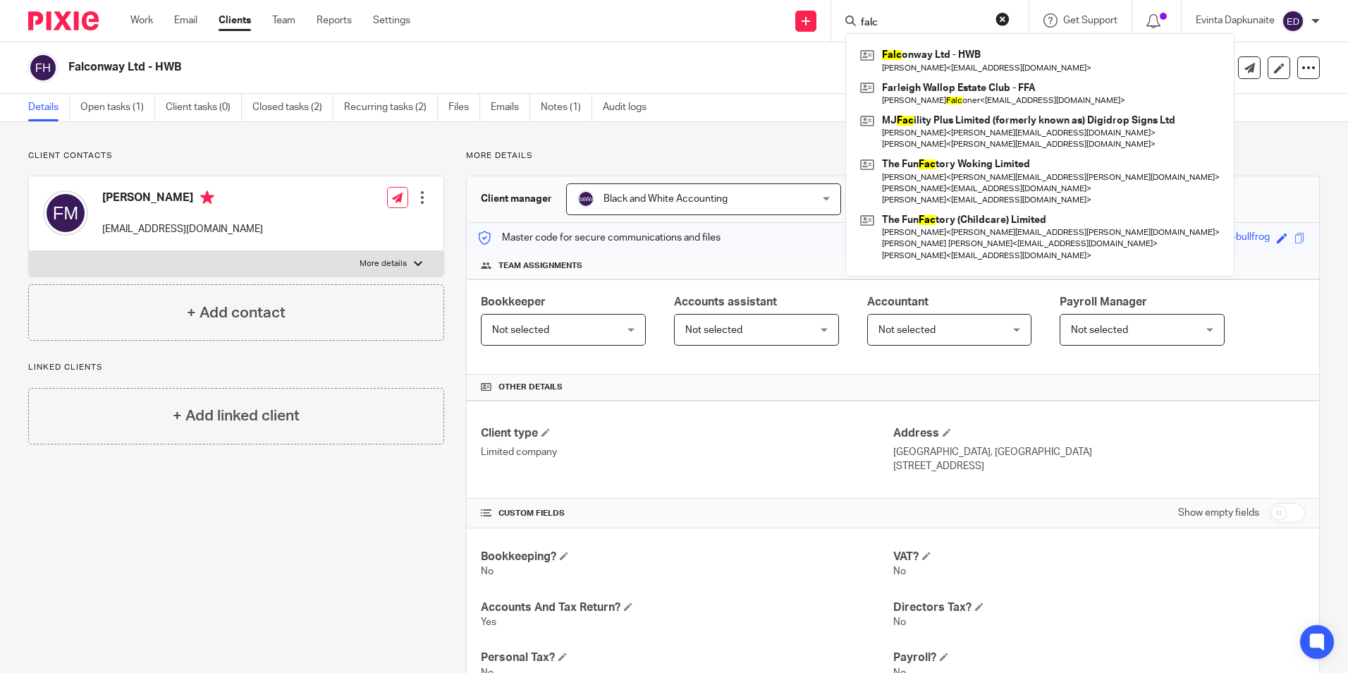
type input "falc"
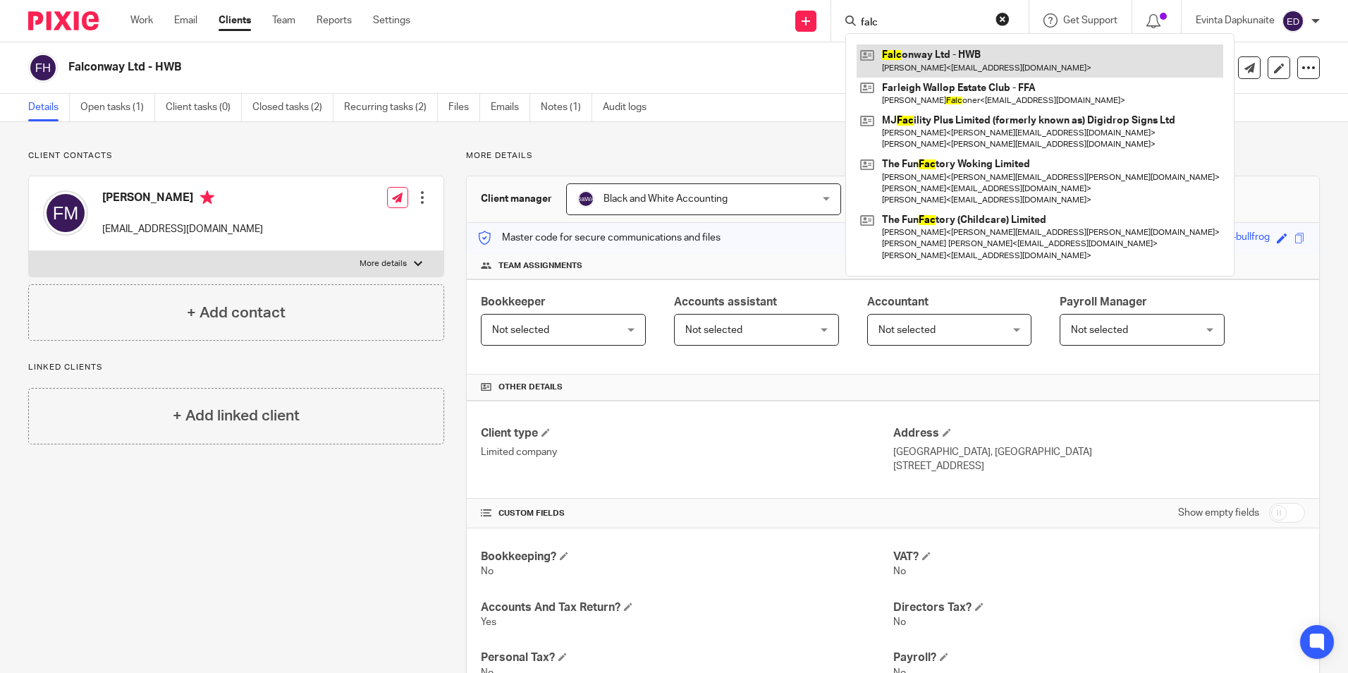
click at [945, 50] on link at bounding box center [1040, 60] width 367 height 32
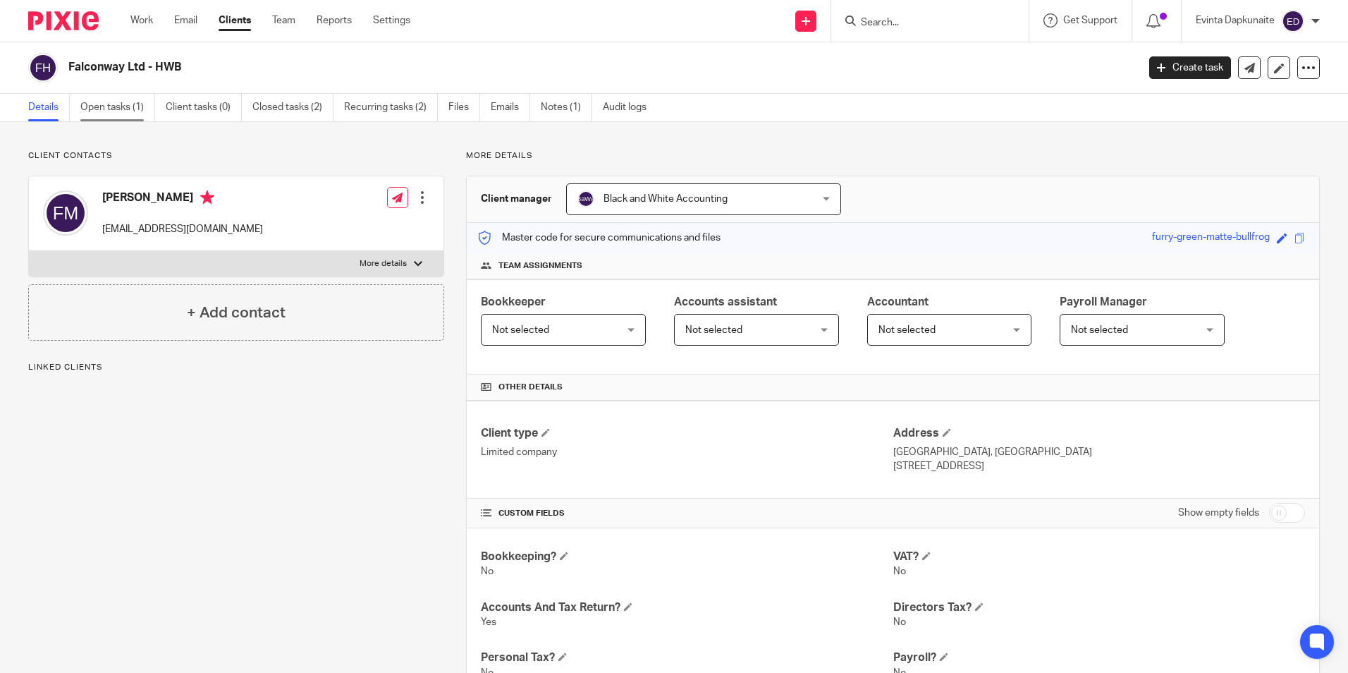
click at [118, 106] on link "Open tasks (1)" at bounding box center [117, 107] width 75 height 27
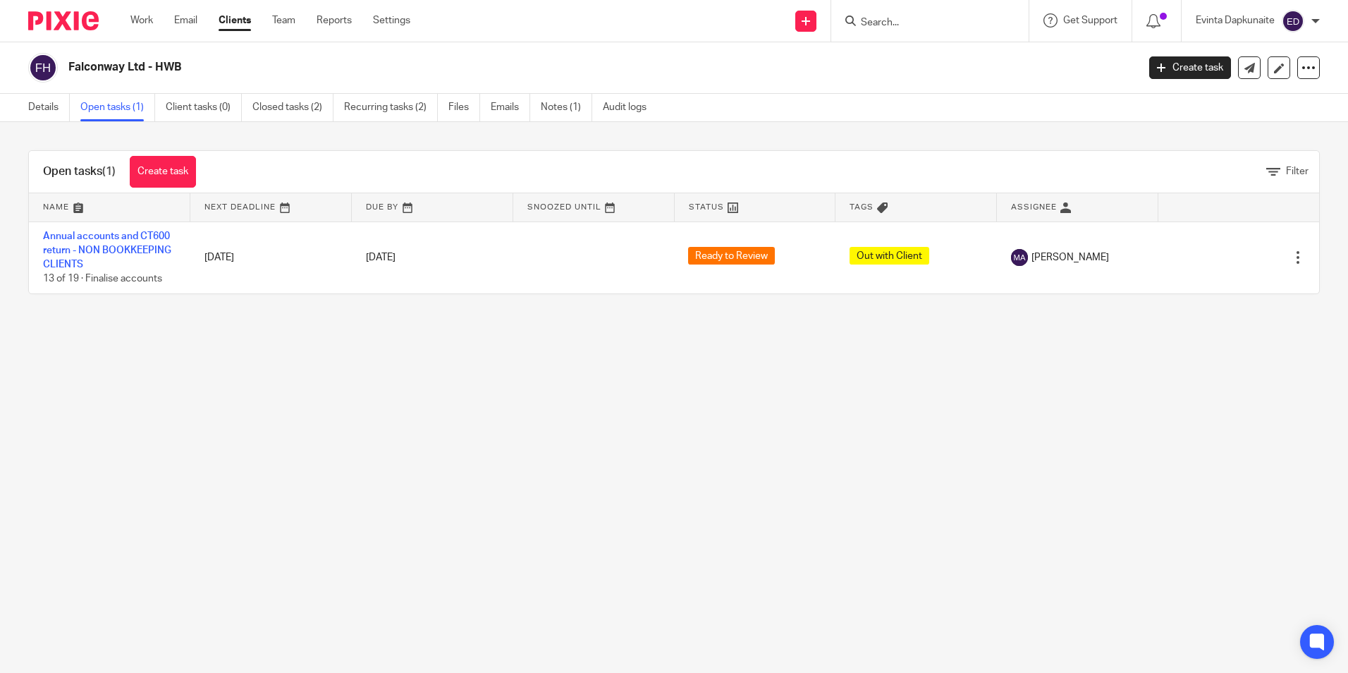
click at [999, 462] on main "Falconway Ltd - HWB Create task Update from Companies House Export data Merge A…" at bounding box center [674, 336] width 1348 height 673
click at [558, 102] on link "Notes (1)" at bounding box center [566, 107] width 51 height 27
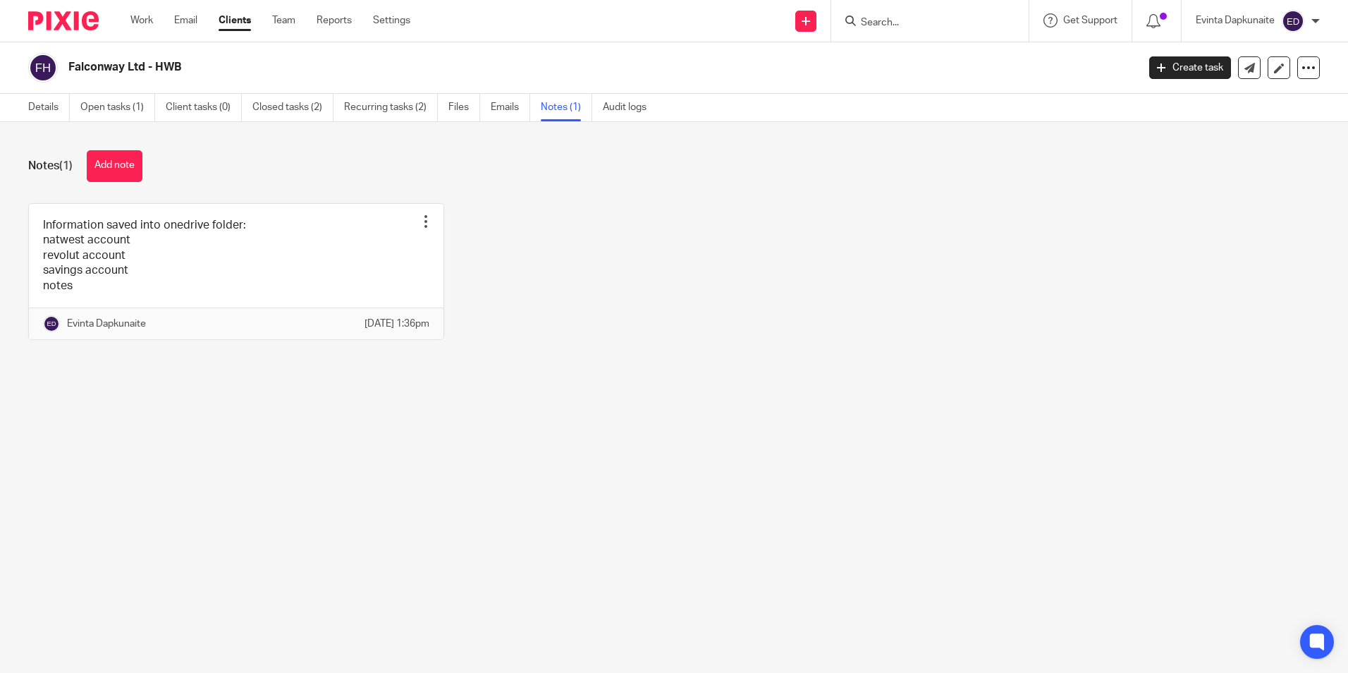
click at [196, 387] on div "Notes (1) Add note Information saved into onedrive folder: natwest account revo…" at bounding box center [674, 255] width 1348 height 267
click at [300, 434] on main "Falconway Ltd - HWB Create task Update from Companies House Export data Merge A…" at bounding box center [674, 336] width 1348 height 673
click at [302, 432] on main "Falconway Ltd - HWB Create task Update from Companies House Export data Merge A…" at bounding box center [674, 336] width 1348 height 673
click at [243, 417] on main "Falconway Ltd - HWB Create task Update from Companies House Export data Merge A…" at bounding box center [674, 336] width 1348 height 673
click at [737, 361] on div "Information saved into onedrive folder: natwest account revolut account savings…" at bounding box center [662, 282] width 1313 height 158
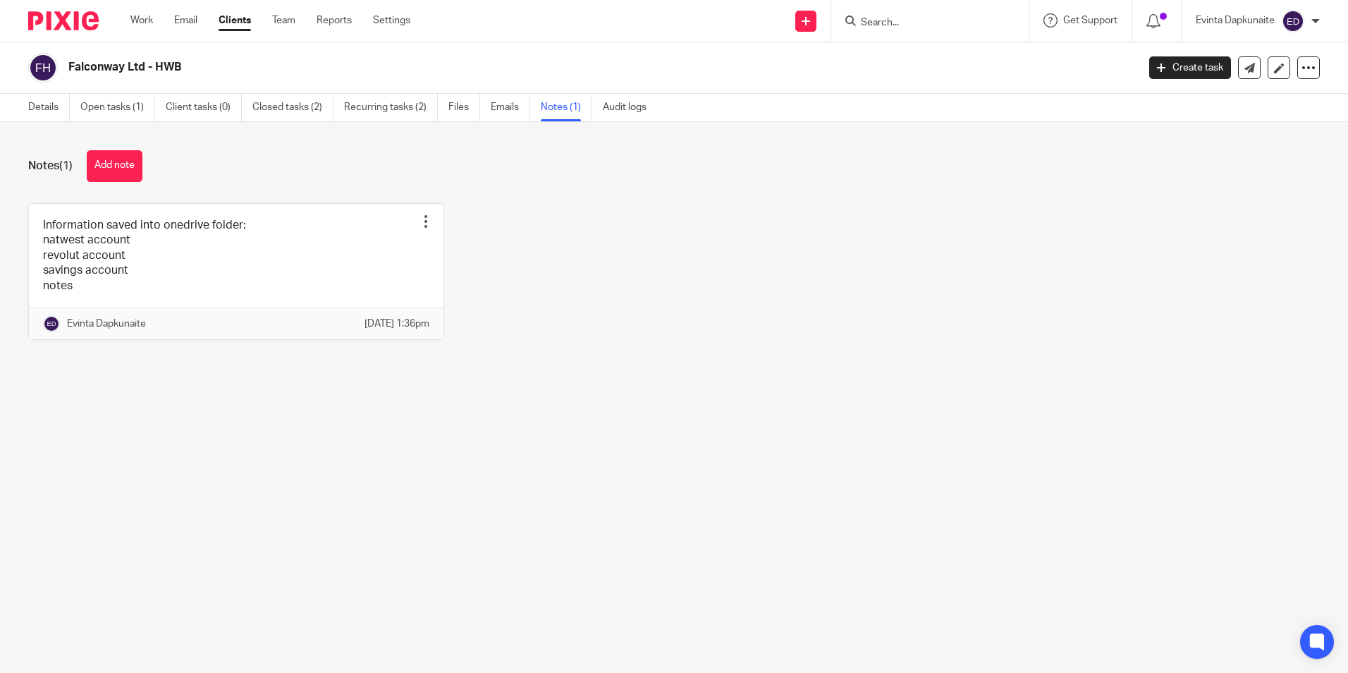
click at [900, 13] on form at bounding box center [934, 21] width 150 height 18
click at [903, 19] on input "Search" at bounding box center [922, 23] width 127 height 13
type input "best st"
drag, startPoint x: 916, startPoint y: 66, endPoint x: 928, endPoint y: 61, distance: 13.4
click at [916, 66] on link at bounding box center [988, 60] width 263 height 32
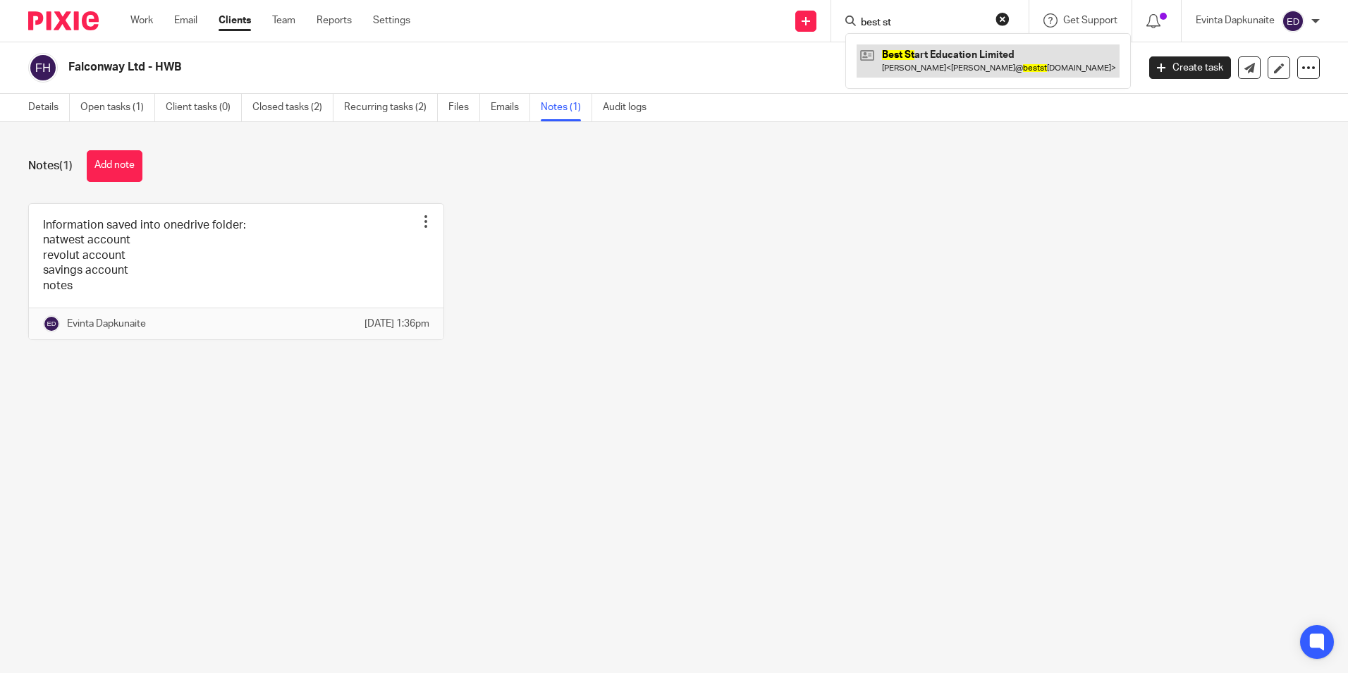
click at [940, 54] on link at bounding box center [988, 60] width 263 height 32
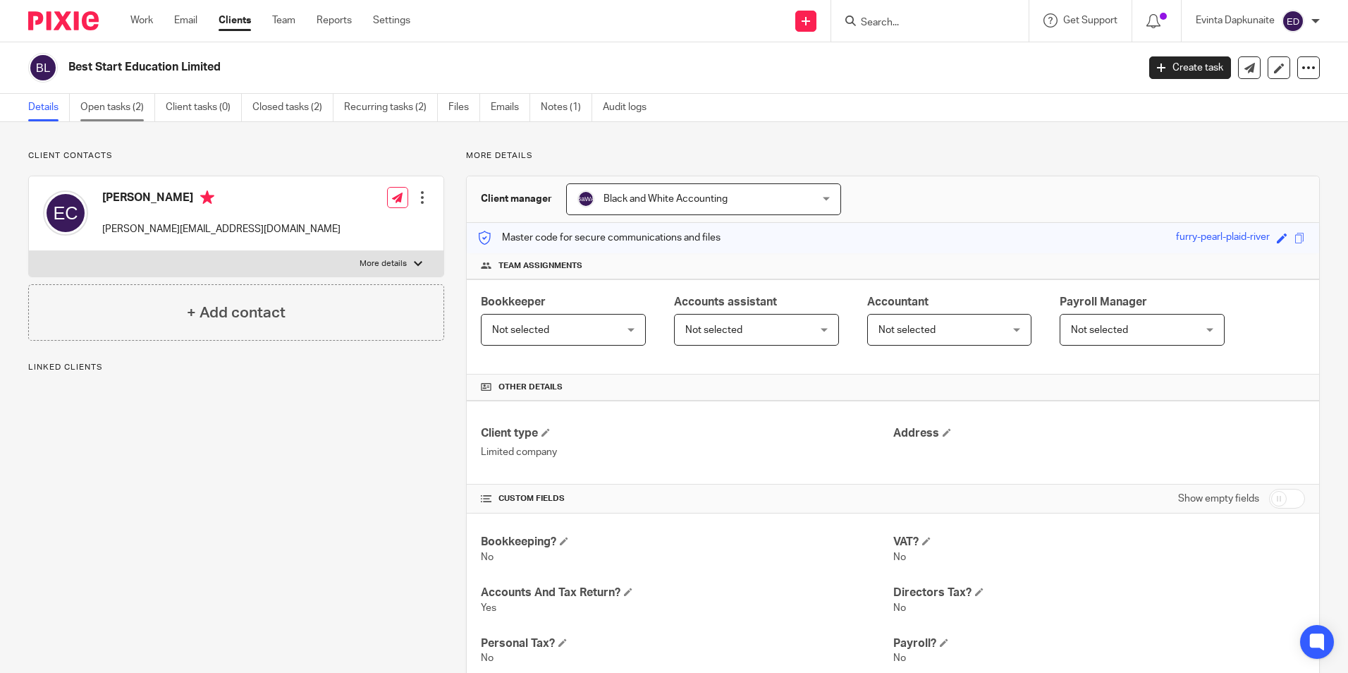
click at [142, 104] on link "Open tasks (2)" at bounding box center [117, 107] width 75 height 27
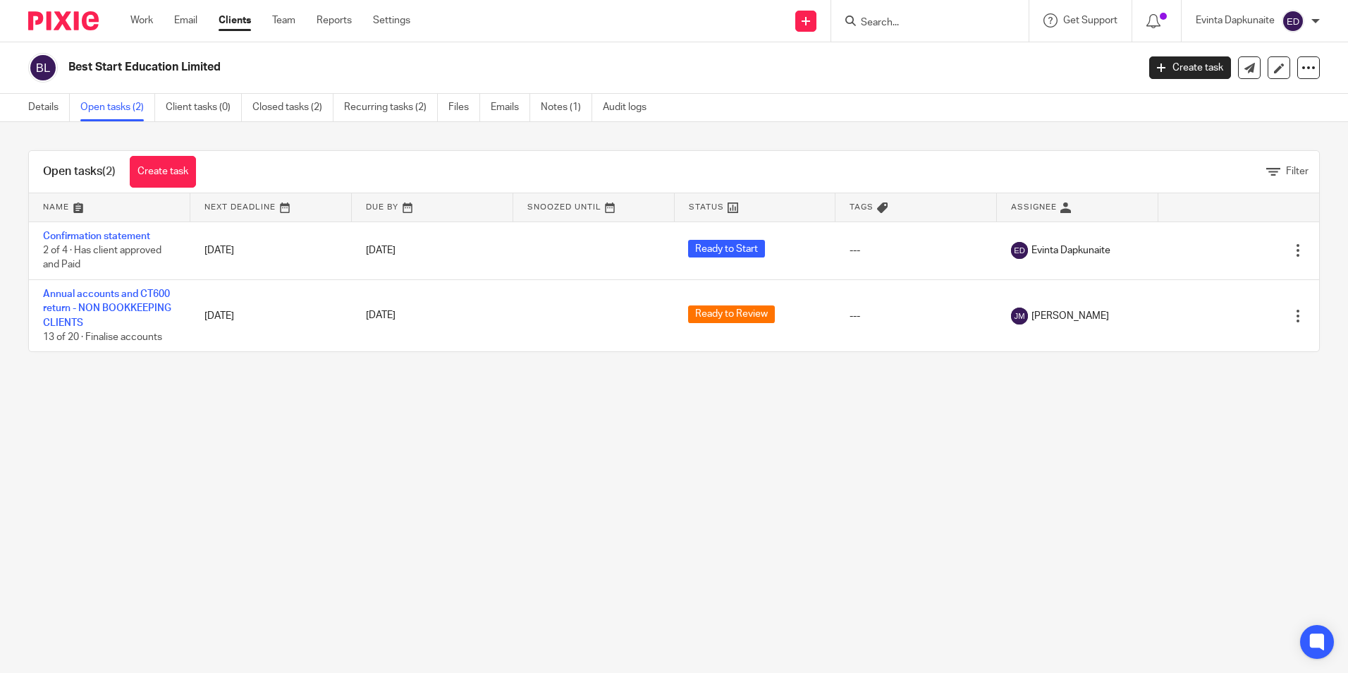
click at [946, 13] on form at bounding box center [934, 21] width 150 height 18
click at [933, 26] on input "Search" at bounding box center [922, 23] width 127 height 13
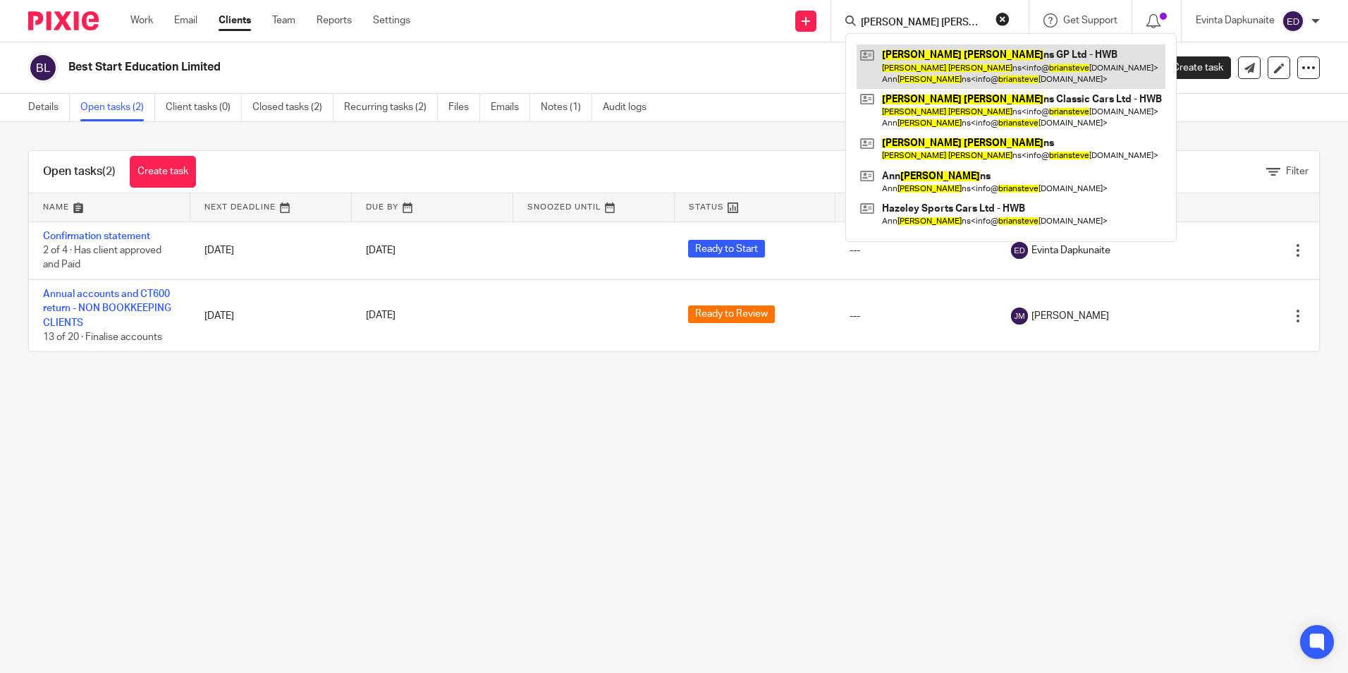
type input "[PERSON_NAME] [PERSON_NAME]"
click at [981, 58] on link at bounding box center [1011, 66] width 309 height 44
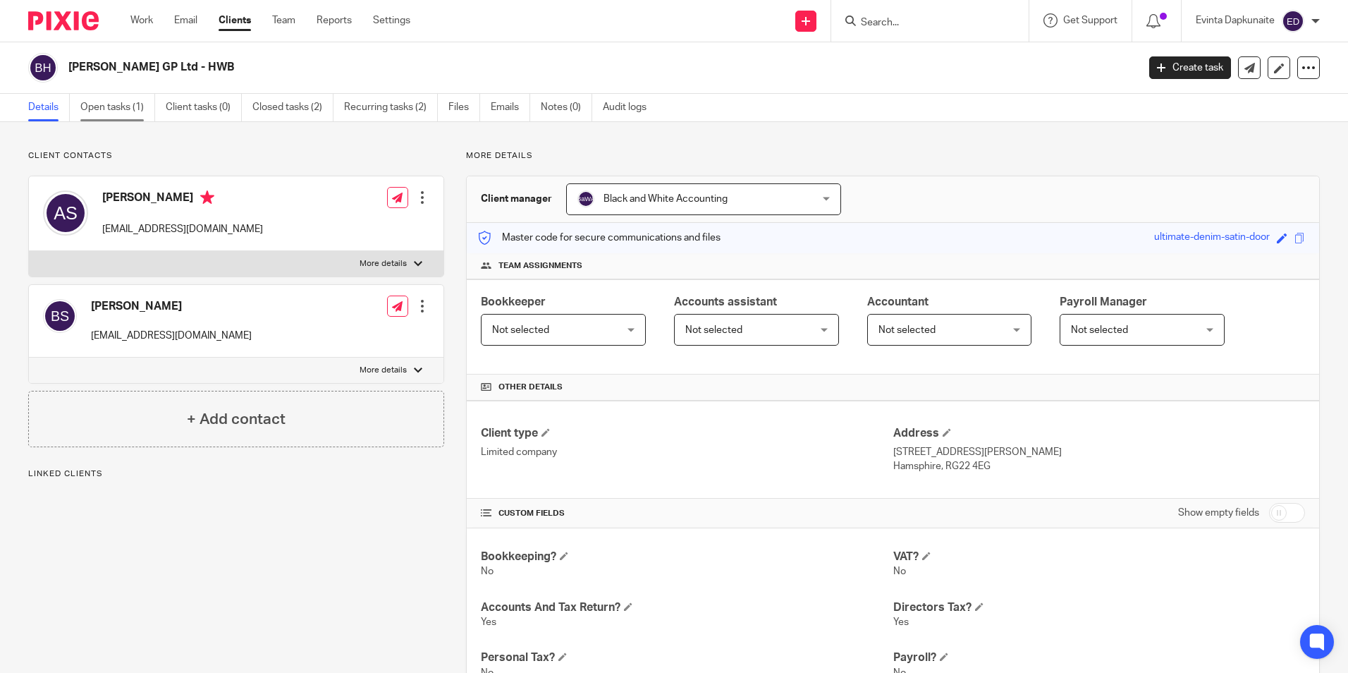
click at [137, 112] on link "Open tasks (1)" at bounding box center [117, 107] width 75 height 27
